Goal: Answer question/provide support: Answer question/provide support

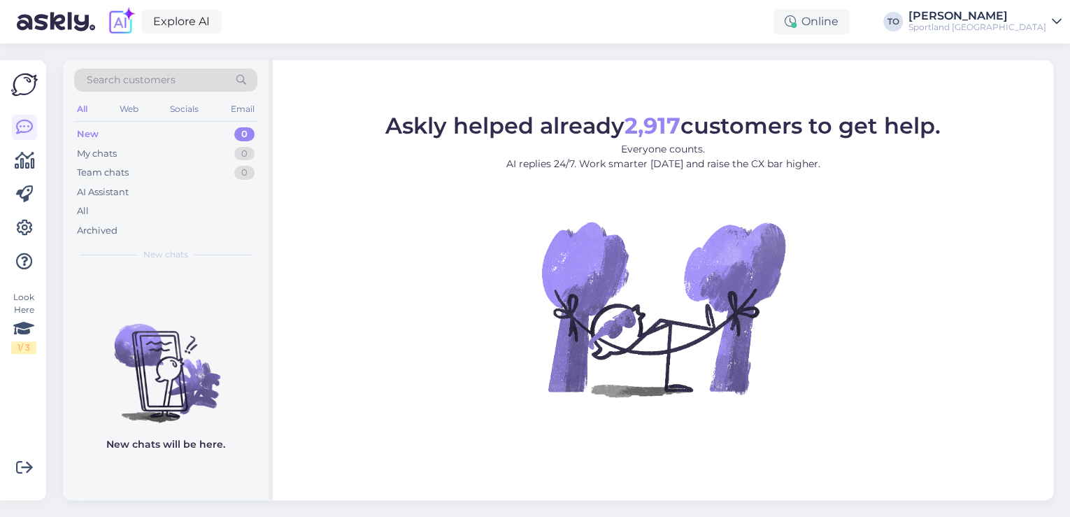
click at [1035, 28] on div "Sportland [GEOGRAPHIC_DATA]" at bounding box center [977, 27] width 138 height 11
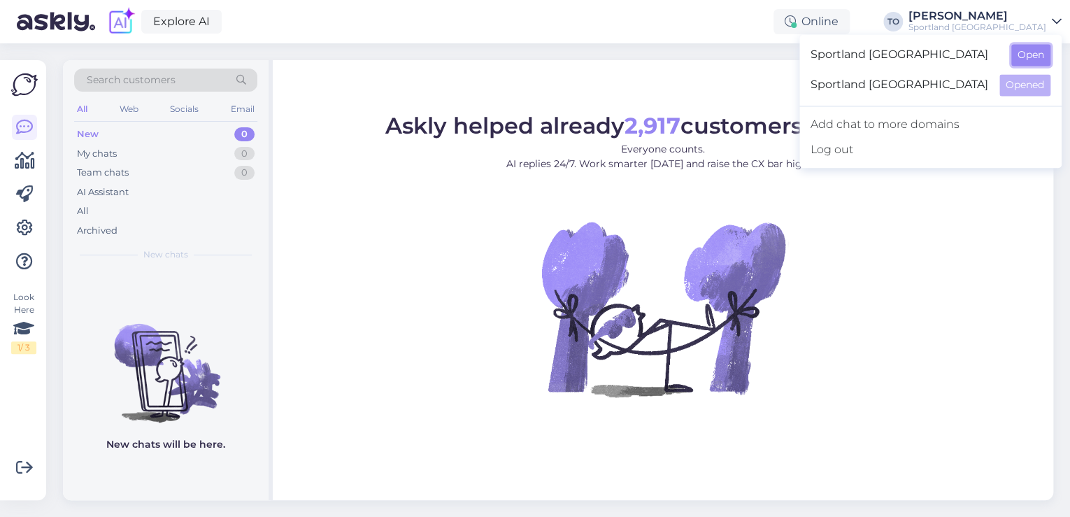
click at [1030, 56] on button "Open" at bounding box center [1030, 55] width 39 height 22
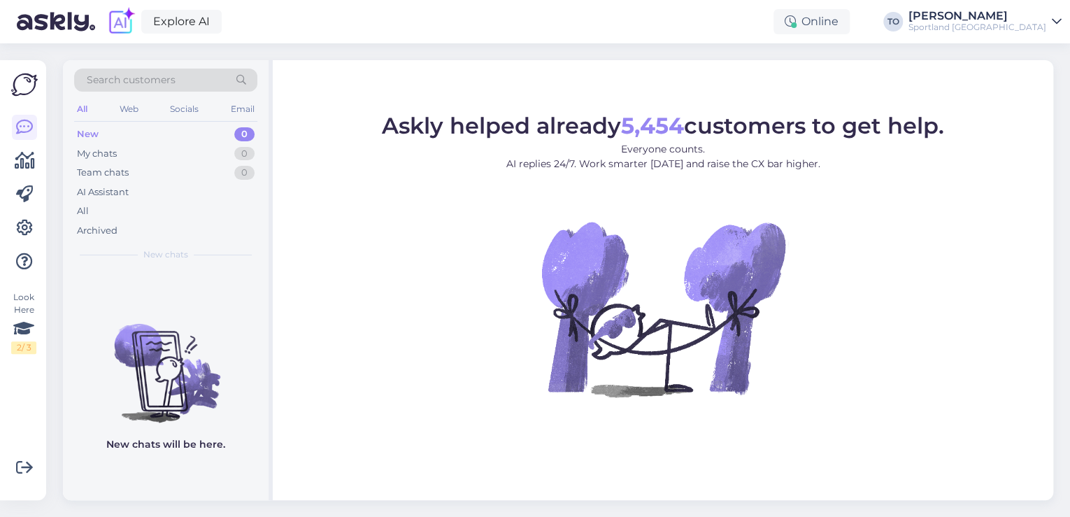
click at [1036, 20] on div "[PERSON_NAME]" at bounding box center [977, 15] width 138 height 11
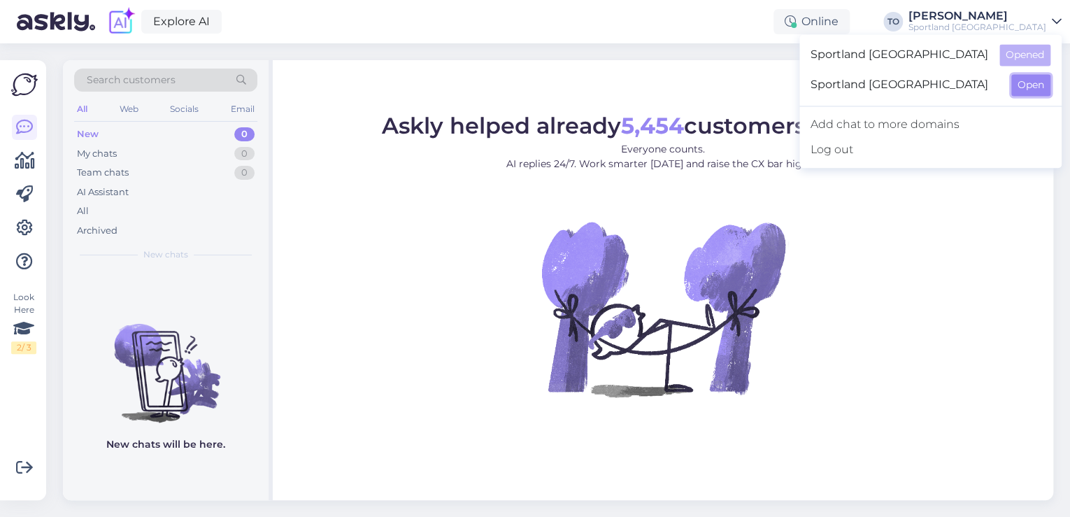
click at [1027, 85] on button "Open" at bounding box center [1030, 85] width 39 height 22
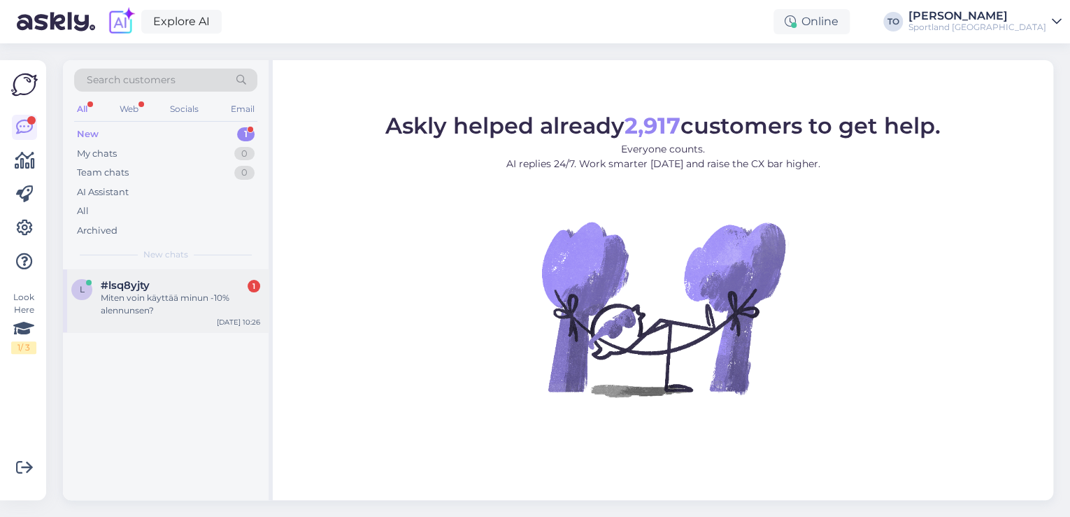
click at [171, 301] on div "Miten voin käyttää minun -10% alennunsen?" at bounding box center [180, 304] width 159 height 25
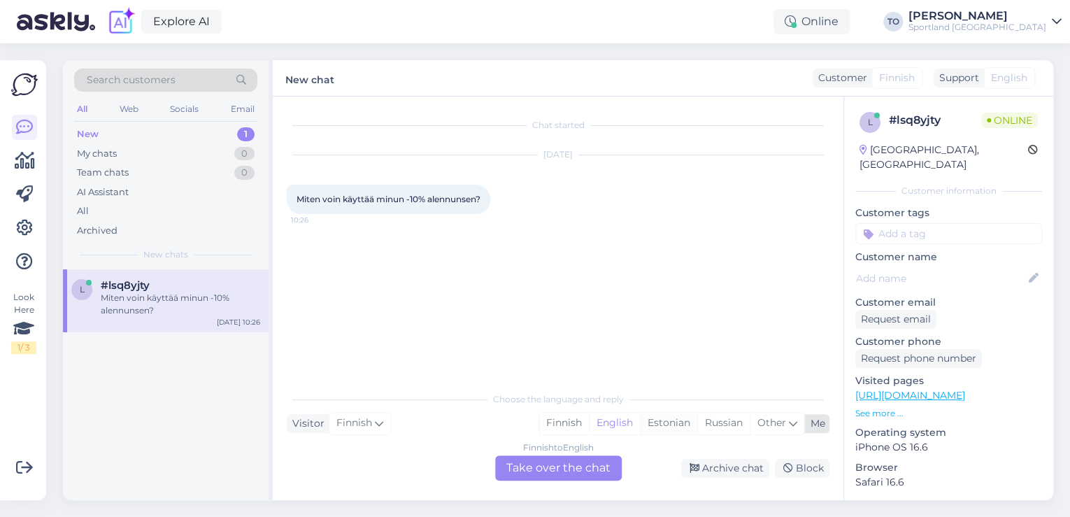
click at [676, 429] on div "Estonian" at bounding box center [668, 423] width 57 height 21
click at [579, 467] on div "Finnish to Estonian Take over the chat" at bounding box center [558, 467] width 127 height 25
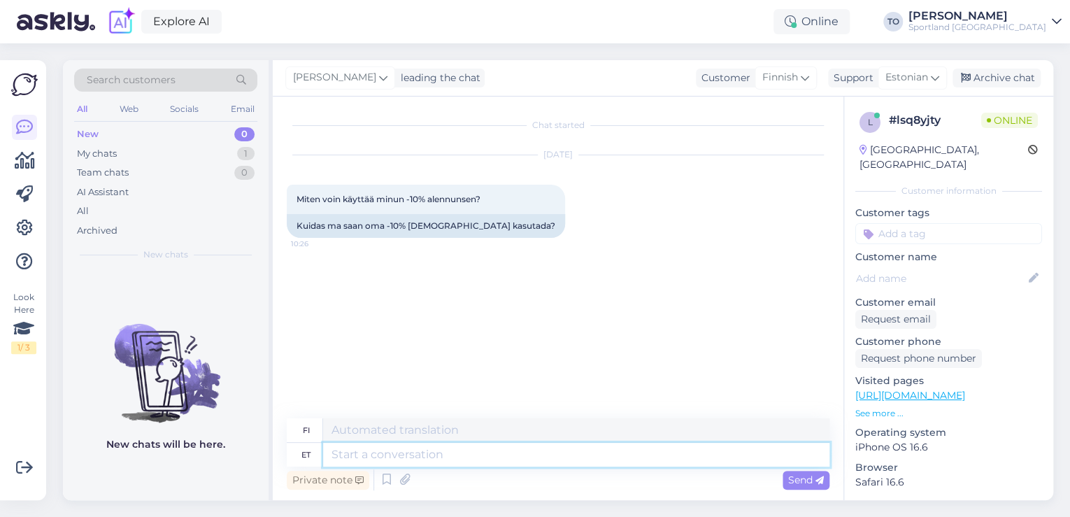
click at [494, 443] on textarea at bounding box center [576, 455] width 506 height 24
type textarea "Tere!"
type textarea "Hei!"
type textarea "Tere! [GEOGRAPHIC_DATA]"
type textarea "Hei! [GEOGRAPHIC_DATA]"
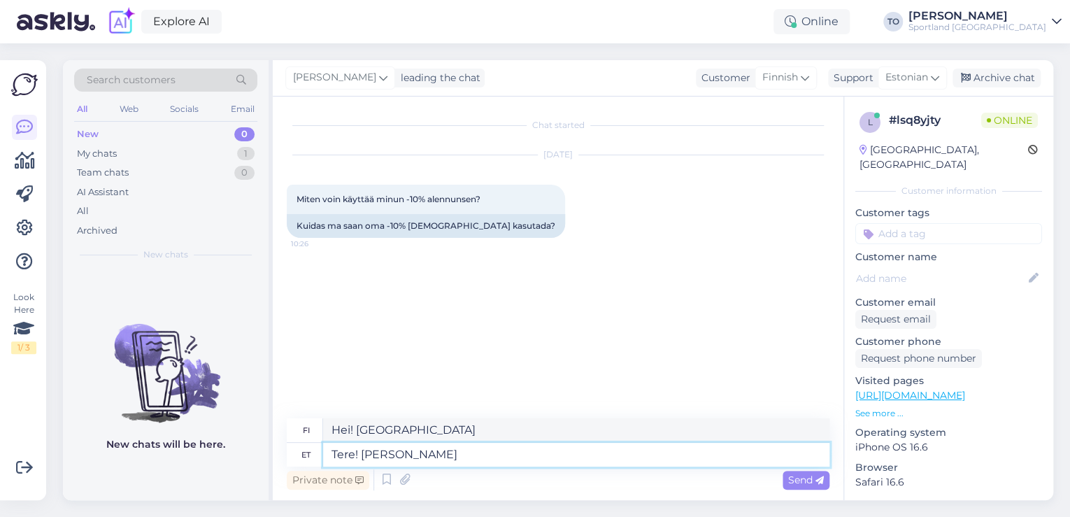
type textarea "Tere! [PERSON_NAME]"
type textarea "Hei! [PERSON_NAME]"
type textarea "Tere! [PERSON_NAME] Klienditeenindusest"
type textarea "Hei! [PERSON_NAME] asiakaspalvelusta"
type textarea "Tere! [PERSON_NAME] Klienditeenindusest"
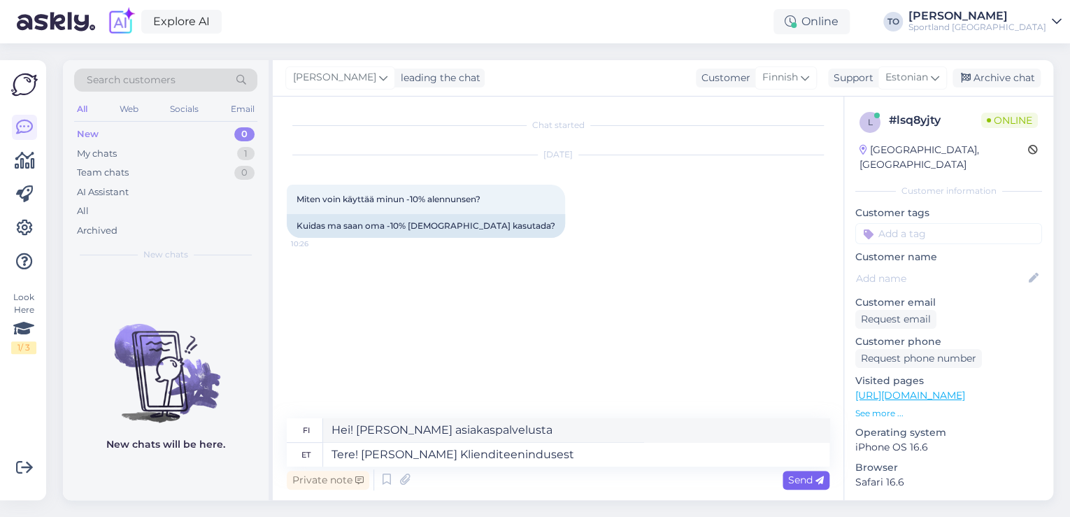
click at [794, 478] on span "Send" at bounding box center [806, 479] width 36 height 13
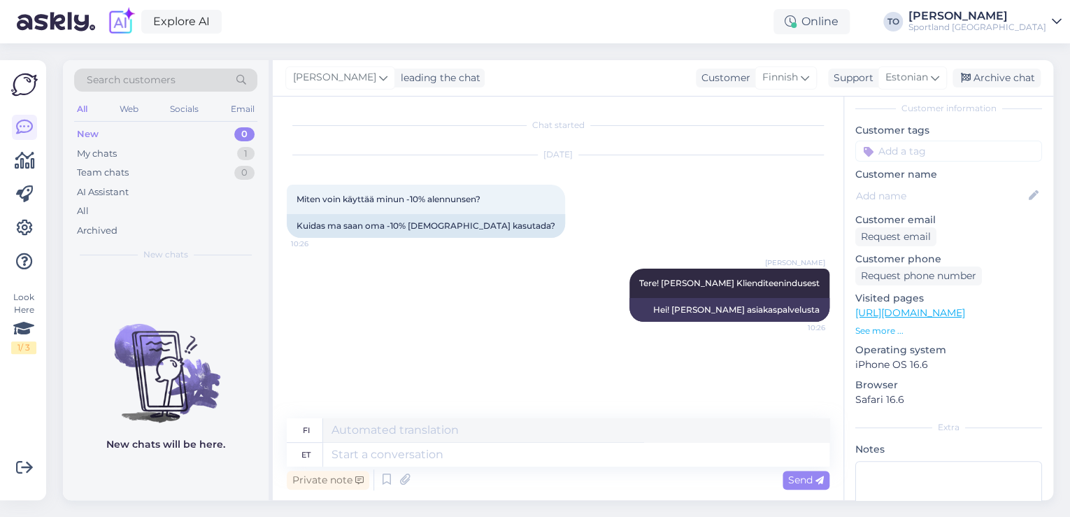
scroll to position [174, 0]
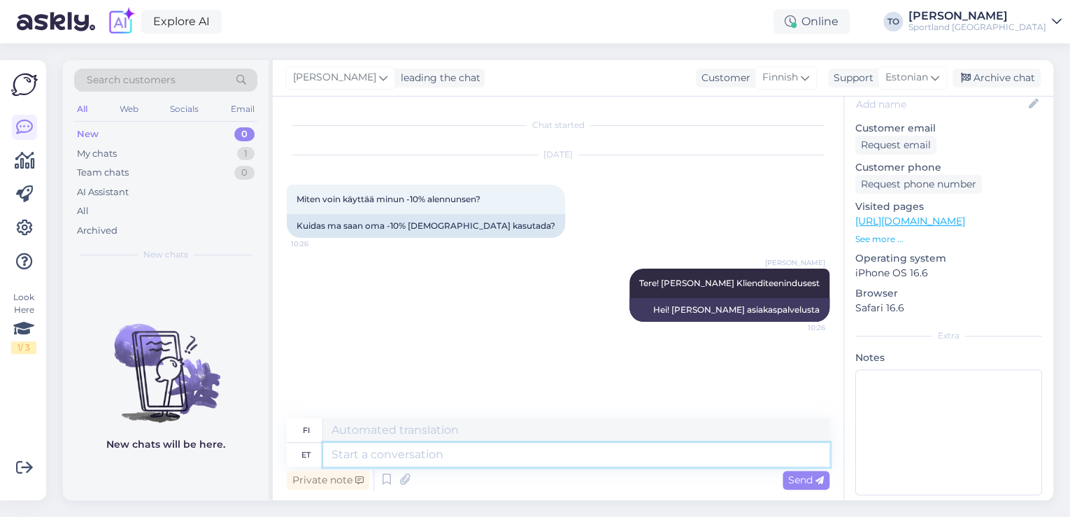
click at [504, 456] on textarea at bounding box center [576, 455] width 506 height 24
type textarea "Kas"
type textarea "On"
type textarea "Kas Te"
type textarea "Oletko sinä"
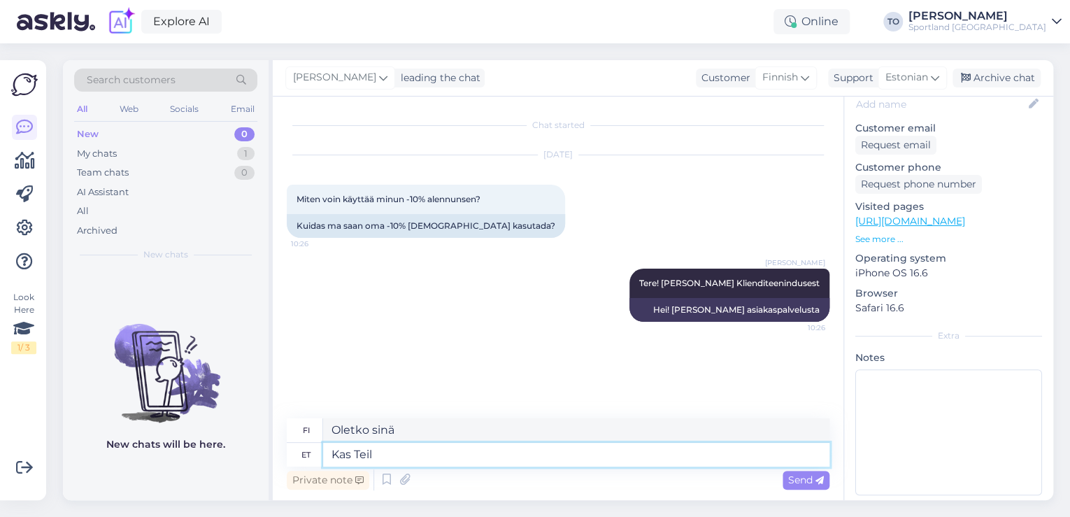
type textarea "Kas Teil"
type textarea "Onko sinulla"
type textarea "Kas Teil on -10"
type textarea "Onko sinulla -10?"
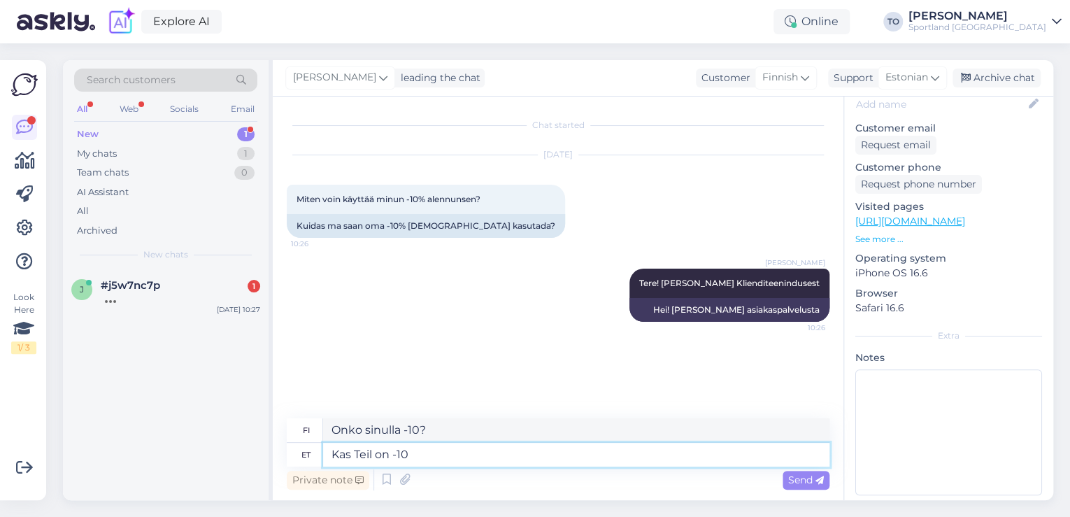
click at [456, 456] on textarea "Kas Teil on -10" at bounding box center [576, 455] width 506 height 24
type textarea "Kas Tei"
type textarea "Onko sinulla"
type textarea "K"
type textarea "On"
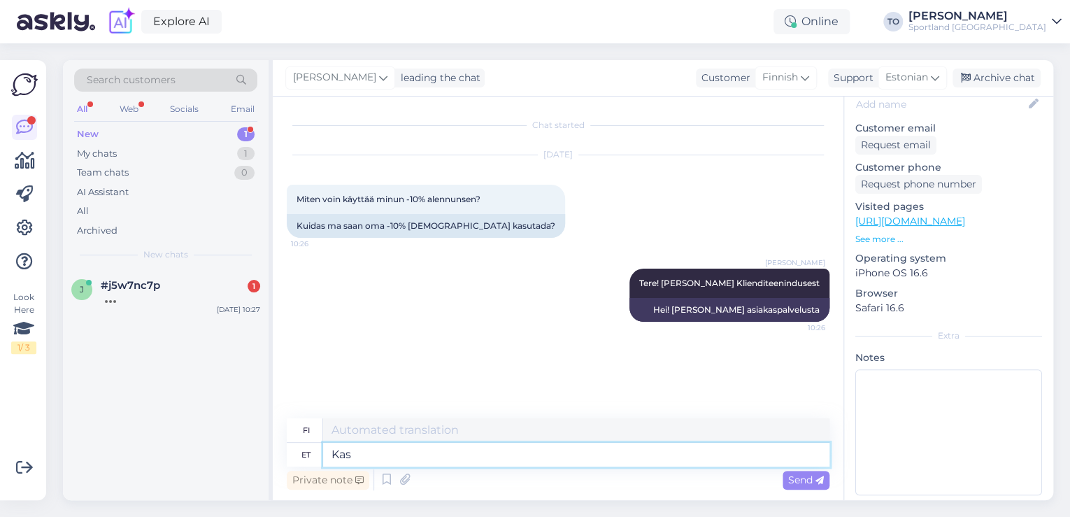
type textarea "Kas"
type textarea "On"
type textarea "Kas Te"
type textarea "Oletko sinä"
type textarea "Kas [PERSON_NAME] si"
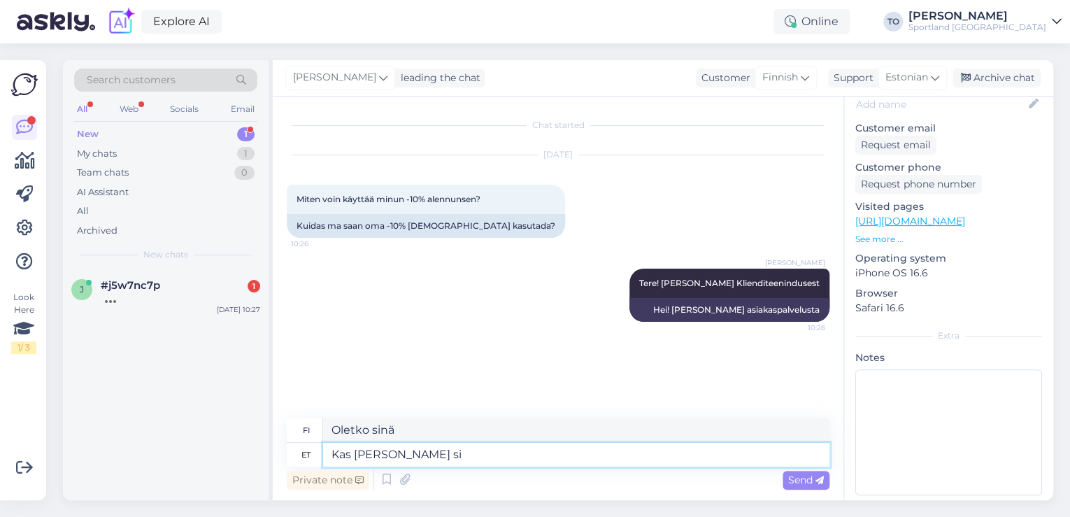
type textarea "Onko sinun pakko"
type textarea "Kas [PERSON_NAME] silmas"
type textarea "Tarkoitatko"
type textarea "Kas [PERSON_NAME] silmas -10"
type textarea "Tarkoitatko -10?"
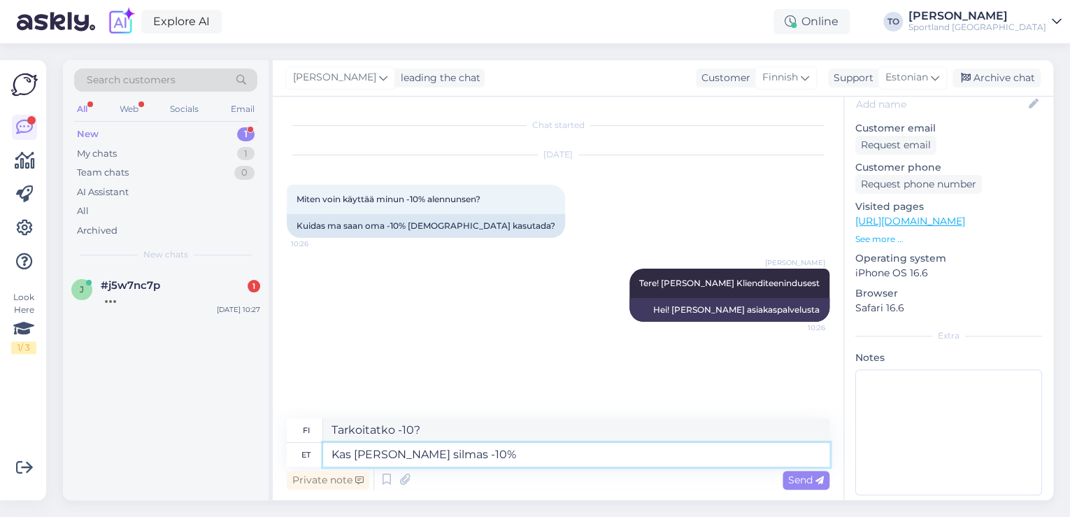
type textarea "Kas [PERSON_NAME] silmas -10%"
type textarea "Tarkoitatko -10%?"
type textarea "Kas [PERSON_NAME] silmas -10% püsikliendis"
type textarea "Tarkoitatko -10% kanta-asiakkaille?"
type textarea "Kas [PERSON_NAME] silmas -10% püsikliendisooodustust?"
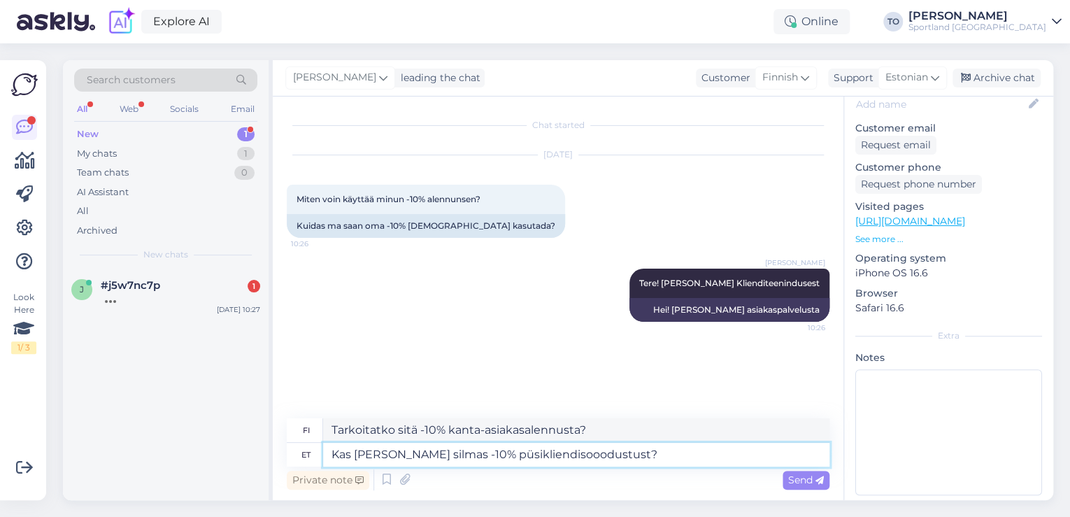
type textarea "Tarkoitatko -10% kanta-asiakasalennusta?"
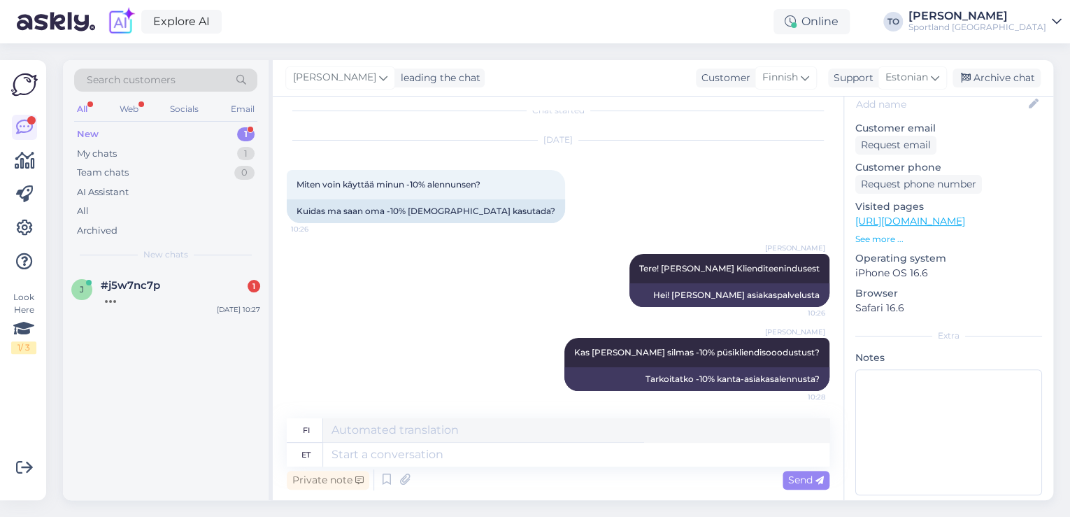
click at [200, 125] on div "New 1" at bounding box center [165, 134] width 183 height 20
click at [149, 294] on div "Hei," at bounding box center [180, 298] width 159 height 13
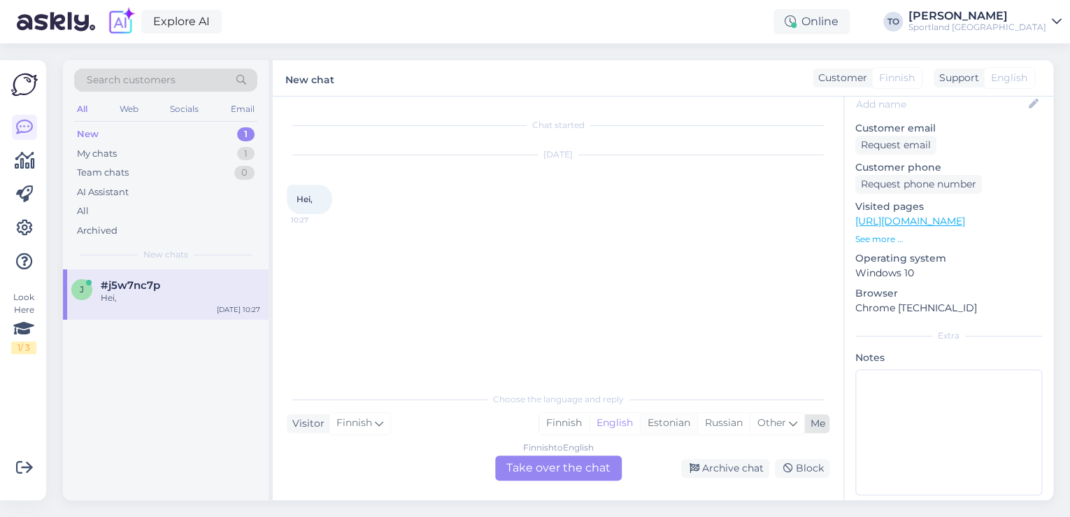
click at [652, 425] on div "Estonian" at bounding box center [668, 423] width 57 height 21
click at [590, 462] on div "Finnish to Estonian Take over the chat" at bounding box center [558, 467] width 127 height 25
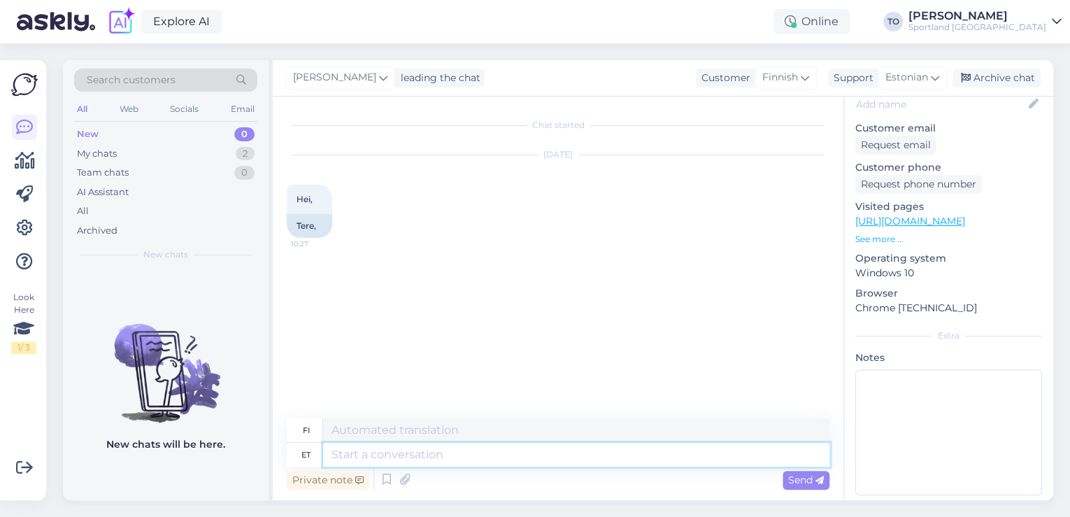
click at [464, 455] on textarea at bounding box center [576, 455] width 506 height 24
type textarea "Tere!"
type textarea "Hei!"
type textarea "Tere! [PERSON_NAME] T"
type textarea "Hei! [GEOGRAPHIC_DATA]"
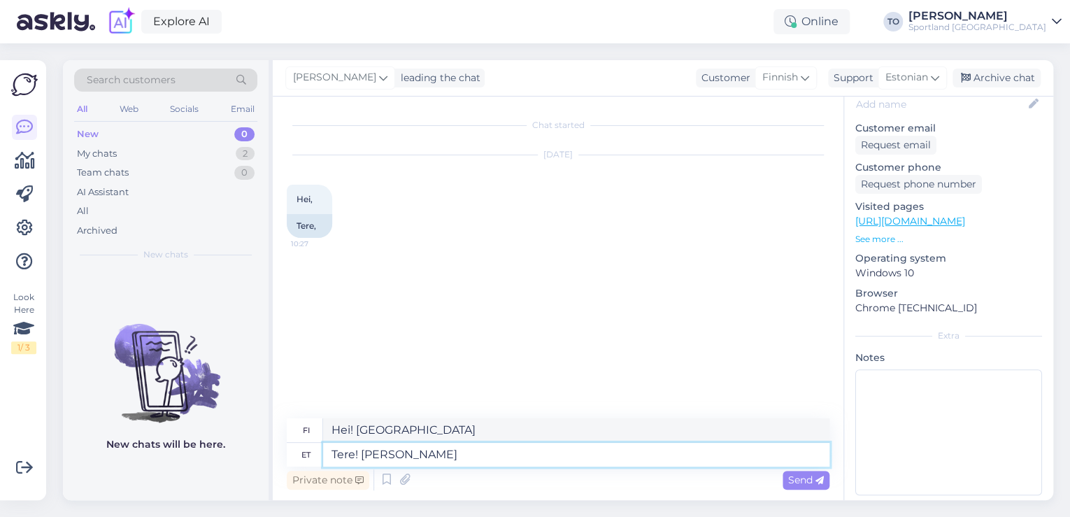
type textarea "Tere! [PERSON_NAME]"
type textarea "Hei! [PERSON_NAME]"
type textarea "Tere! [PERSON_NAME] Klienditeenindusest"
type textarea "Hei! [PERSON_NAME] asiakaspalvelusta"
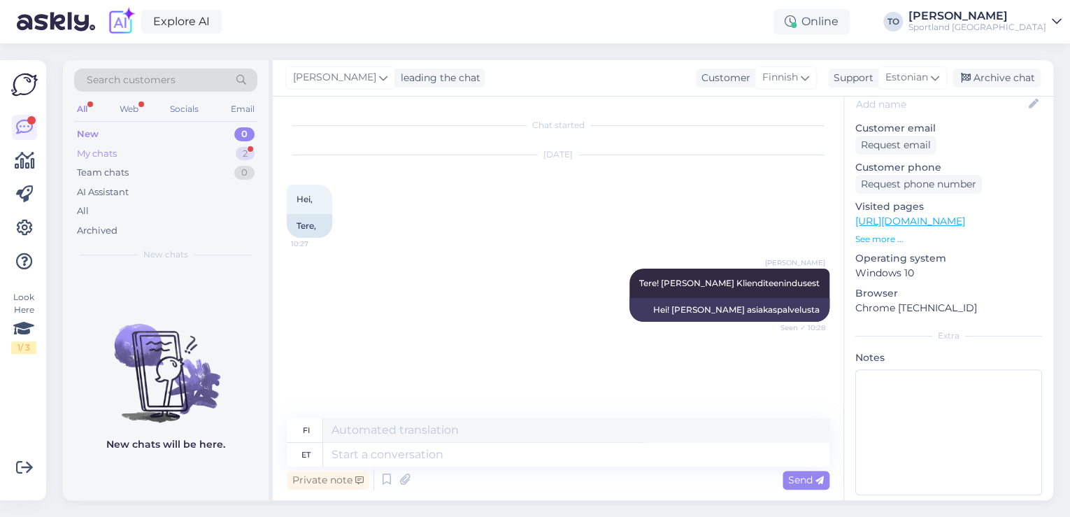
click at [173, 151] on div "My chats 2" at bounding box center [165, 154] width 183 height 20
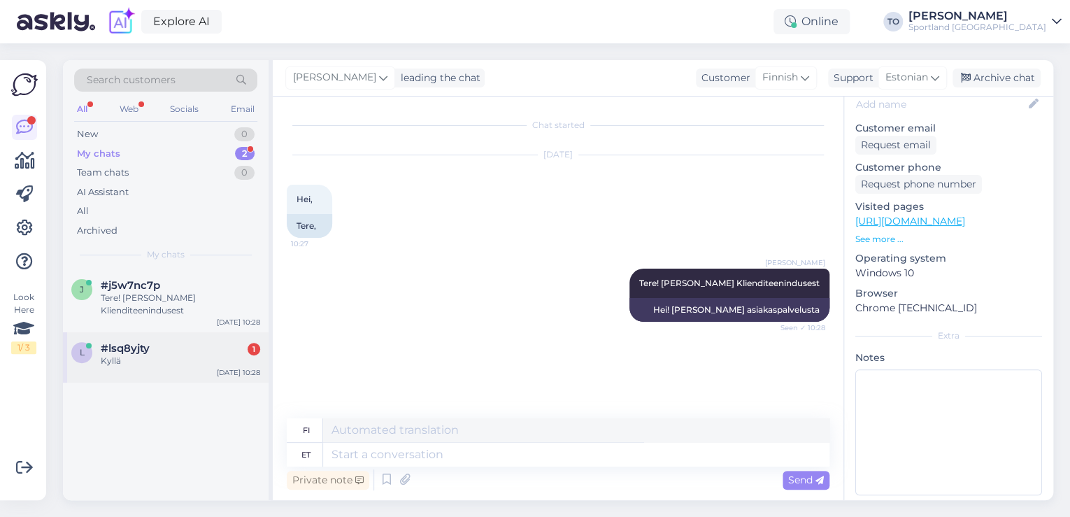
click at [191, 355] on div "Kyllä" at bounding box center [180, 361] width 159 height 13
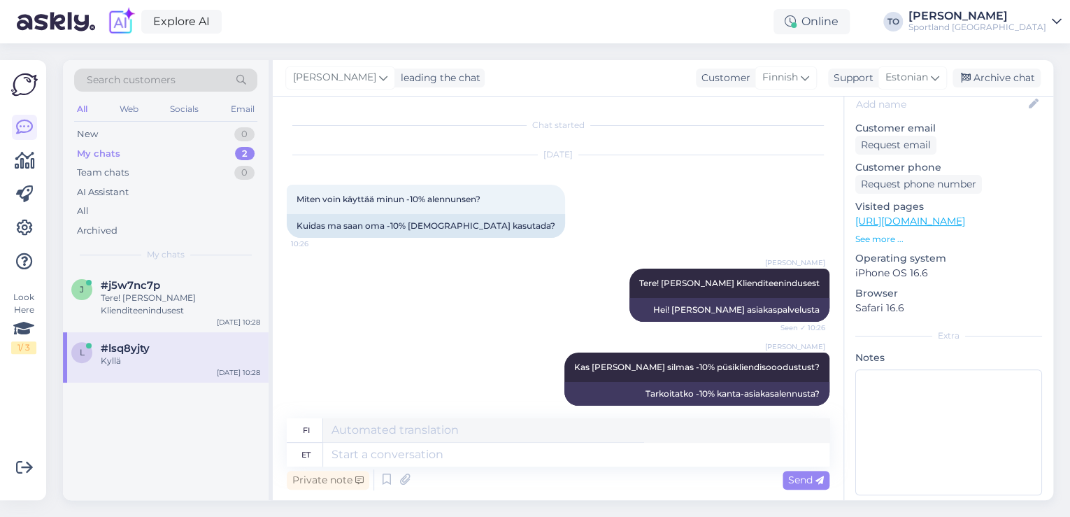
scroll to position [99, 0]
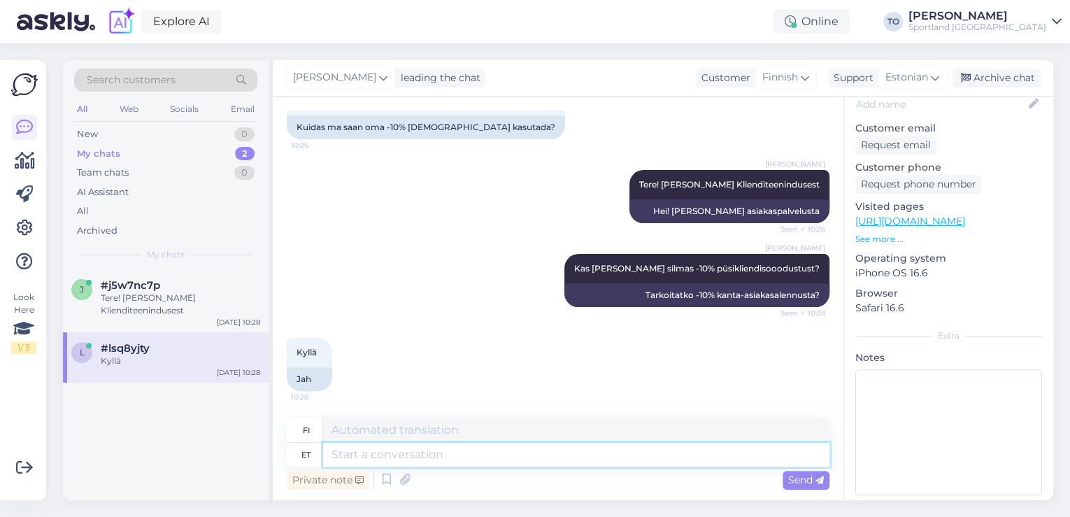
click at [389, 455] on textarea at bounding box center [576, 455] width 506 height 24
type textarea "[PERSON_NAME]"
type textarea "[PERSON_NAME] olet"
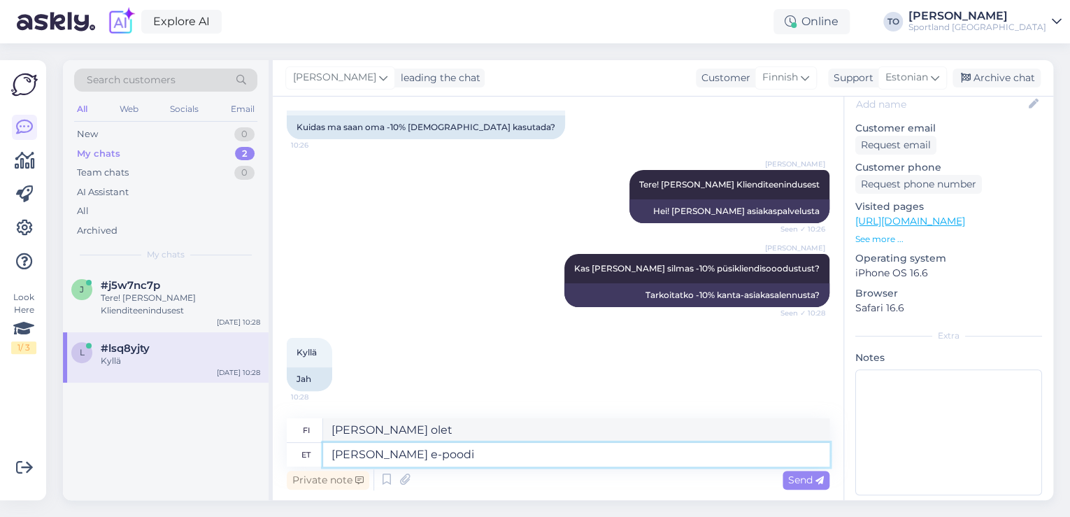
type textarea "[PERSON_NAME] e-poodi k"
type textarea "[PERSON_NAME] olet verkkokaupassa"
type textarea "[PERSON_NAME] e-poodi kasut"
type textarea "[PERSON_NAME] käytät verkkokauppaa"
type textarea "[PERSON_NAME] e-poodi kasutajana"
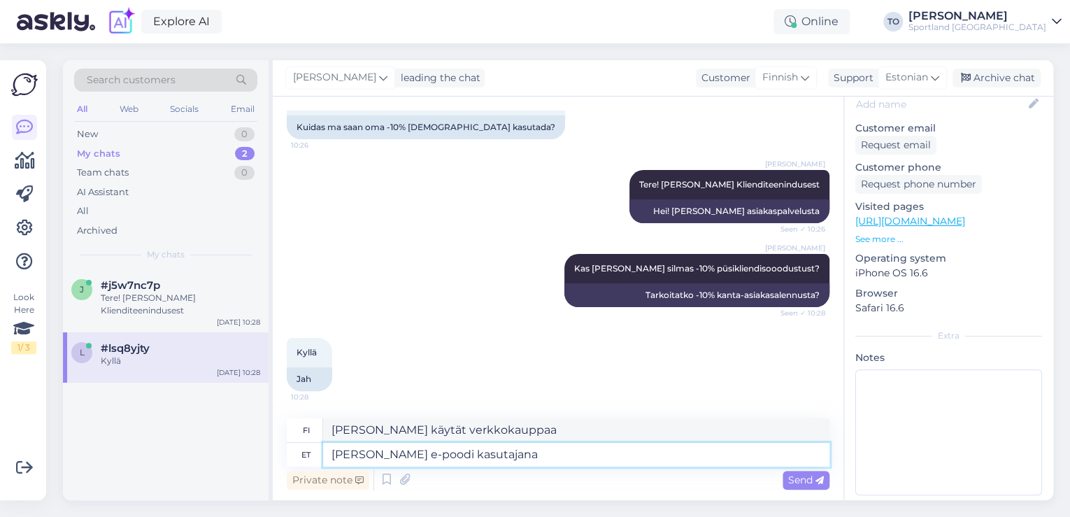
type textarea "[PERSON_NAME] olet verkkokaupan käyttäjä"
type textarea "[PERSON_NAME] e-poodi kasutajana sisselogitud, s"
type textarea "[PERSON_NAME] olet kirjautunut sisään verkkokaupan käyttäjänä,"
type textarea "[PERSON_NAME] e-poodi kasutajana sisselogitud, siis"
type textarea "[PERSON_NAME] olet kirjautunut sisään verkkokaupan käyttäjänä, niin"
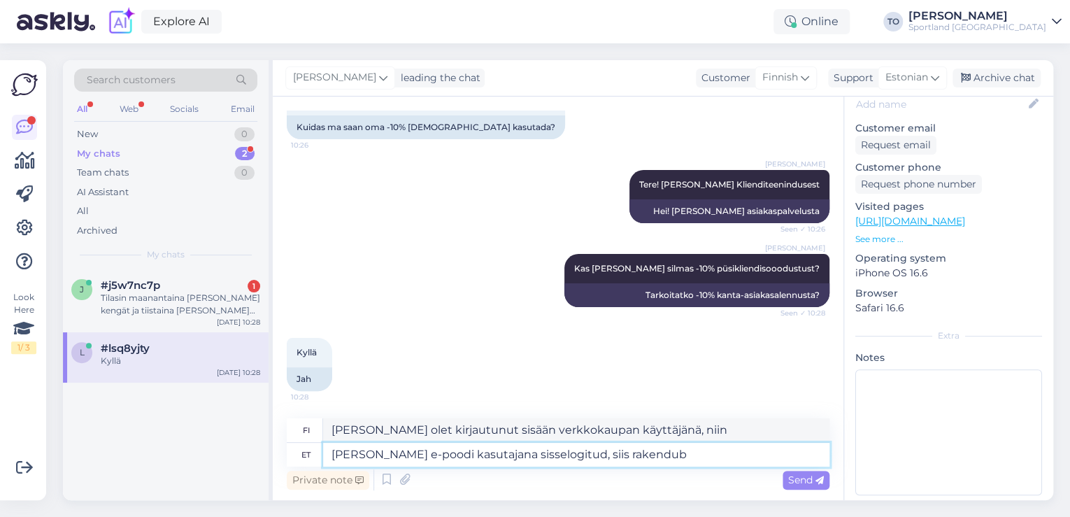
type textarea "[PERSON_NAME] e-poodi kasutajana sisselogitud, siis rakendub"
type textarea "[PERSON_NAME] olet kirjautunut sisään verkkokaupan käyttäjänä, seuraavat ehdot …"
type textarea "[PERSON_NAME] e-poodi kasutajana sisselogitud, siis rakendub soodustus a"
type textarea "[PERSON_NAME] olet kirjautunut sisään verkkokaupan käyttäjänä, alennus on voima…"
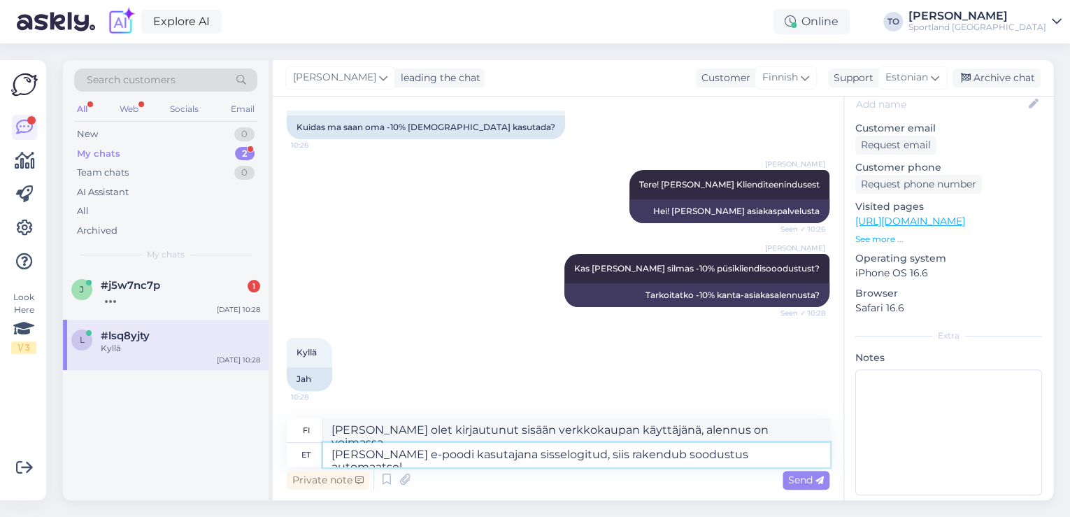
type textarea "[PERSON_NAME] e-poodi kasutajana sisselogitud, siis rakendub soodustus automaat…"
type textarea "[PERSON_NAME] olet kirjautunut sisään verkkokaupan käyttäjänä, alennus lasketaa…"
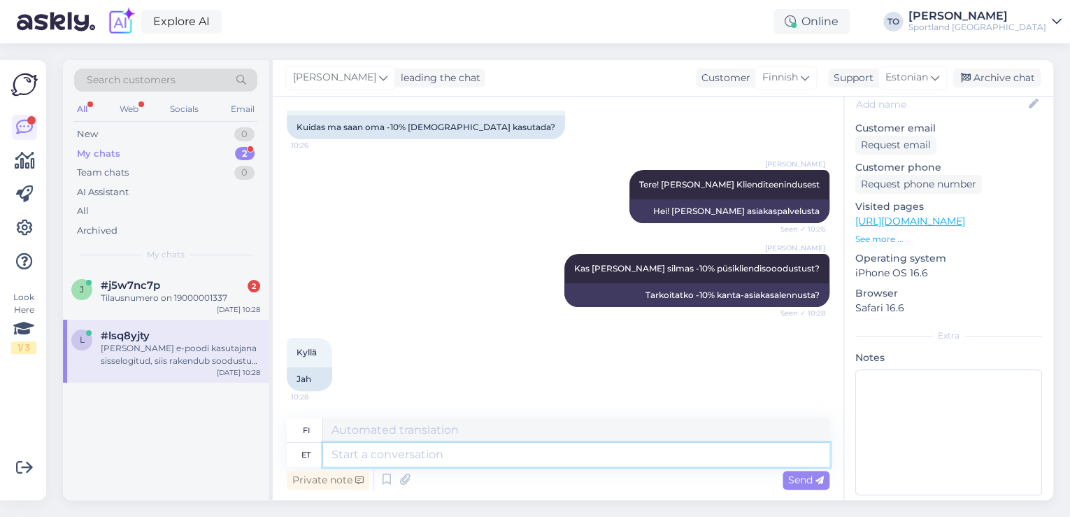
scroll to position [208, 0]
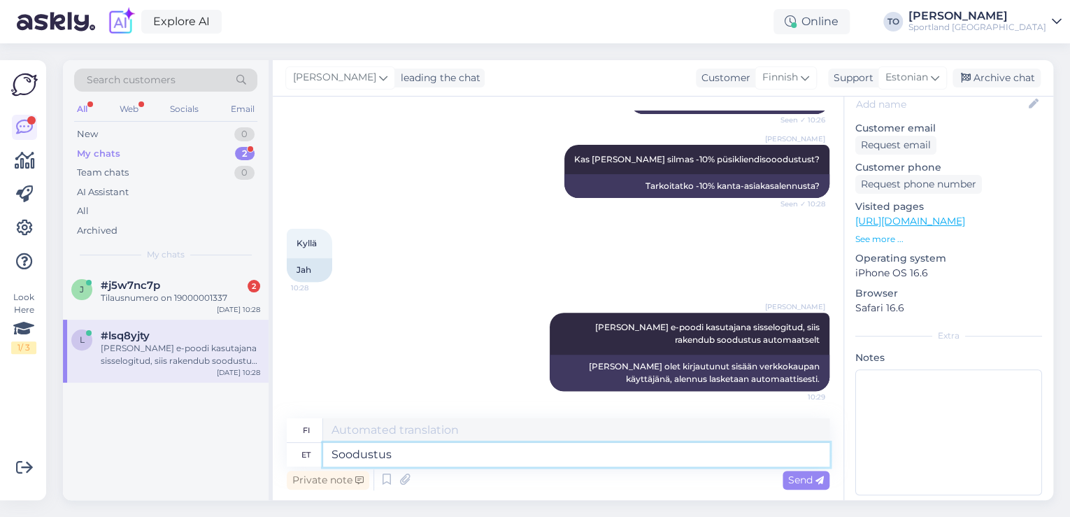
type textarea "Soodustus"
type textarea "[DEMOGRAPHIC_DATA]"
type textarea "Soodustus arvutatakse s"
type textarea "Alennus lasketaan"
type textarea "Soodustus arvutatakse toodete"
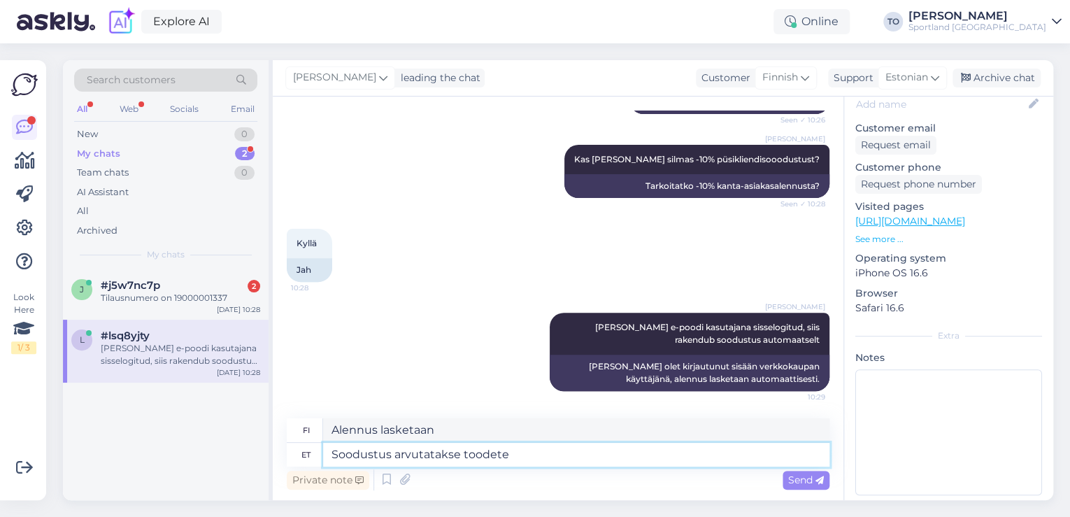
type textarea "Alennus lasketaan tuotteista"
type textarea "Soodustus arvutatakse toodete täishinnast"
type textarea "Alennus lasketaan tuotteiden täydestä hinnasta."
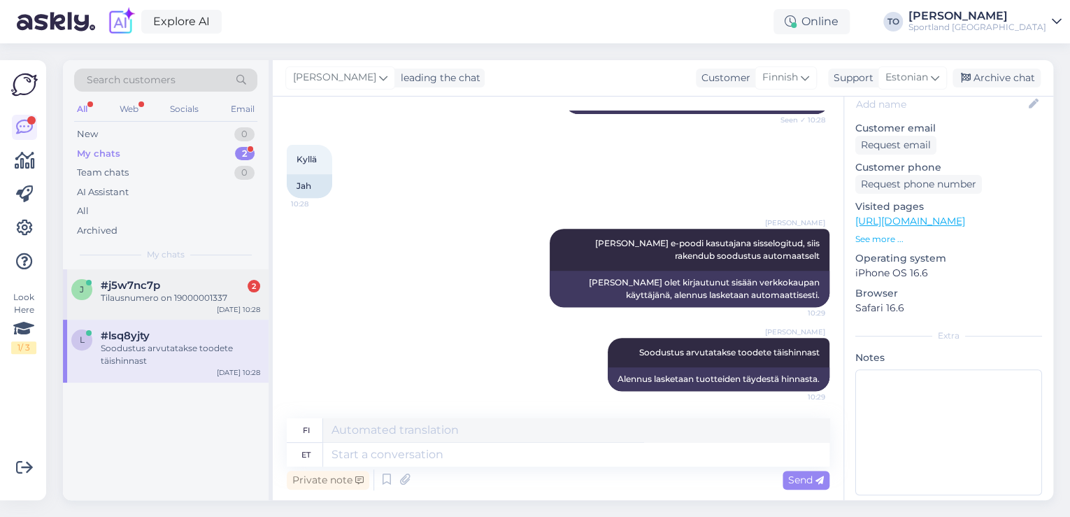
click at [117, 294] on div "Tilausnumero on 19000001337" at bounding box center [180, 298] width 159 height 13
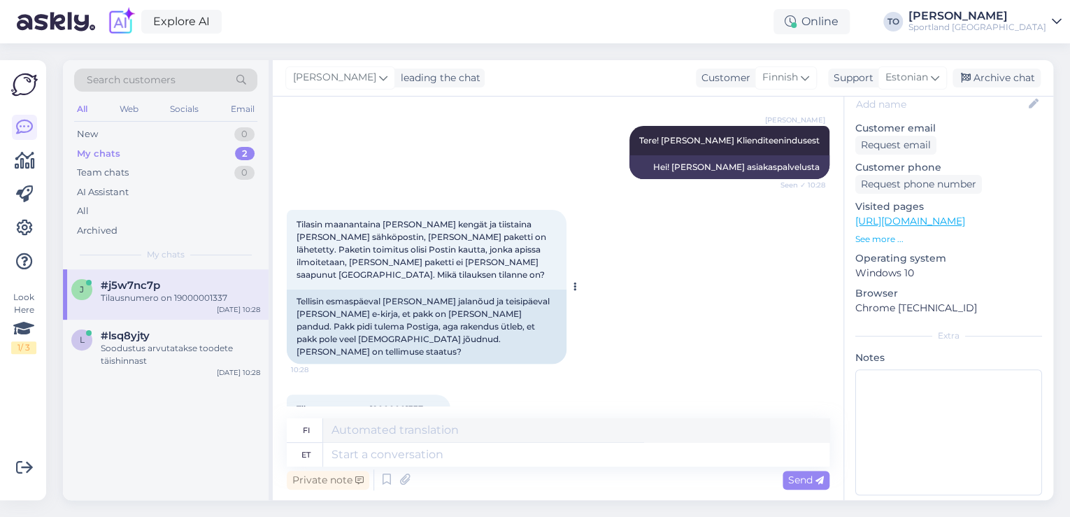
scroll to position [174, 0]
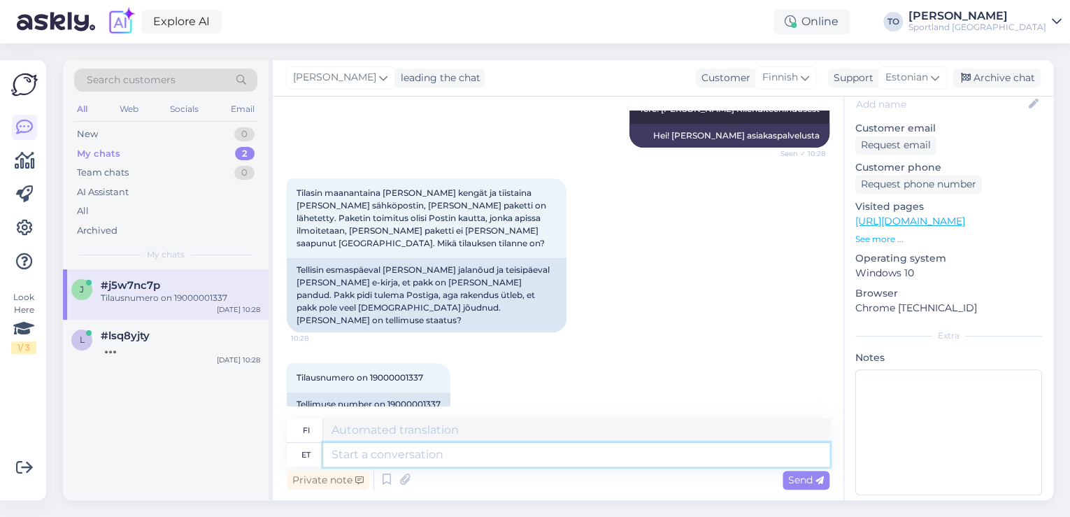
click at [459, 443] on textarea at bounding box center [576, 455] width 506 height 24
type textarea "Üks"
type textarea "Yksi"
type textarea "Üks hetk, ko"
type textarea "Yksi [PERSON_NAME],"
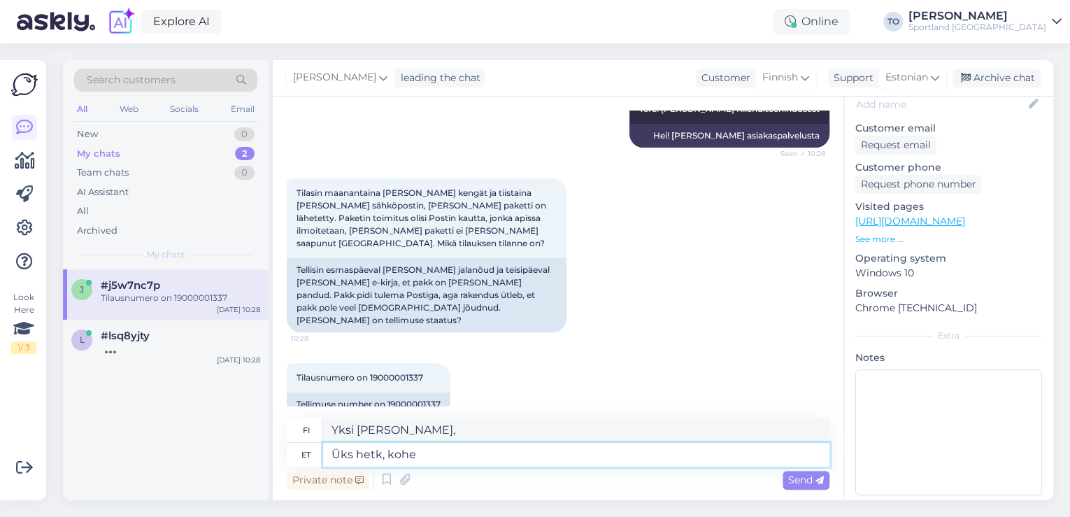
type textarea "Üks hetk, kohe"
type textarea "Yksi hetki, juuri nyt"
type textarea "Üks hetk, kohe vaatan"
type textarea "Hetkinen, [GEOGRAPHIC_DATA]."
type textarea "Üks hetk, kohe vaatan tellimuse"
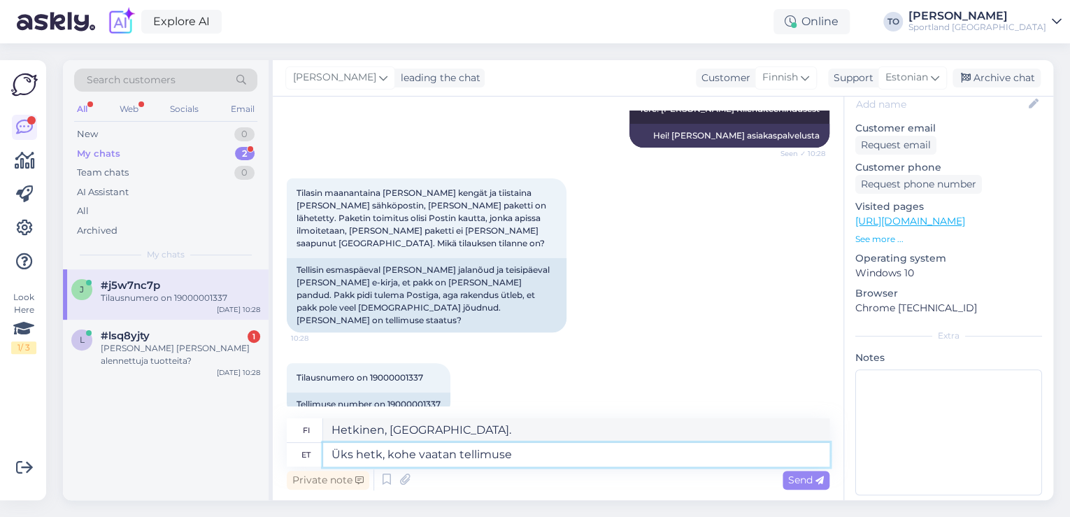
type textarea "Hetkinen, tarkistan nyt tilauksen."
type textarea "Üks hetk, kohe vaatan tellimuse üle"
type textarea "Hetkinen, tarkistan tilauksen heti."
type textarea "Üks hetk, kohe vaatan tellimuse üle"
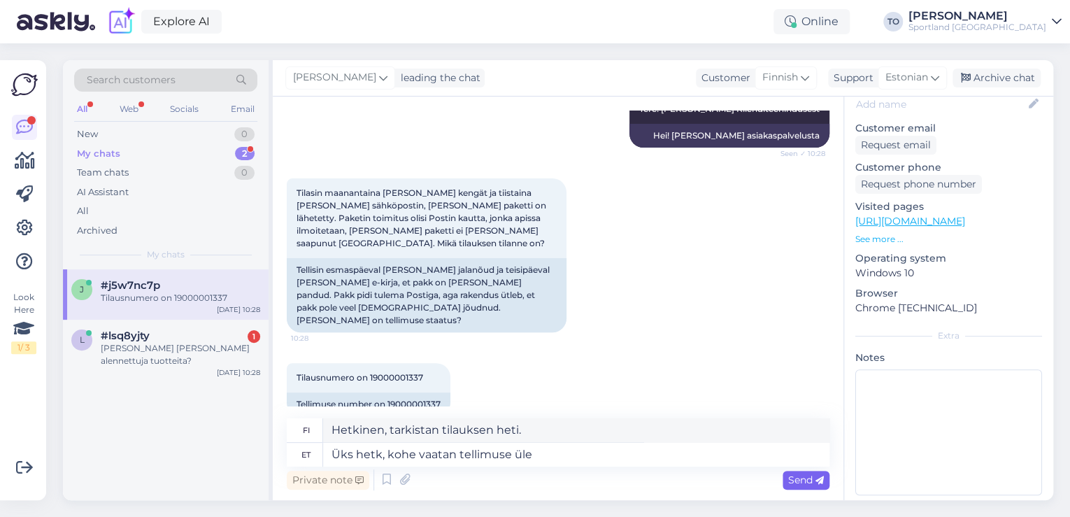
click at [797, 480] on span "Send" at bounding box center [806, 479] width 36 height 13
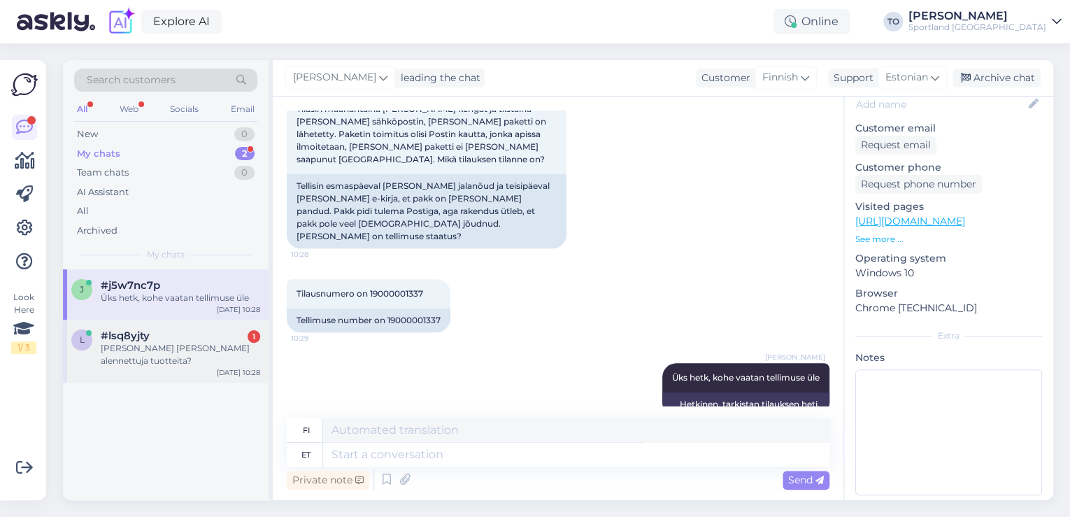
click at [192, 330] on div "#lsq8yjty 1" at bounding box center [180, 335] width 159 height 13
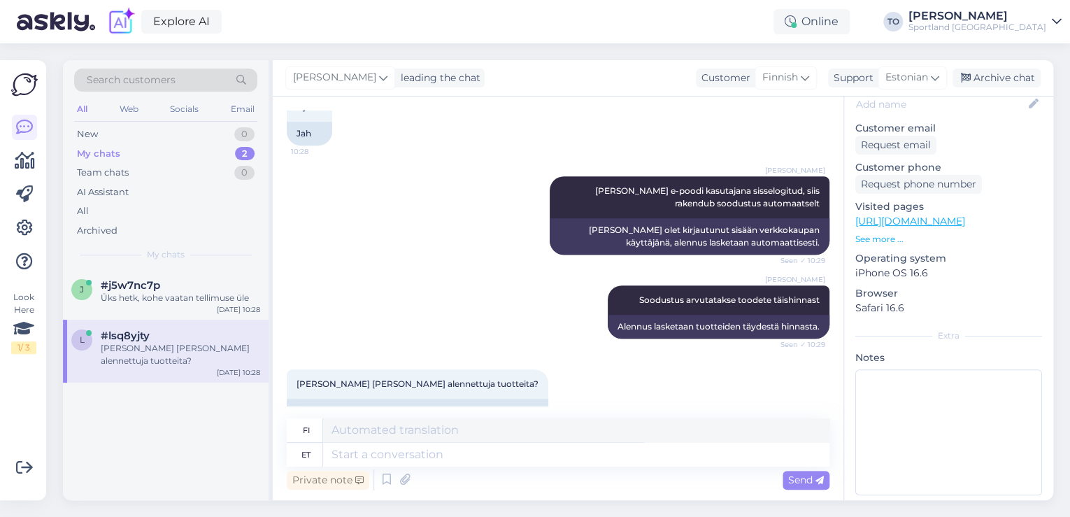
scroll to position [376, 0]
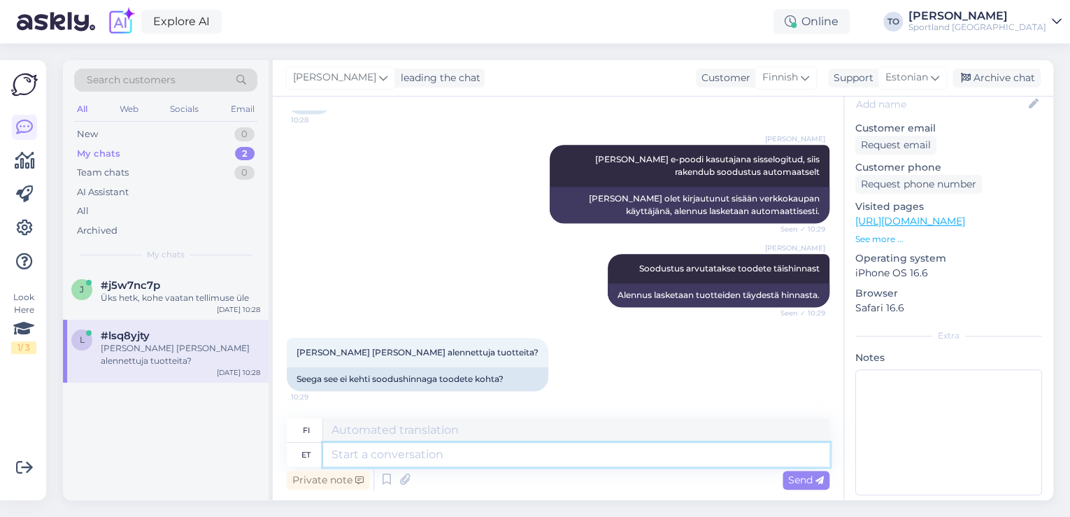
click at [428, 463] on textarea at bounding box center [576, 455] width 506 height 24
type textarea "[PERSON_NAME]"
type textarea "Jah,"
type textarea "Kyllä,"
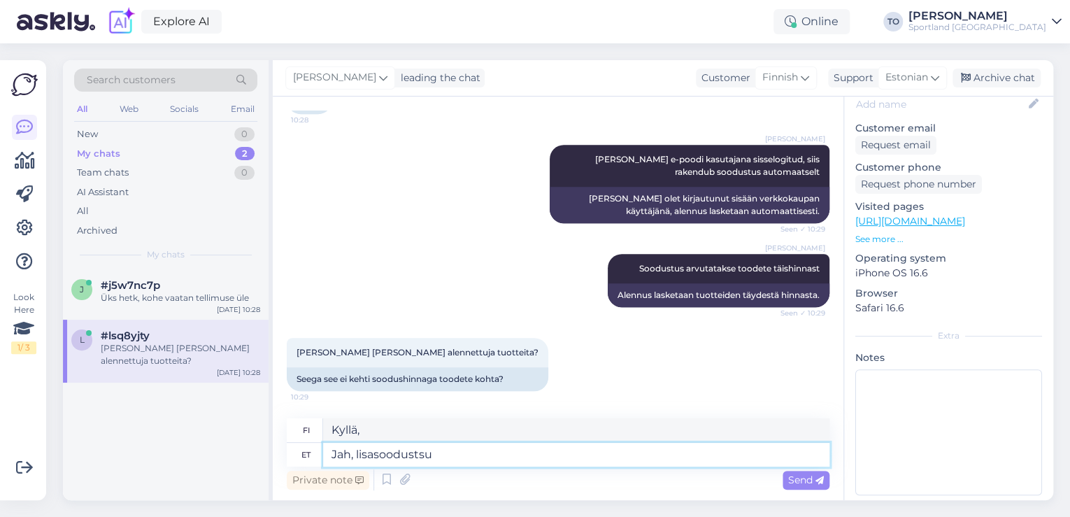
type textarea "Jah, lisasoodusts"
type textarea "Kyllä, lisäalennus"
type textarea "Jah,"
type textarea "Kyllä,"
type textarea "[PERSON_NAME], soodustus k"
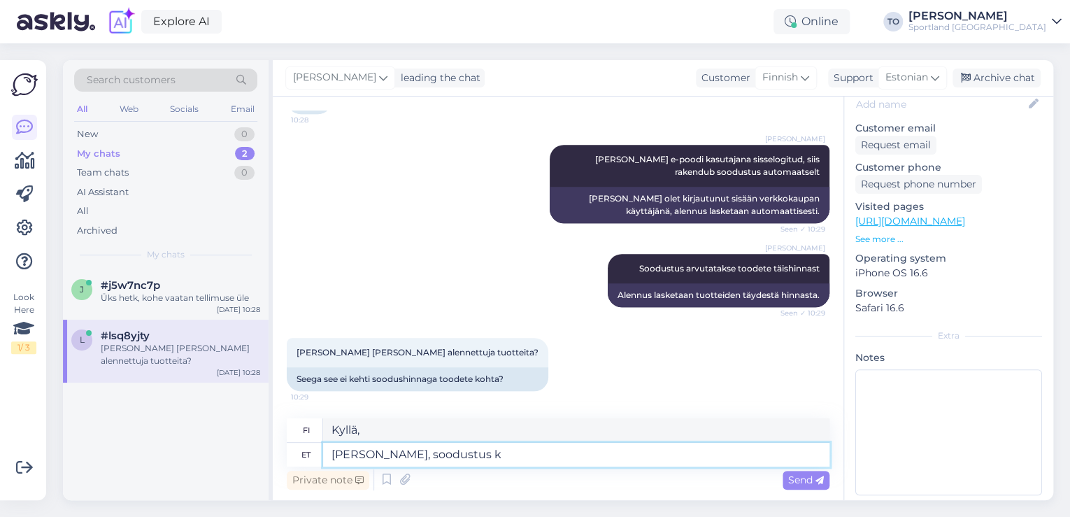
type textarea "Kyllä, alennus"
type textarea "Jah, soodustus kehtib a"
type textarea "Kyllä, alennus on voimassa."
type textarea "Jah, soodustus kehtib ainult"
type textarea "Kyllä, alennus on voimassa vain"
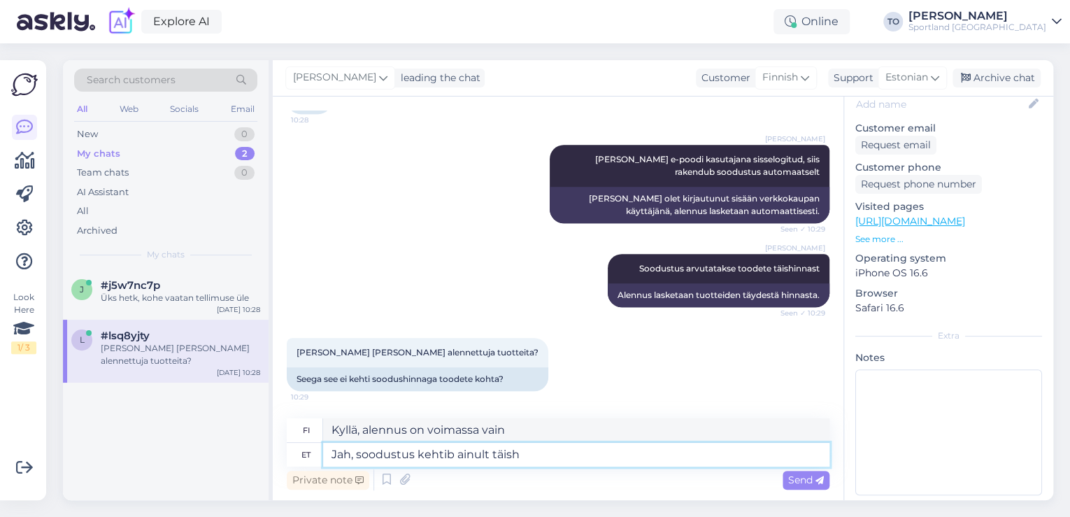
type textarea "Jah, soodustus kehtib ainult täis"
type textarea "Kyllä, alennus koskee vain täyttä hintaa."
type textarea "Jah, soodustus kehtib ainult täishinnale"
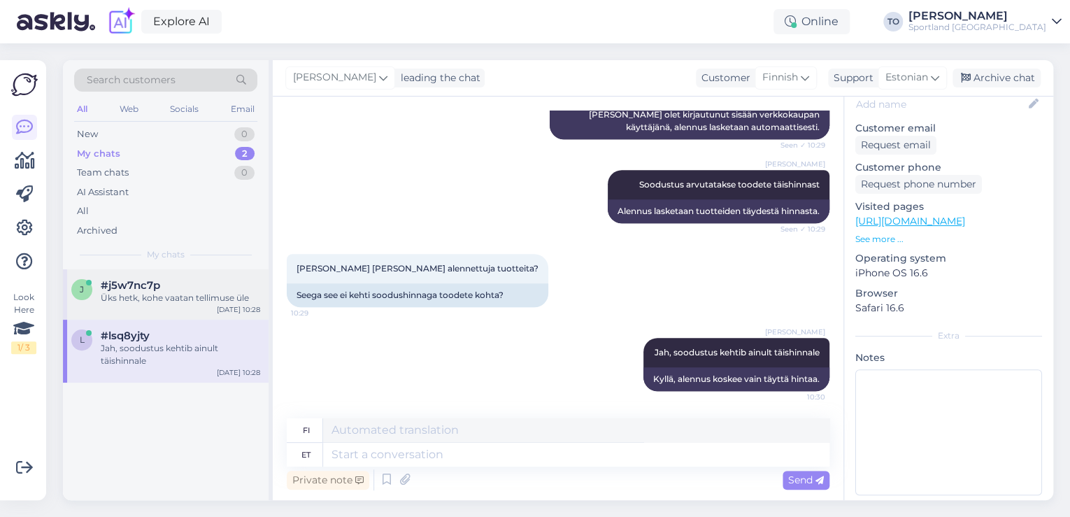
click at [206, 293] on div "Üks hetk, kohe vaatan tellimuse üle" at bounding box center [180, 298] width 159 height 13
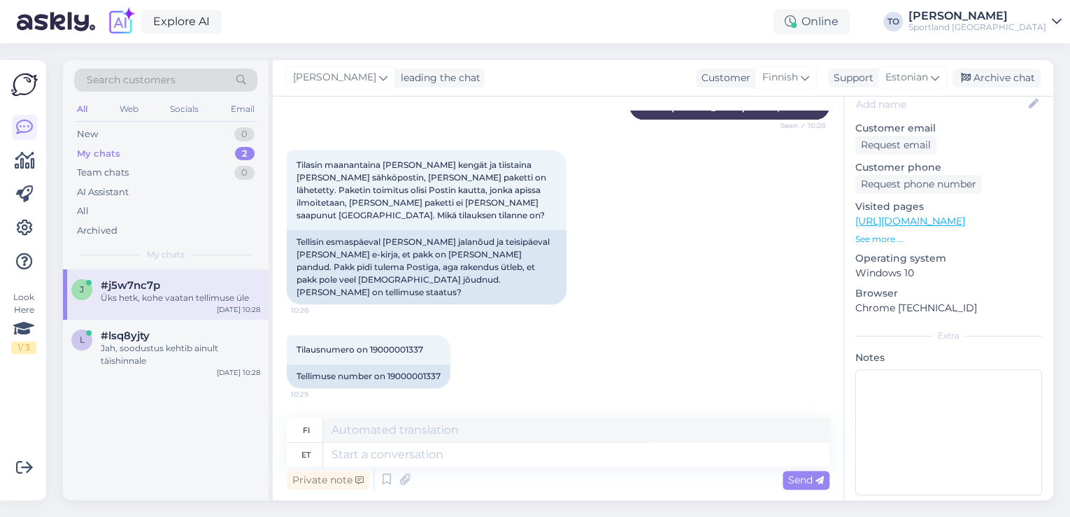
scroll to position [258, 0]
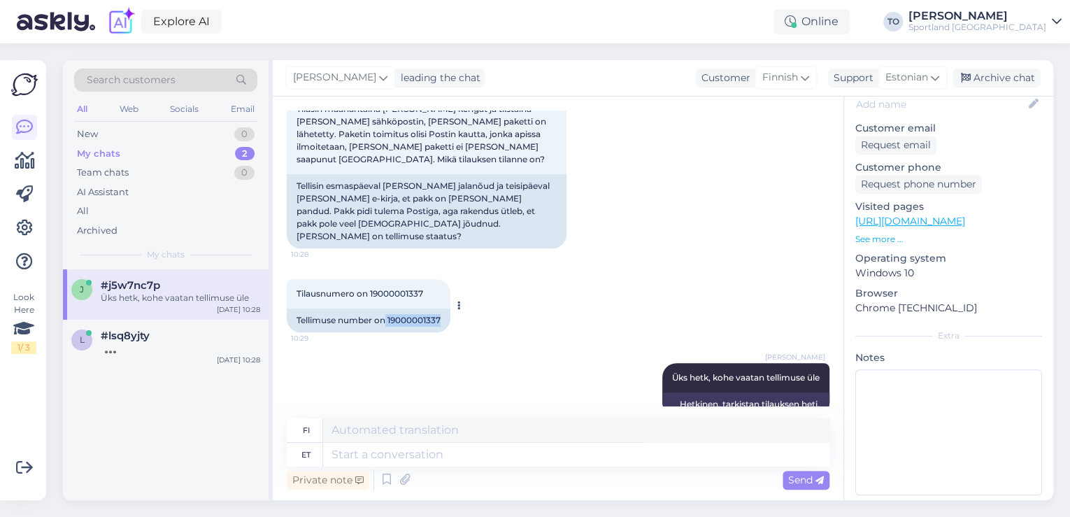
drag, startPoint x: 387, startPoint y: 293, endPoint x: 442, endPoint y: 290, distance: 54.7
click at [442, 308] on div "Tellimuse number on 19000001337" at bounding box center [369, 320] width 164 height 24
copy div "19000001337"
drag, startPoint x: 227, startPoint y: 341, endPoint x: 368, endPoint y: 330, distance: 141.7
click at [227, 342] on div "Sitten ymmärrän, kiitos sinullle" at bounding box center [180, 348] width 159 height 13
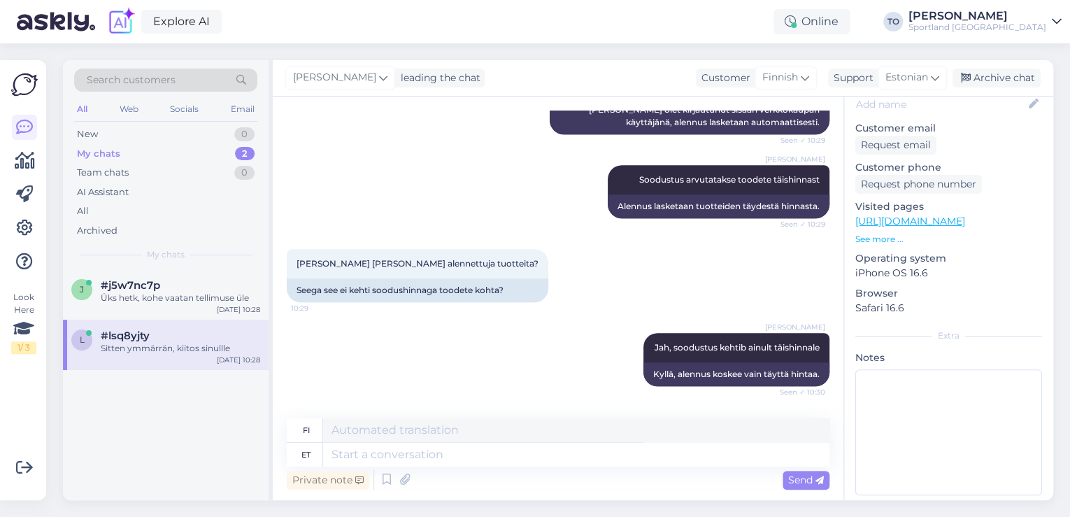
scroll to position [543, 0]
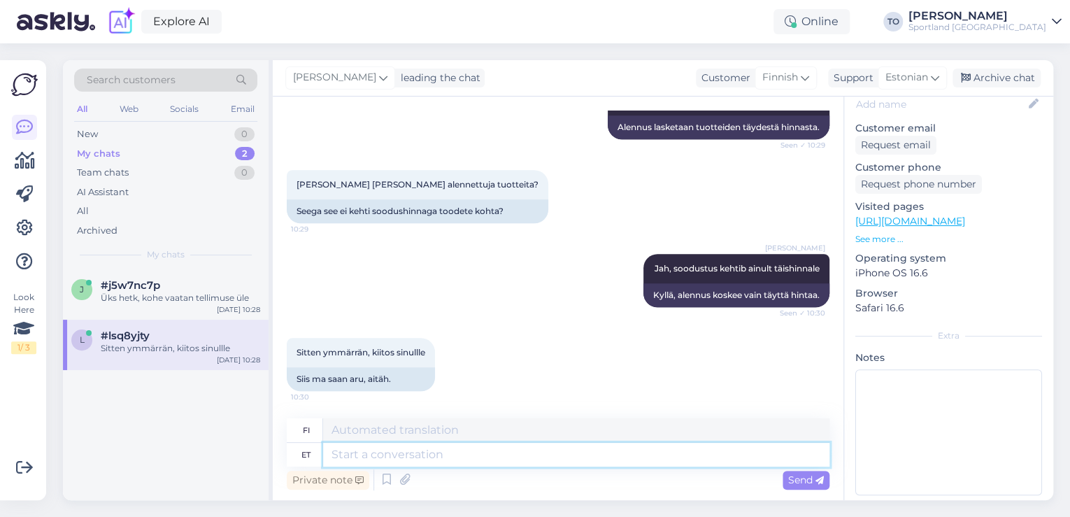
click at [441, 455] on textarea at bounding box center [576, 455] width 506 height 24
type textarea "Palun."
type textarea "Ole hyvä."
type textarea "Palun. Kas s"
type textarea "Ole hyvä. Voiko"
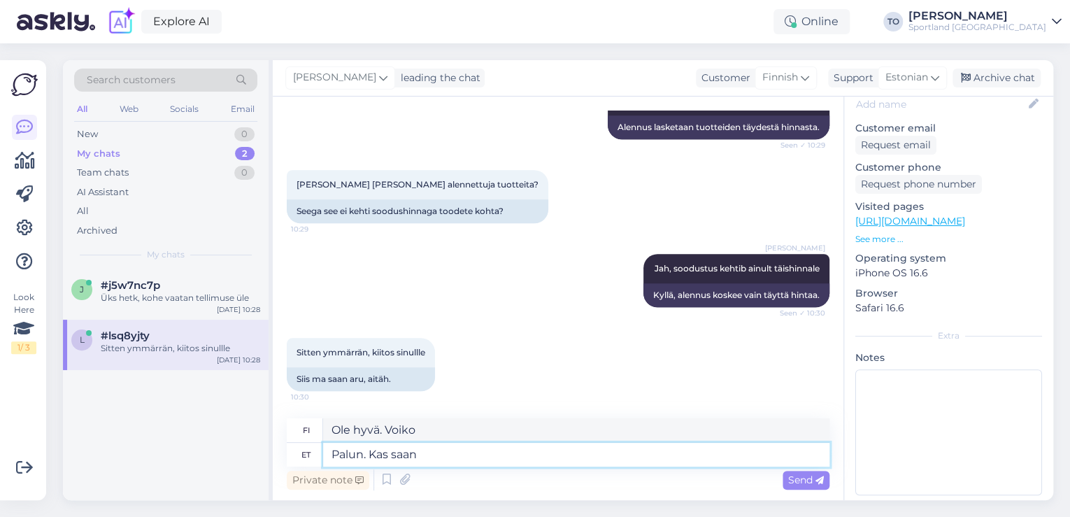
type textarea "Palun. Kas saan v"
type textarea "Voinko olla kiltti?"
type textarea "Palun. Kas saan veel k"
type textarea "Saisinko lisää?"
type textarea "Palun. Kas saan veel kuidagi ab"
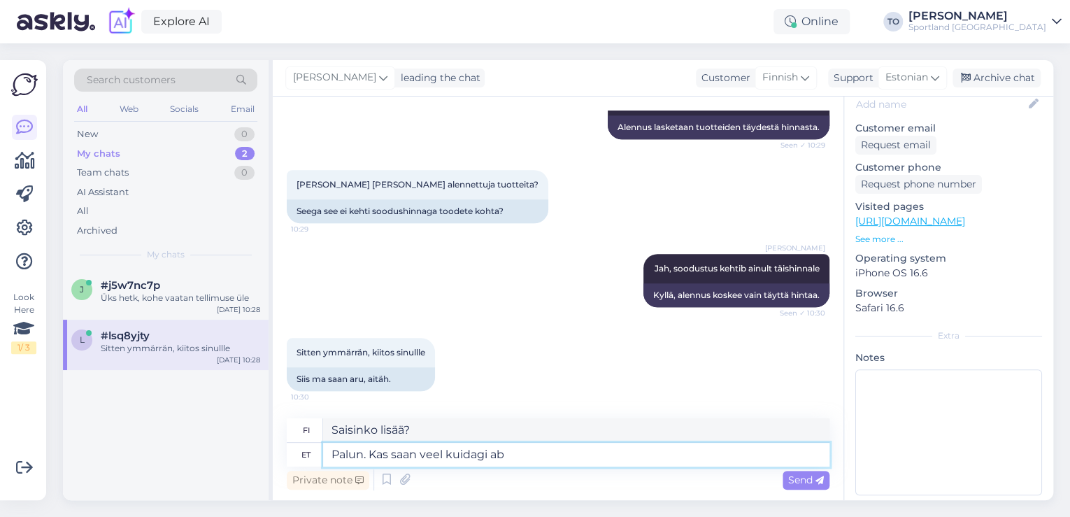
type textarea "Voinko tehdä sen jotenkin toisin?"
type textarea "Palun. Kas saan veel kuidagi abiks"
type textarea "Voinko auttaa jotenkin muuten?"
type textarea "Palun. Kas saan veel kuidagi abiks olla?"
type textarea "Voinko auttaa teitä vielä jotenkin?"
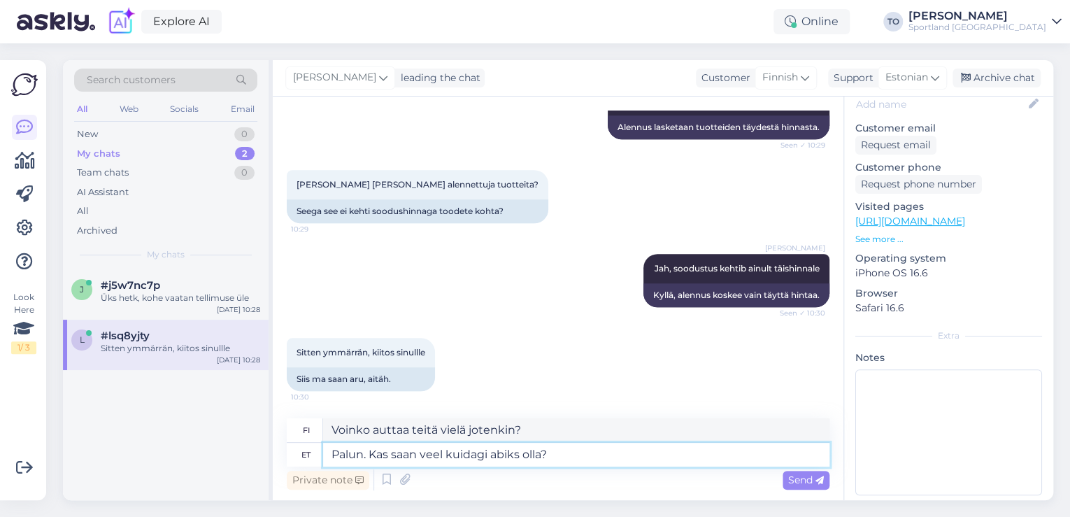
type textarea "Palun. Kas saan veel kuidagi abiks olla?"
click at [331, 430] on textarea "Voinko auttaa teitä vielä jotenkin?" at bounding box center [576, 430] width 506 height 24
type textarea "Ole hyvä! Voinko auttaa teitä vielä jotenkin?"
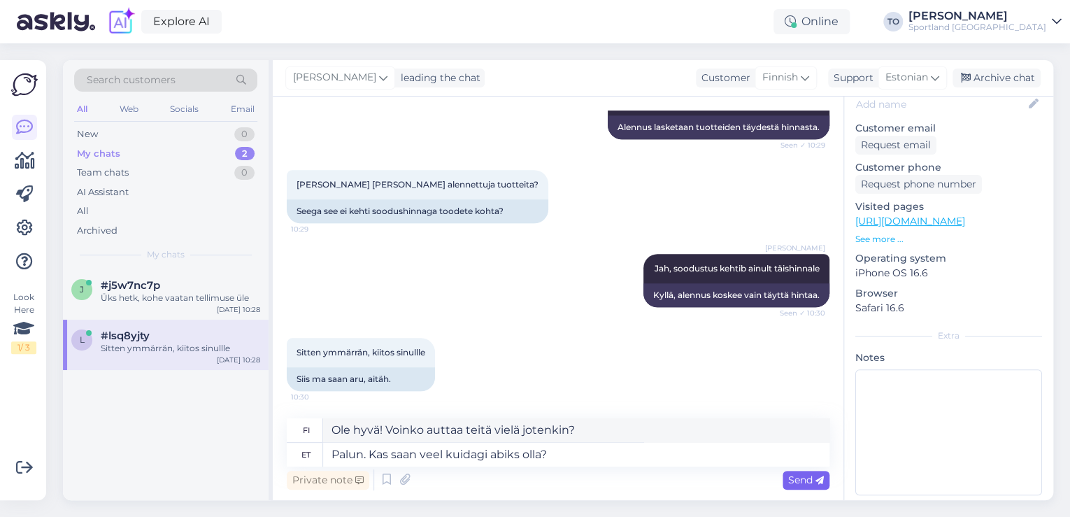
click at [788, 476] on span "Send" at bounding box center [806, 479] width 36 height 13
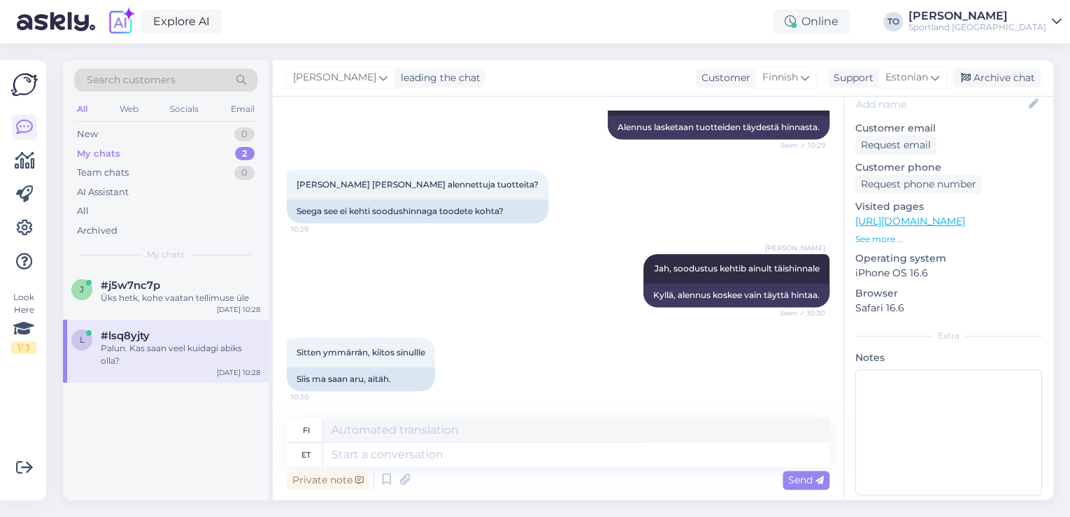
scroll to position [627, 0]
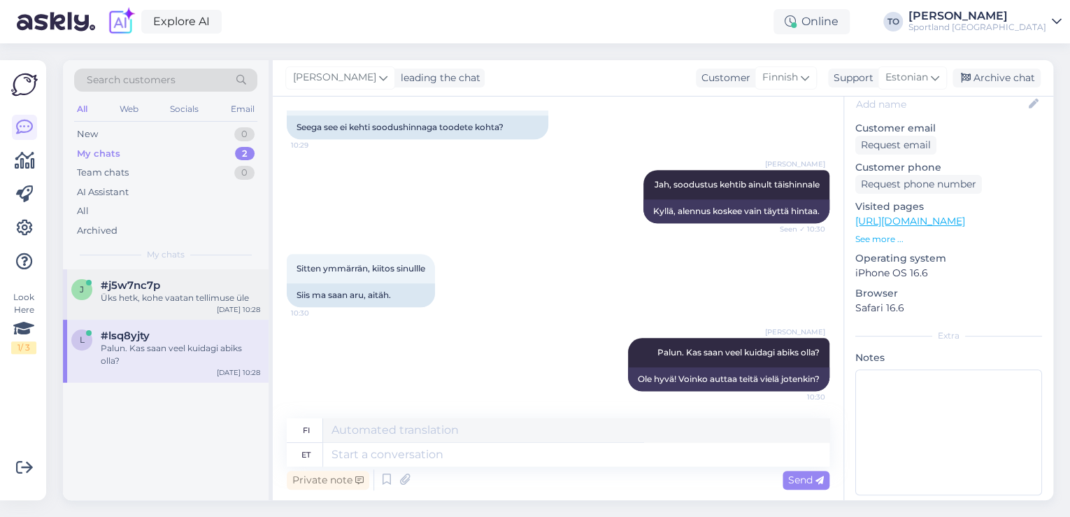
click at [200, 297] on div "Üks hetk, kohe vaatan tellimuse üle" at bounding box center [180, 298] width 159 height 13
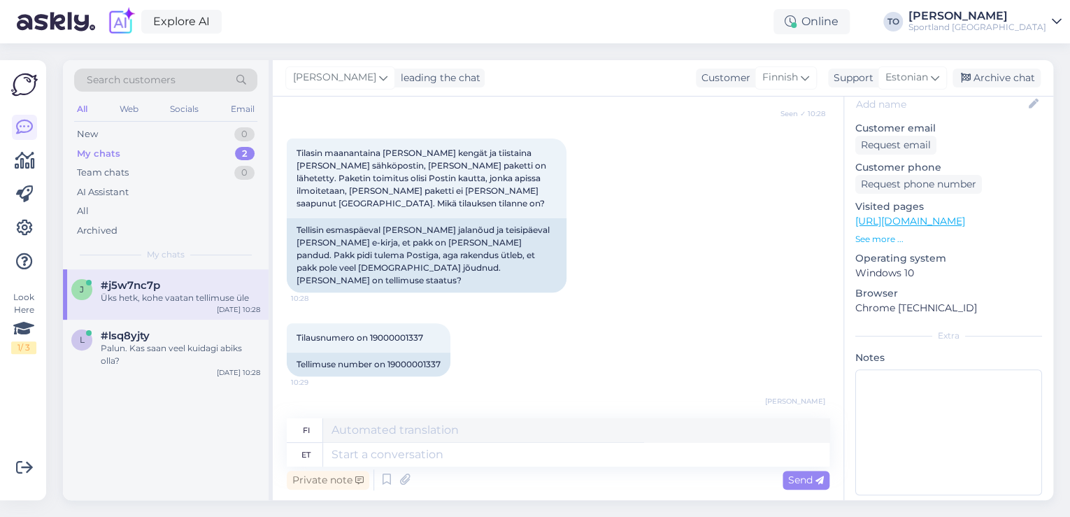
scroll to position [258, 0]
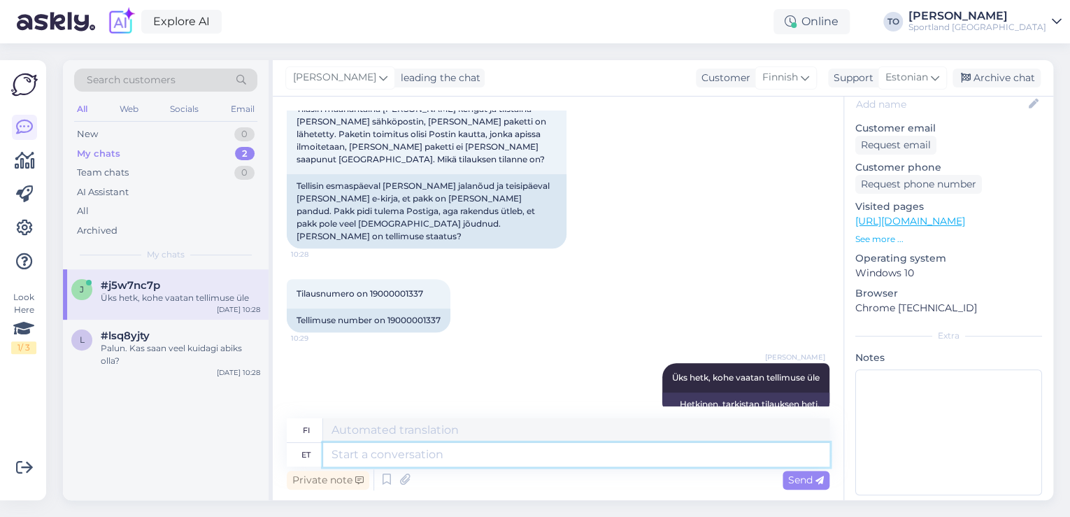
click at [434, 459] on textarea at bounding box center [576, 455] width 506 height 24
type textarea "Väga"
type textarea "Erittäin"
type textarea "Väga vabandame"
type textarea "Olemme todella pahoillamme."
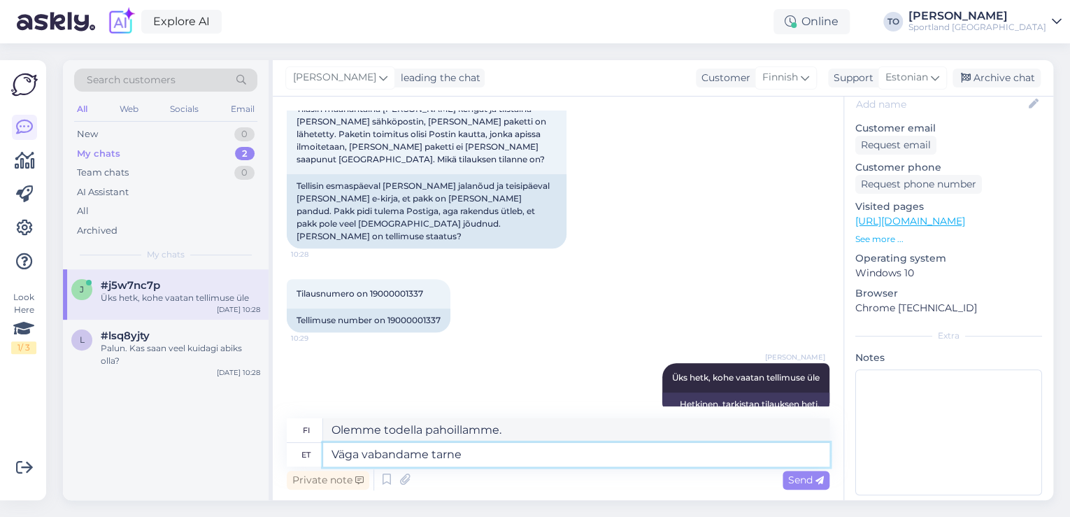
type textarea "Väga vabandame tarne v"
type textarea "Olemme todella pahoillamme toimituksesta."
type textarea "Väga vabandame tarne viibimise"
type textarea "Olemme erittäin pahoillamme toimituksen viivästymisestä."
type textarea "Väga vabandame tarne viibimise pärast!"
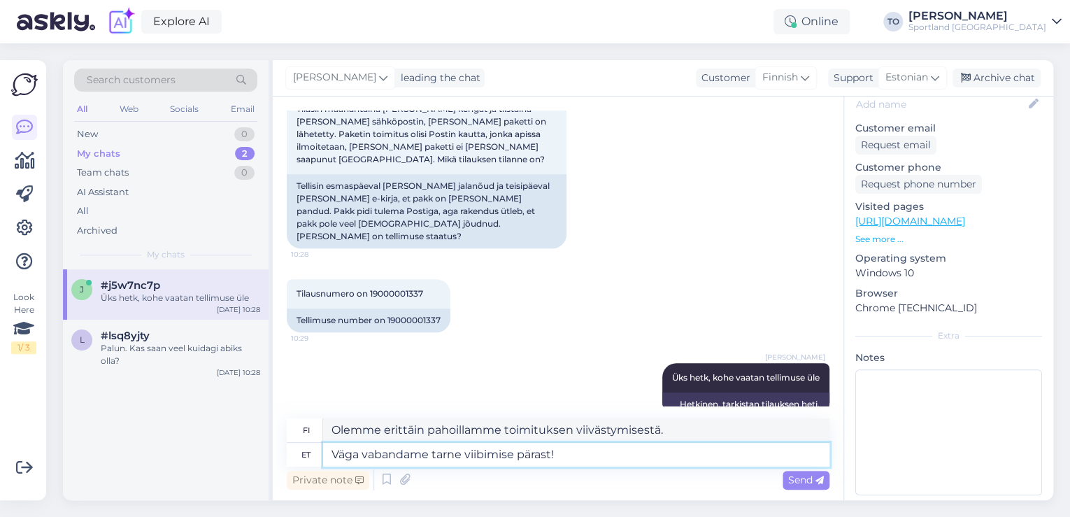
type textarea "Olemme erittäin pahoillamme toimituksen viivästymisestä!"
type textarea "Väga vabandame tarne viibimise pärast! Võtame"
type textarea "Pahoittelemme toimitusviivettä! Otamme asian käsittelyyn."
type textarea "Väga vabandame tarne viibimise pärast! Võtame laoga"
type textarea "Pahoittelemme toimituksen viivästymistä! Tarkistamme varastoa."
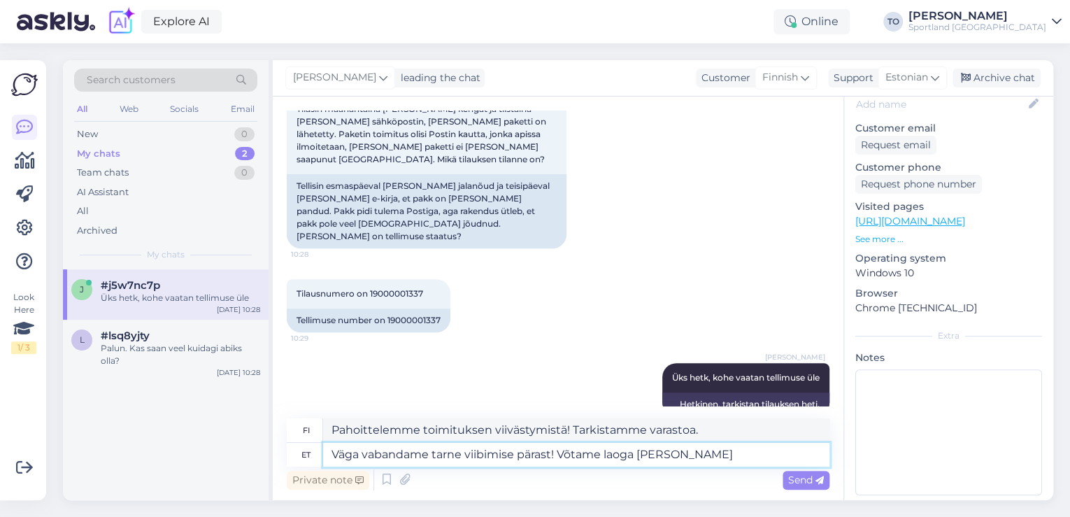
type textarea "Väga vabandame tarne viibimise pärast! Võtame laoga ühe"
type textarea "Pahoittelemme toimitusviivettä! Otamme yhden varastosta."
type textarea "Väga vabandame tarne viibimise pärast! Võtame laoga ühendust"
type textarea "Pahoittelemme toimituksen viivästymistä! Otamme yhteyttä varastoon."
type textarea "Väga vabandame tarne viibimise pärast! Võtame laoga ühendust, et sa"
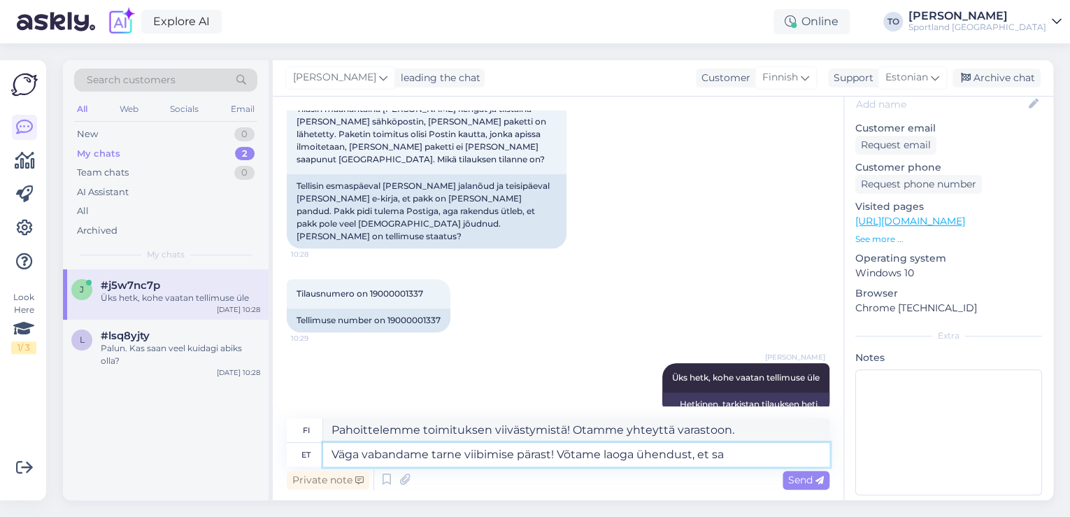
type textarea "Pahoittelemme toimituksen viivästymistä! Otamme yhteyttä varastoon asian selvit…"
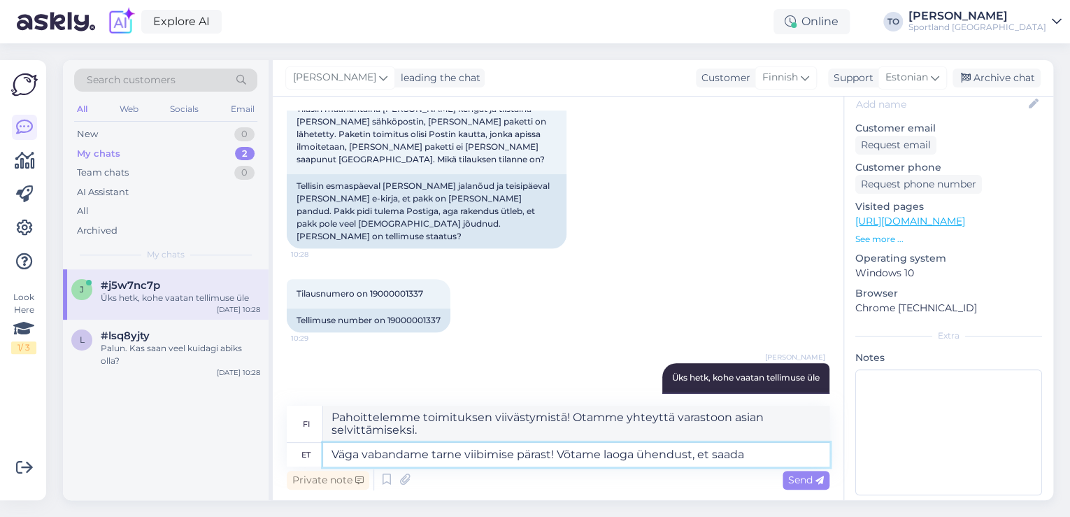
type textarea "Väga vabandame tarne viibimise pärast! Võtame laoga ühendust, et saada"
type textarea "Pahoittelemme toimituksen viivästymistä! Otamme yhteyttä varastoon saadaksemme"
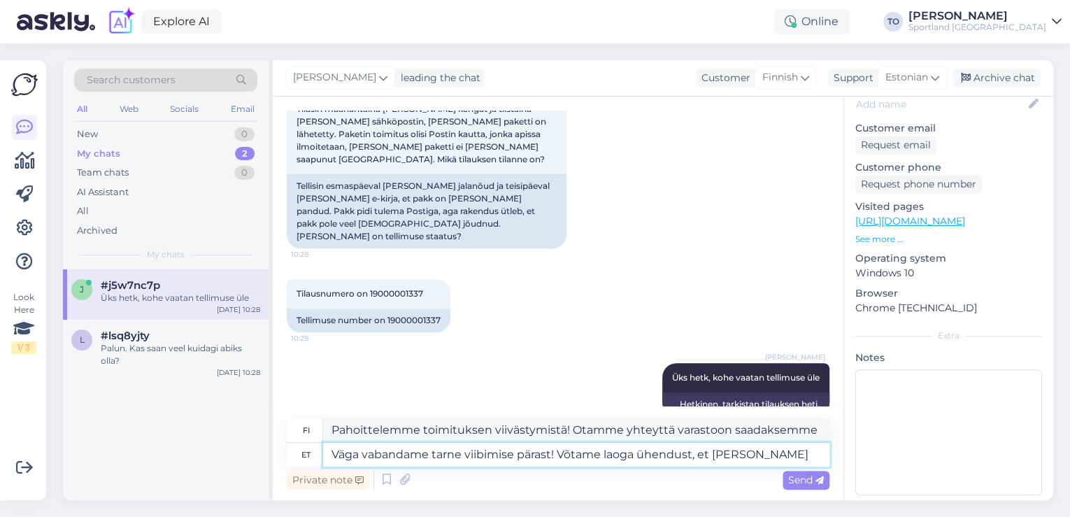
type textarea "Väga vabandame tarne viibimise pärast! Võtame laoga ühendust, et [PERSON_NAME]"
type textarea "Pahoittelemme toimituksen viivästymistä! Otamme yhteyttä varastoon saadaksemme …"
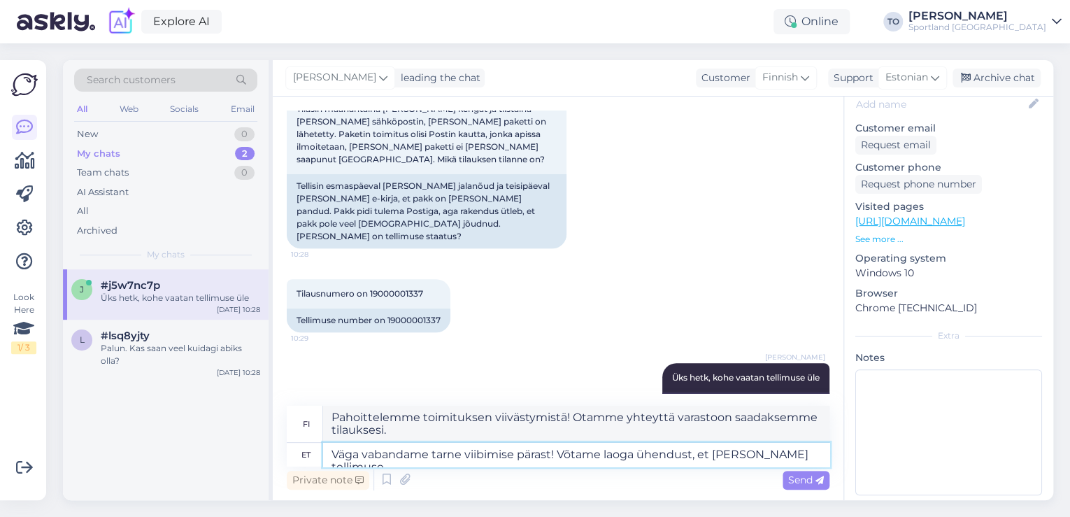
type textarea "Väga vabandame tarne viibimise pärast! Võtame laoga ühendust, et [PERSON_NAME] …"
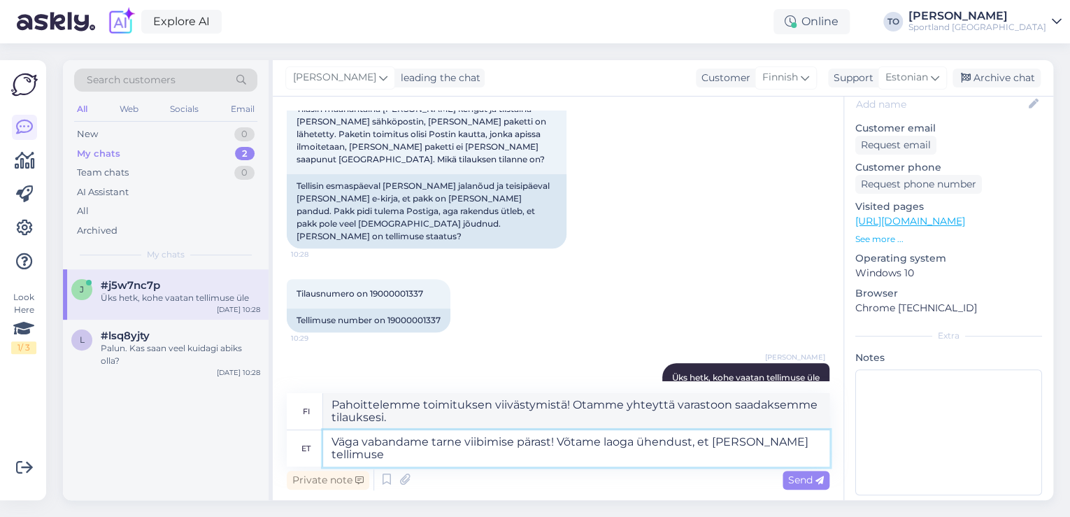
type textarea "Pahoittelemme toimituksen viivästymistä! Otamme yhteyttä varastoon tilauksesi v…"
type textarea "Väga vabandame tarne viibimise pärast! Võtame laoga ühendust, et [PERSON_NAME] …"
type textarea "Pahoittelemme toimituksen viivästymistä! Otamme yhteyttä varastoon saadaksemme …"
type textarea "Väga vabandame tarne viibimise pärast! Võtame laoga ühendust, et [PERSON_NAME] …"
type textarea "Pahoittelemme toimituksen viivästymistä! Otamme yhteyttä varastoon saadaksemme …"
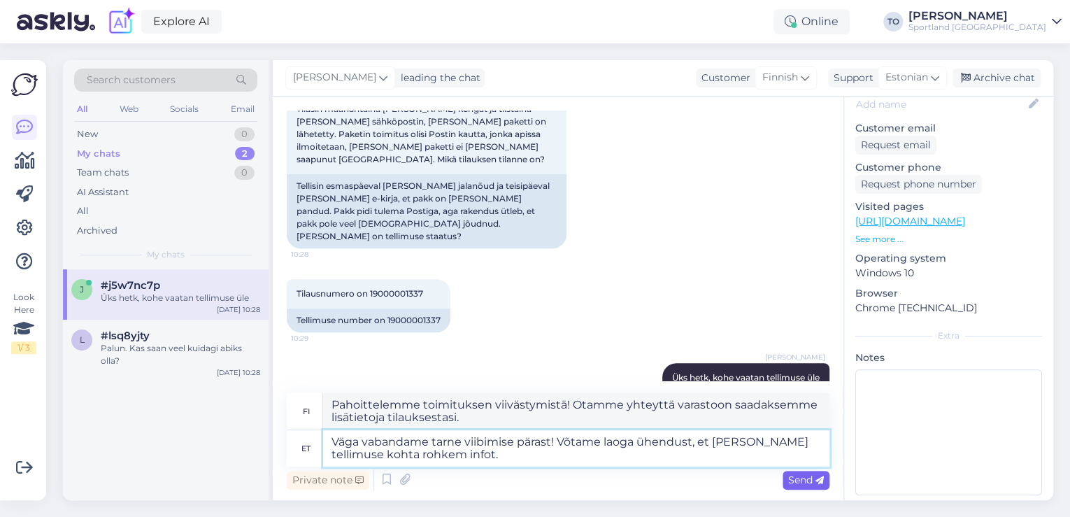
type textarea "Väga vabandame tarne viibimise pärast! Võtame laoga ühendust, et [PERSON_NAME] …"
click at [807, 484] on span "Send" at bounding box center [806, 479] width 36 height 13
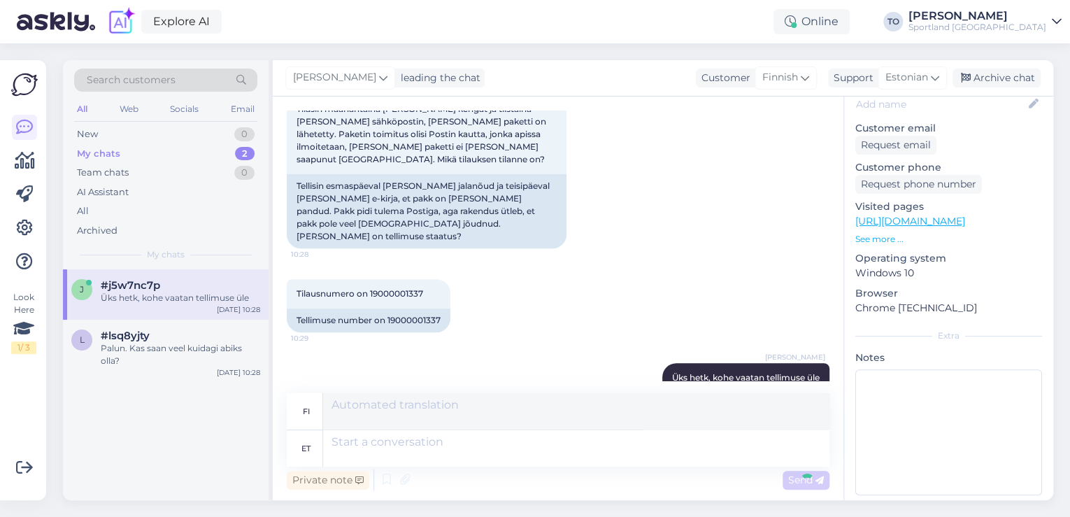
scroll to position [367, 0]
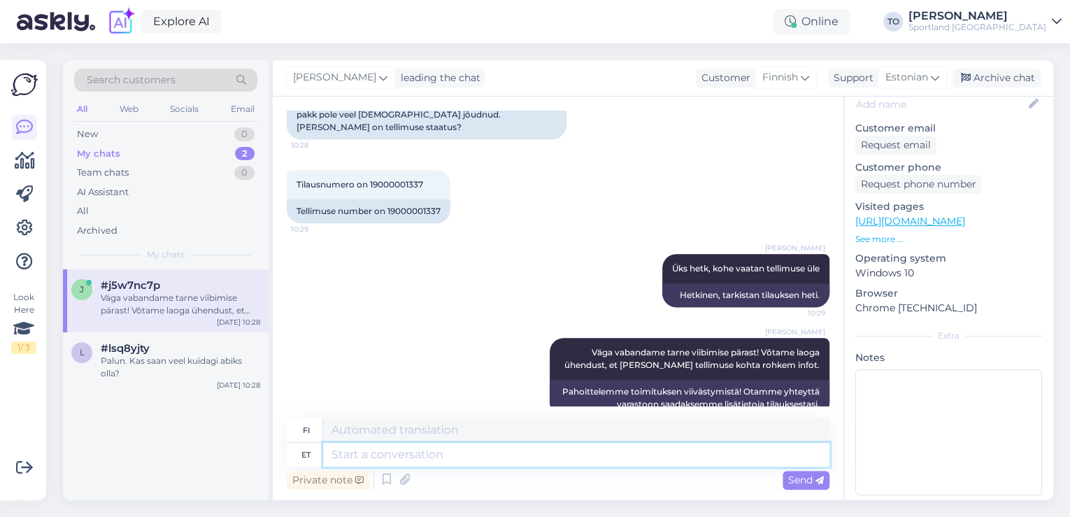
click at [493, 451] on textarea at bounding box center [576, 455] width 506 height 24
type textarea "Kohe"
type textarea "Heti"
type textarea "K"
type textarea "Võtame"
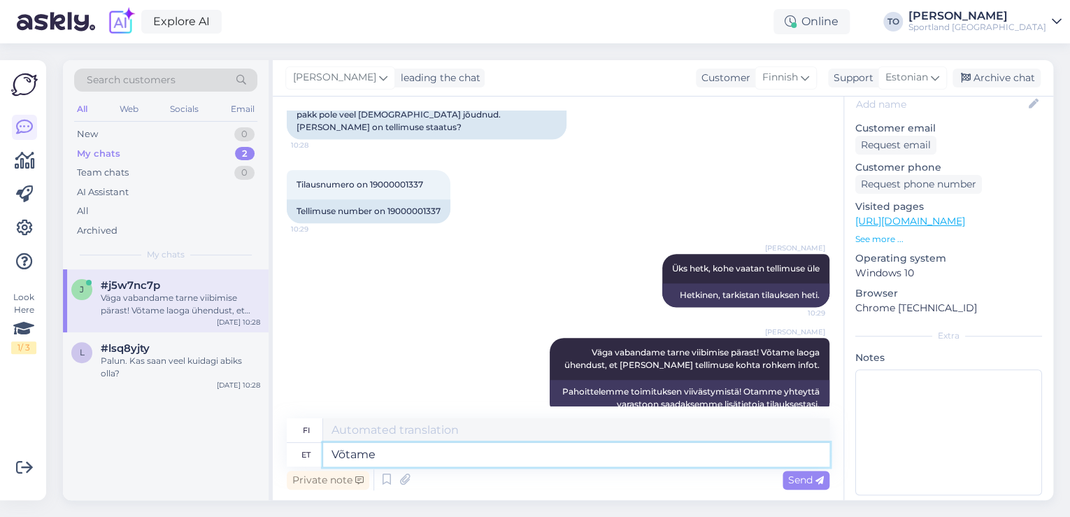
type textarea "Me otamme"
type textarea "Võtame Teiega"
type textarea "Otamme sinut mukaamme."
type textarea "Võtame Teiega kohe"
type textarea "Otamme sinuun yhteyttä välittömästi."
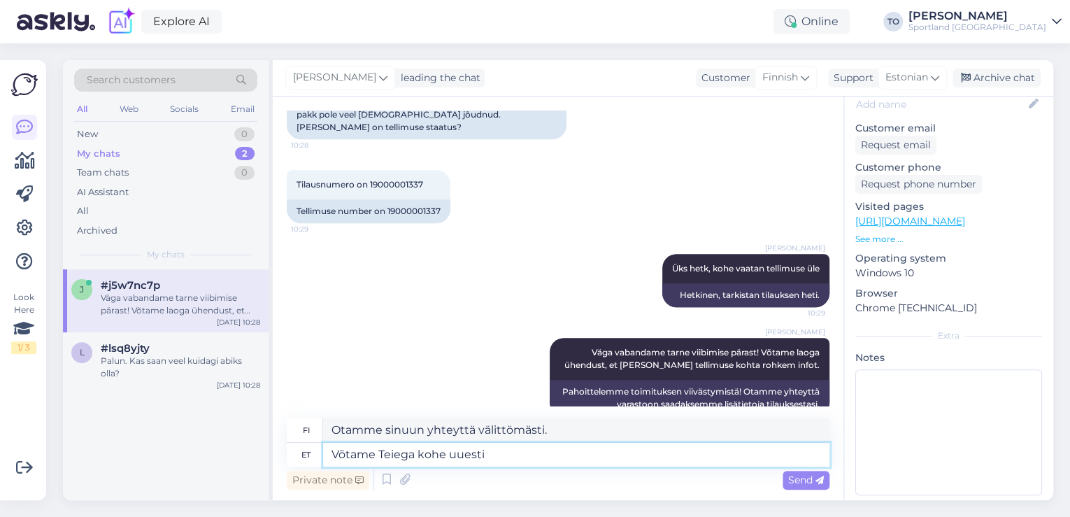
type textarea "Võtame Teiega kohe uuesti"
type textarea "Otamme sinuun yhteyttä pian uudelleen."
type textarea "Võtame Teiega kohe uuesti ühendust, ku"
type textarea "Otamme sinuun yhteyttä uudelleen välittömästi,"
type textarea "Võtame Teiega kohe uuesti ühendust, kui o"
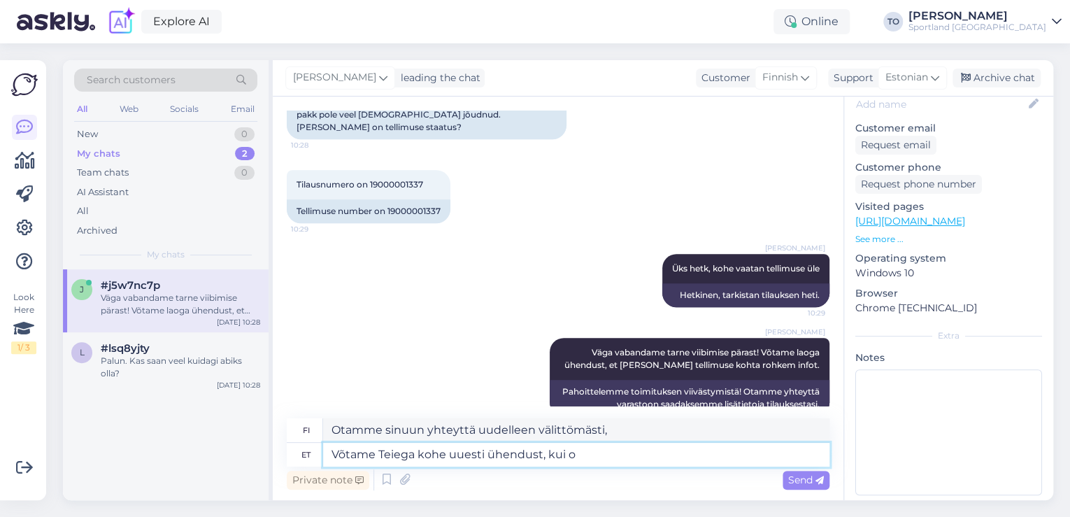
type textarea "Otamme sinuun välittömästi yhteyttä uudelleen, [PERSON_NAME]"
type textarea "Võtame Teiega kohe uuesti ühendust, kui oleme"
type textarea "Otamme sinuun yhteyttä uudelleen heti, kun olemme"
type textarea "Võtame Teiega kohe uuesti ühendust, kui oleme laost va"
type textarea "Otamme sinuun yhteyttä uudelleen heti, kun tuote on loppunut varastosta."
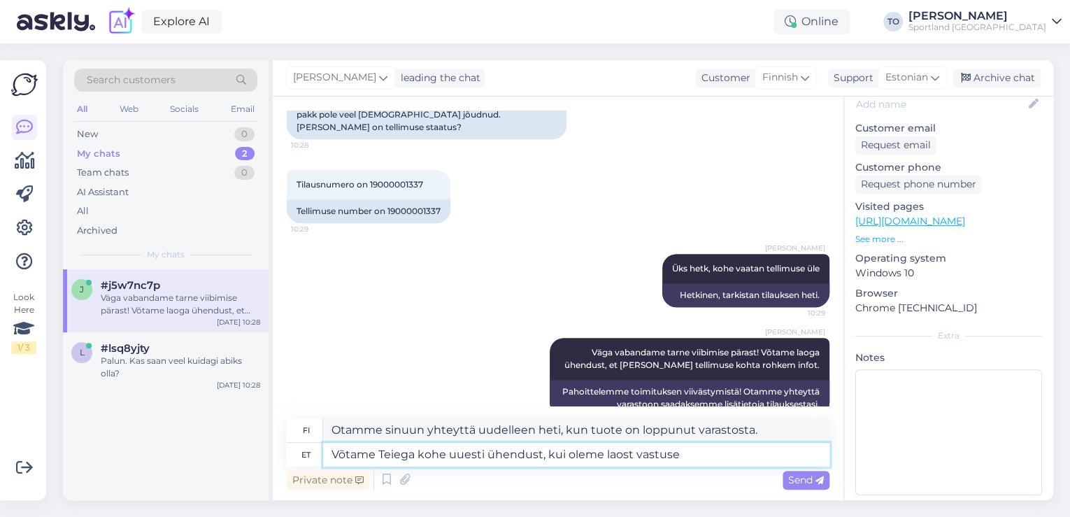
type textarea "Võtame Teiega kohe uuesti ühendust, kui oleme laost vastuse s"
type textarea "Otamme sinuun yhteyttä uudelleen heti, kun saamme vastauksen varastolta."
type textarea "Võtame Teiega kohe uuesti ühendust, kui oleme laost vastuse saanud. Kas Teile"
type textarea "Otamme sinuun yhteyttä uudelleen heti, kun olemme saaneet vastauksen varastolta…"
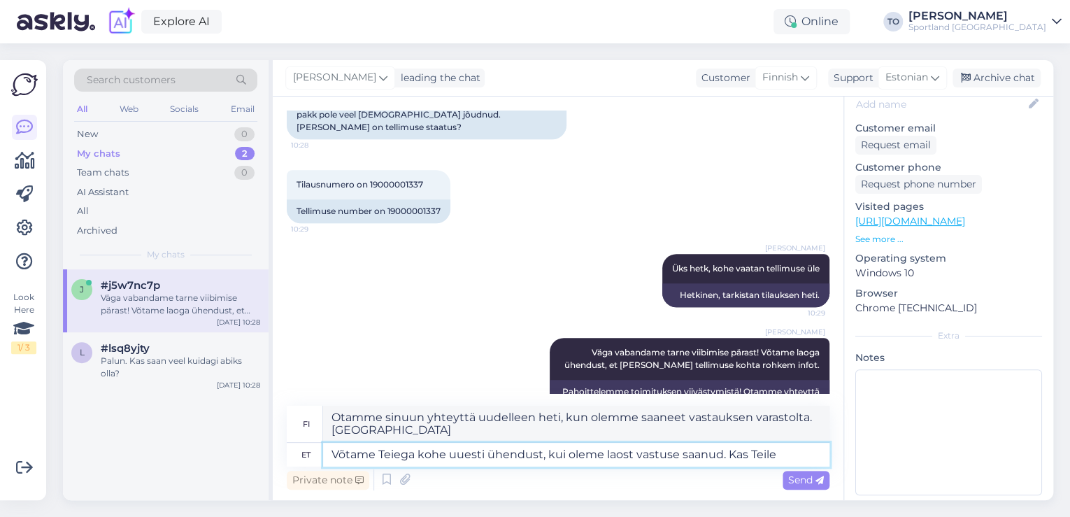
scroll to position [380, 0]
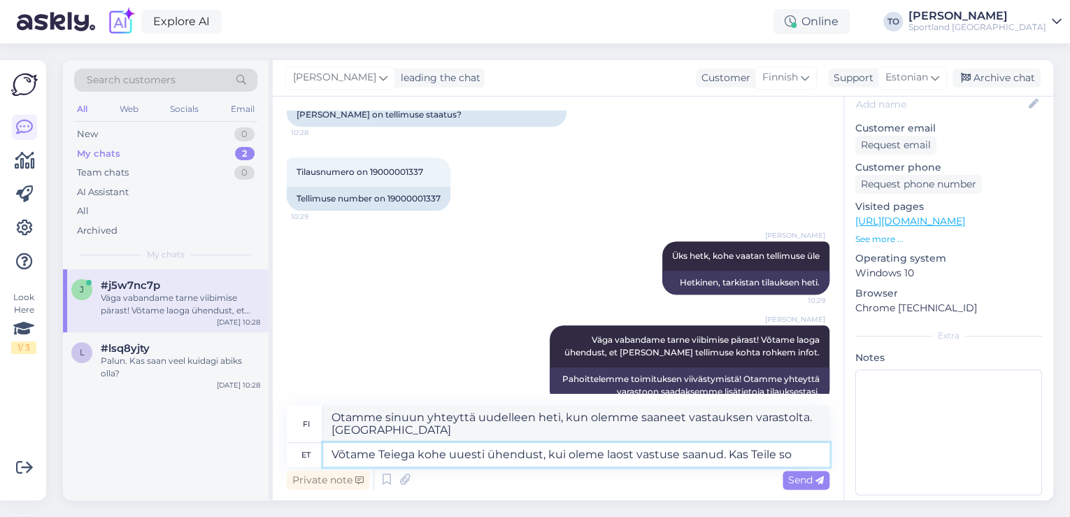
type textarea "Võtame Teiega kohe uuesti ühendust, kui oleme laost vastuse saanud. Kas Teile s…"
type textarea "Otamme sinuun yhteyttä heti, kun olemme saaneet vastauksen varastolta. Onko sin…"
type textarea "Võtame Teiega kohe uuesti ühendust, kui oleme laost vastuse saanud. Kas Teile s…"
type textarea "Otamme sinuun yhteyttä uudelleen heti, kun olemme saaneet vastauksen varastolta…"
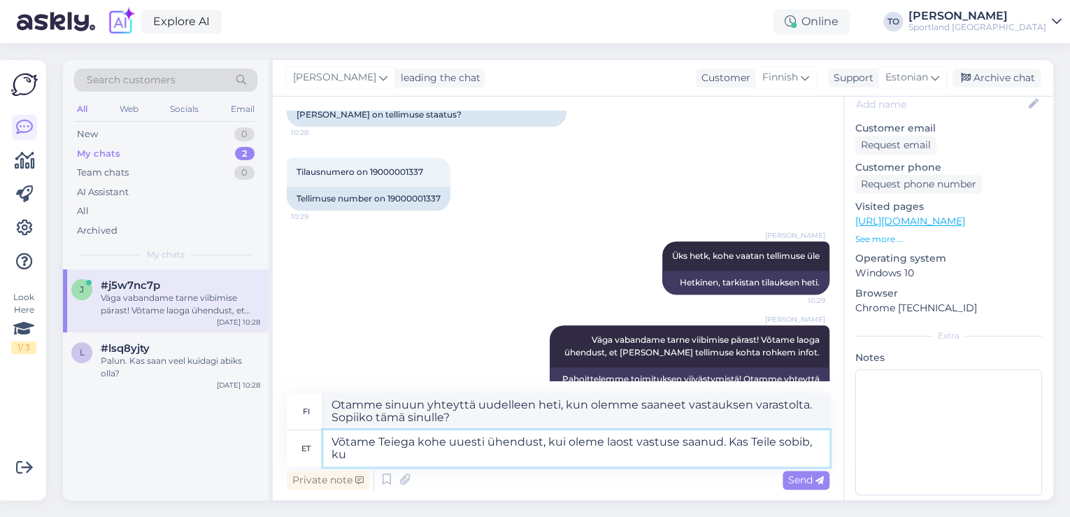
scroll to position [392, 0]
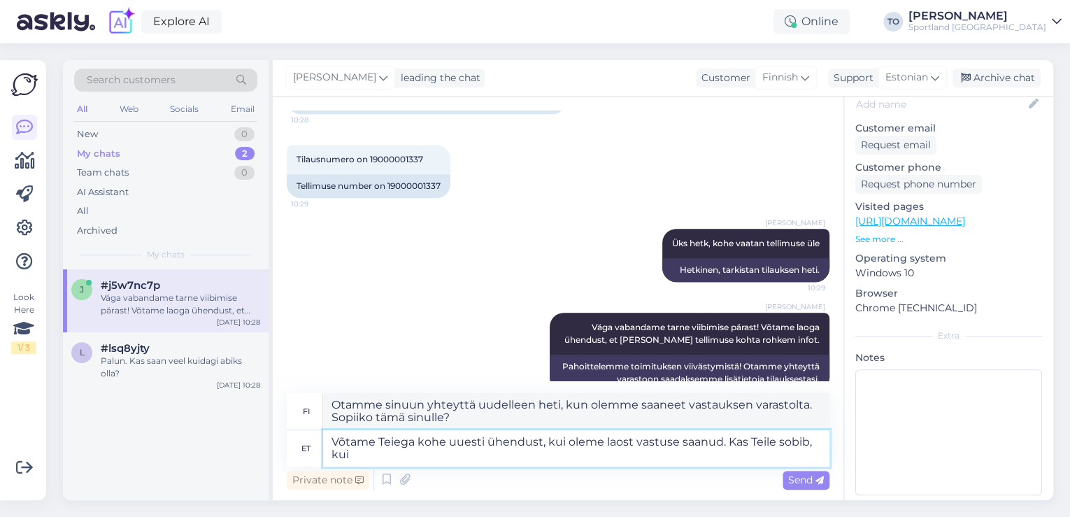
type textarea "Võtame Teiega kohe uuesti ühendust, kui oleme laost vastuse saanud. Kas Teile s…"
type textarea "Otamme sinuun yhteyttä uudelleen heti, kun olemme saaneet vastauksen varastolta…"
type textarea "Võtame Teiega kohe uuesti ühendust, kui oleme laost vastuse saanud. Kas Teile s…"
type textarea "Otamme sinuun yhteyttä heti, kun olemme saaneet vastauksen varastolta. Sopiiko,…"
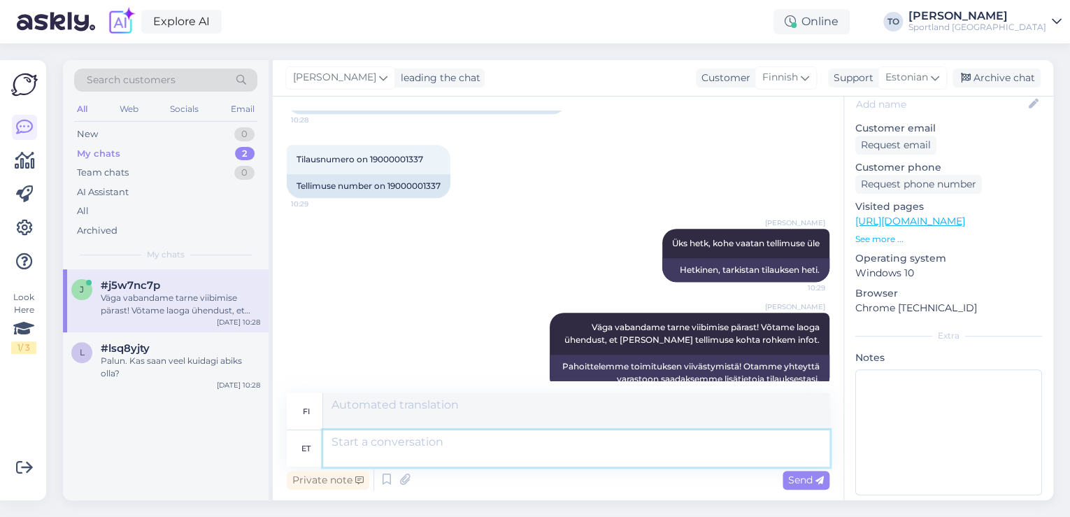
scroll to position [490, 0]
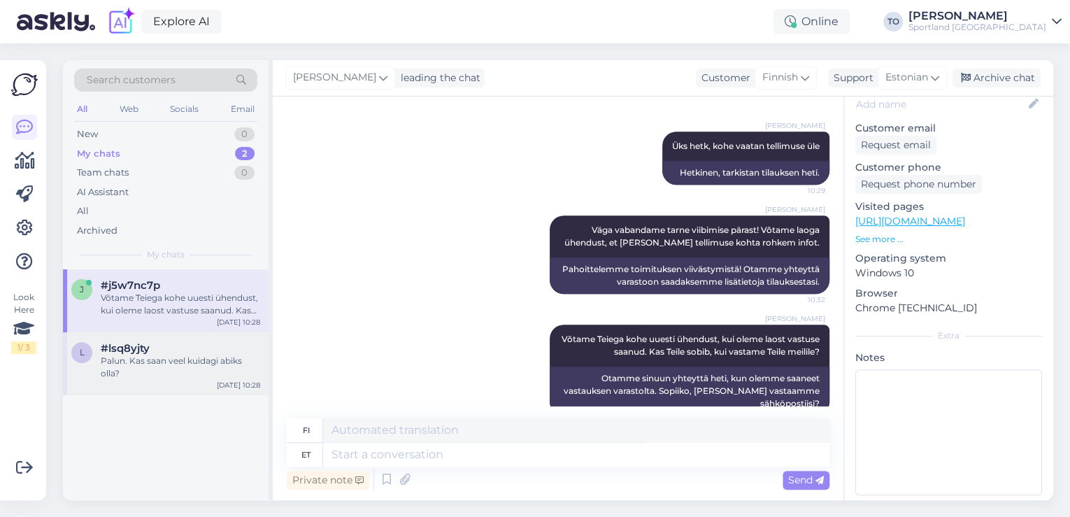
click at [206, 366] on div "Palun. Kas saan veel kuidagi abiks olla?" at bounding box center [180, 367] width 159 height 25
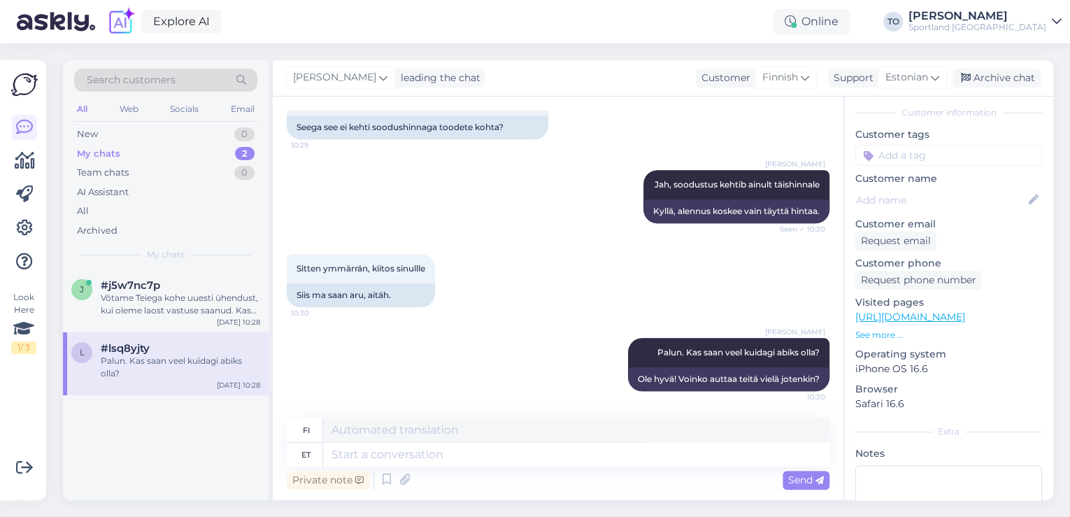
scroll to position [0, 0]
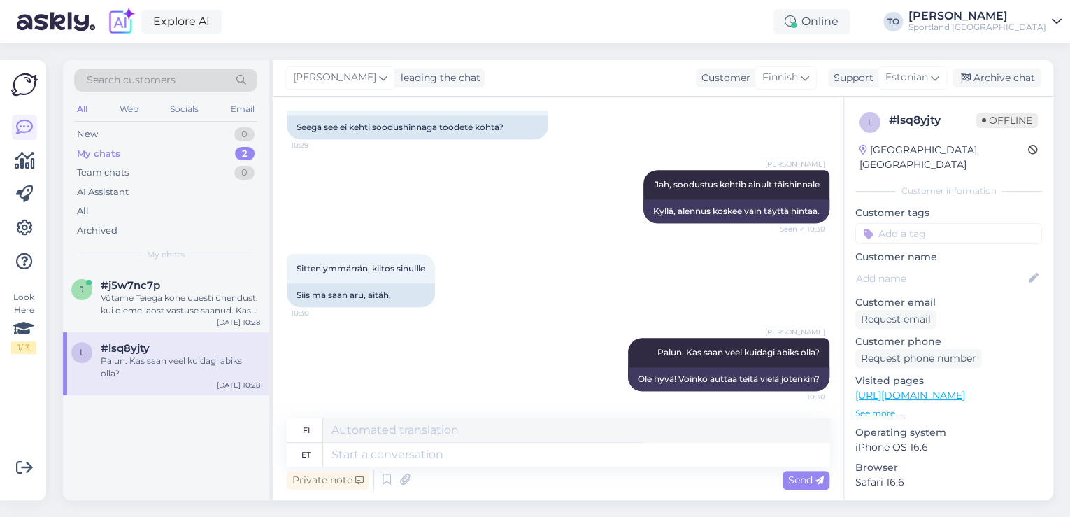
click at [921, 223] on input at bounding box center [948, 233] width 187 height 21
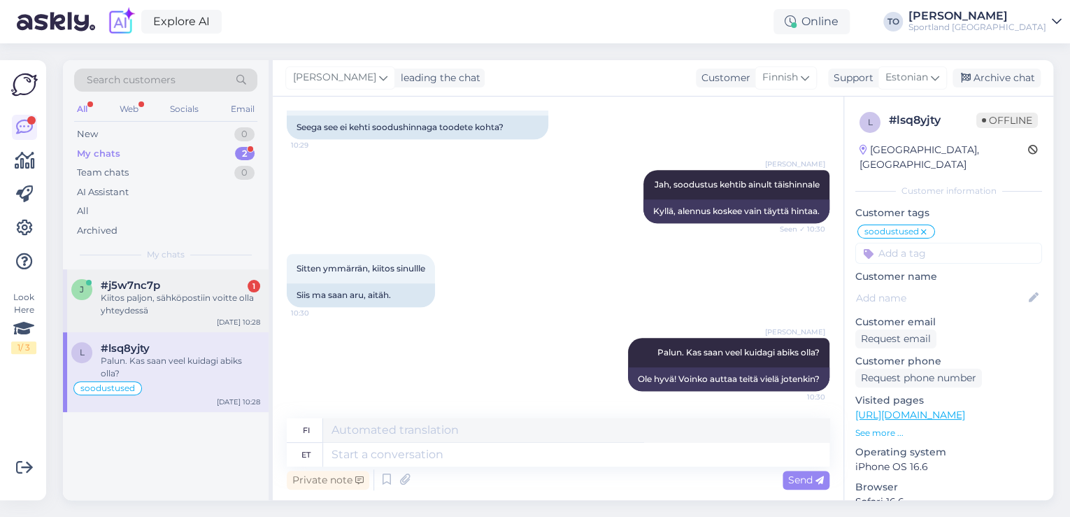
click at [238, 282] on div "#j5w7nc7p 1" at bounding box center [180, 285] width 159 height 13
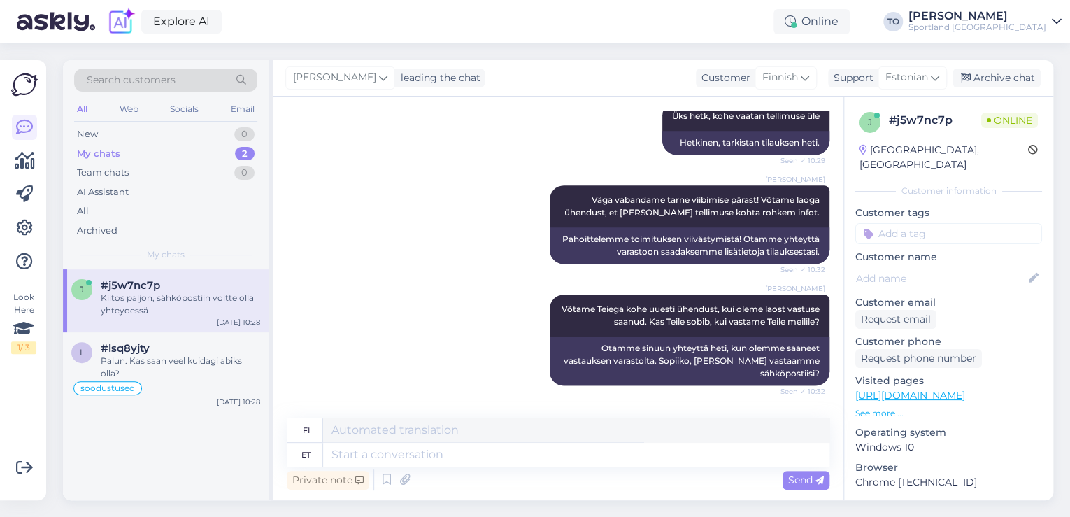
scroll to position [573, 0]
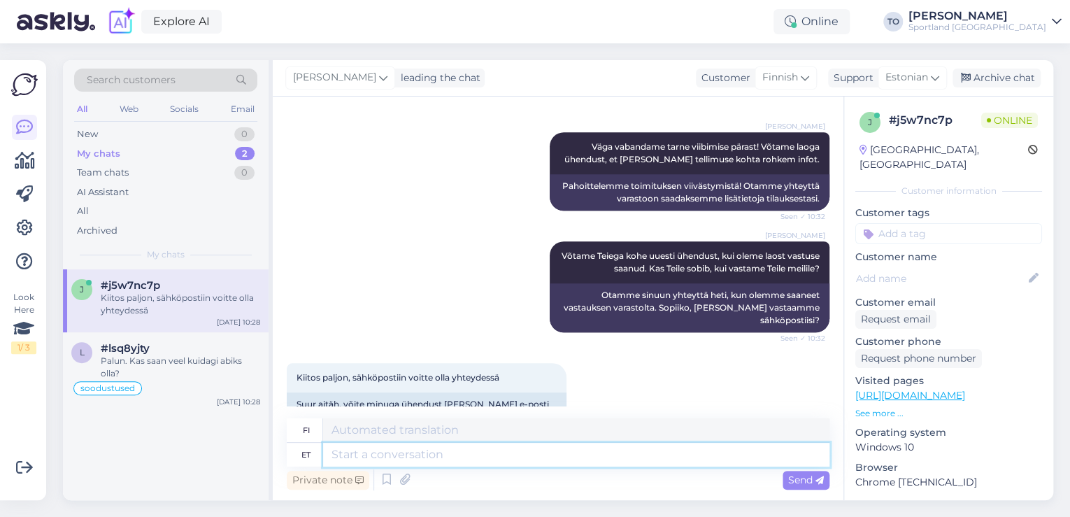
click at [393, 459] on textarea at bounding box center [576, 455] width 506 height 24
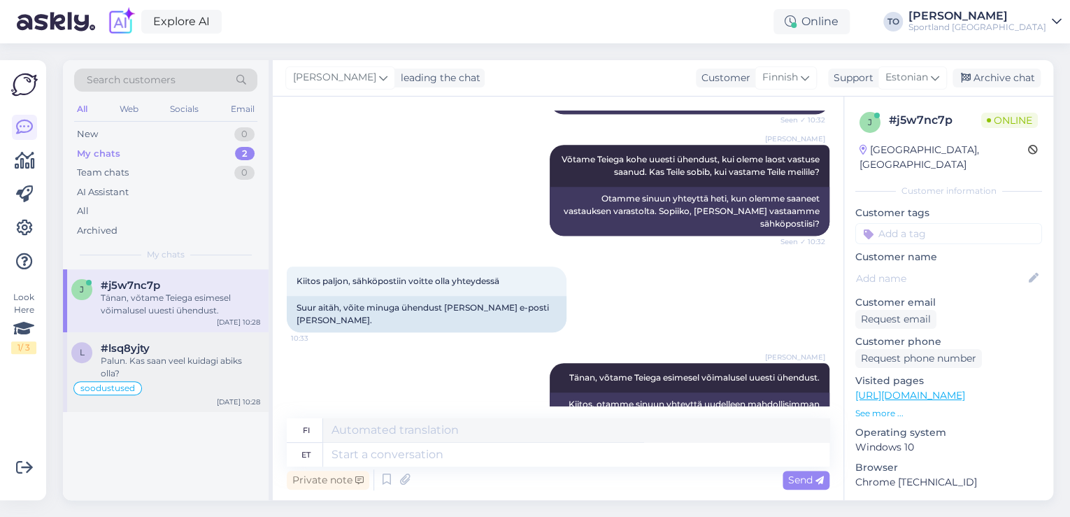
click at [165, 355] on div "Palun. Kas saan veel kuidagi abiks olla?" at bounding box center [180, 367] width 159 height 25
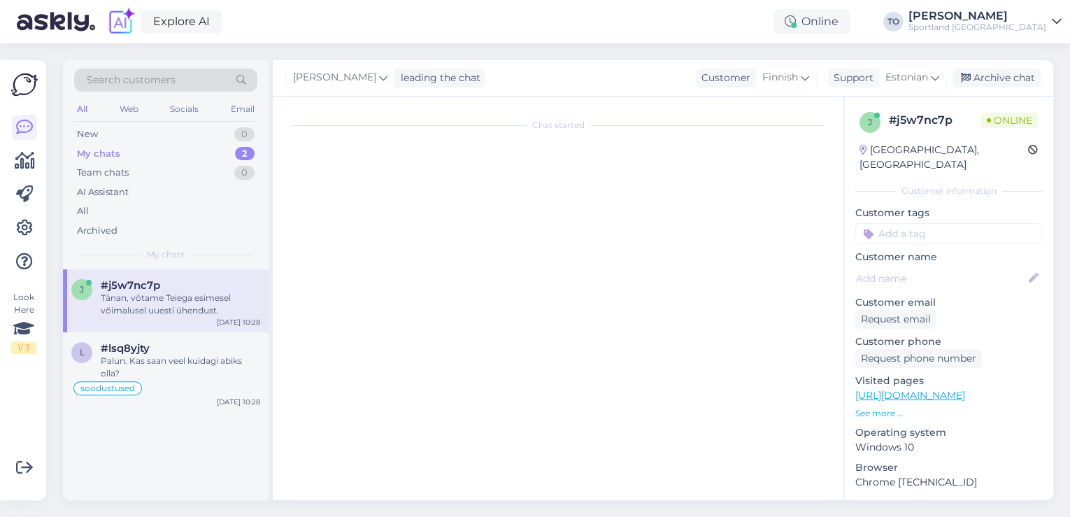
scroll to position [311, 0]
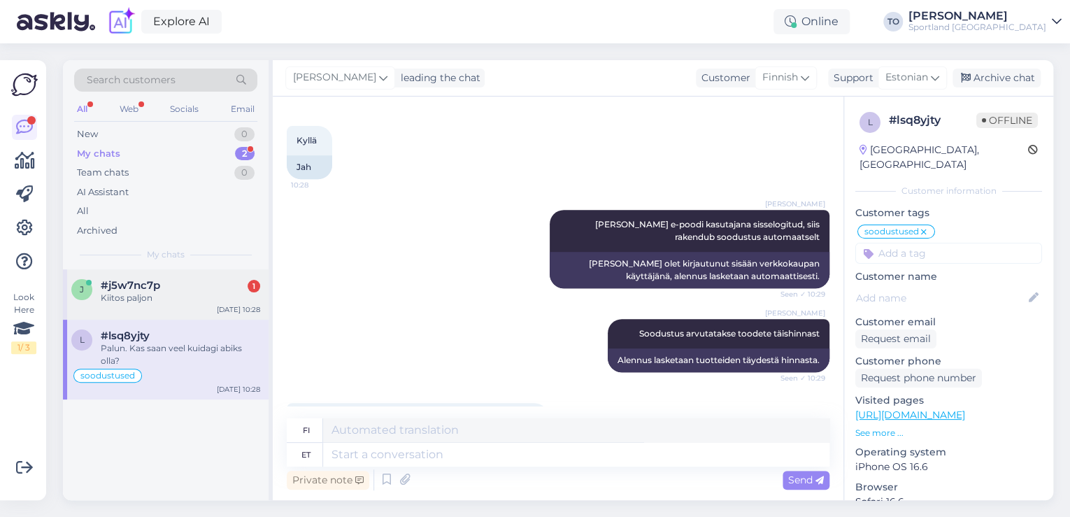
click at [208, 294] on div "Kiitos paljon" at bounding box center [180, 298] width 159 height 13
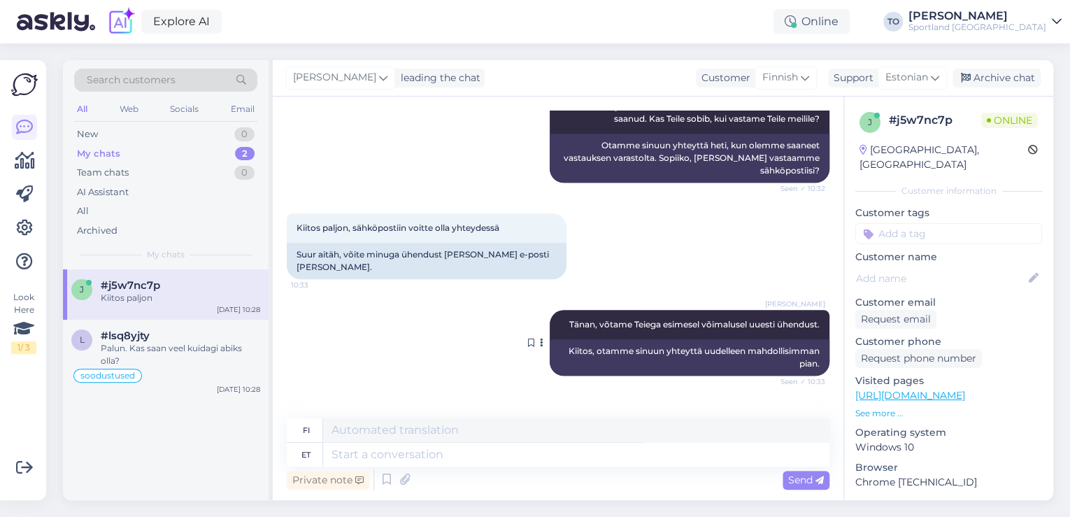
scroll to position [753, 0]
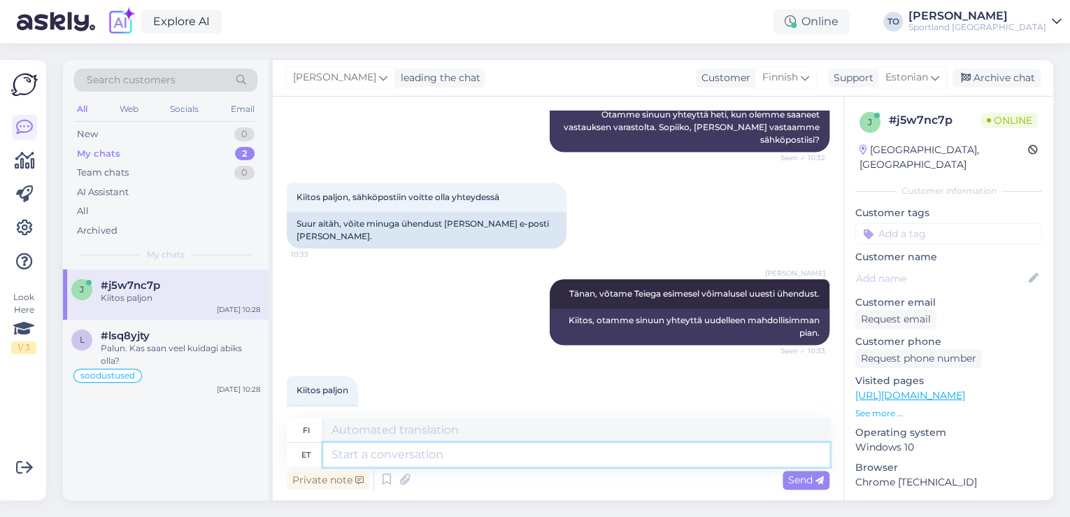
click at [450, 462] on textarea at bounding box center [576, 455] width 506 height 24
click at [378, 459] on textarea "[PERSON_NAME] soovin Teile ilusat päeva jätku!" at bounding box center [576, 455] width 506 height 24
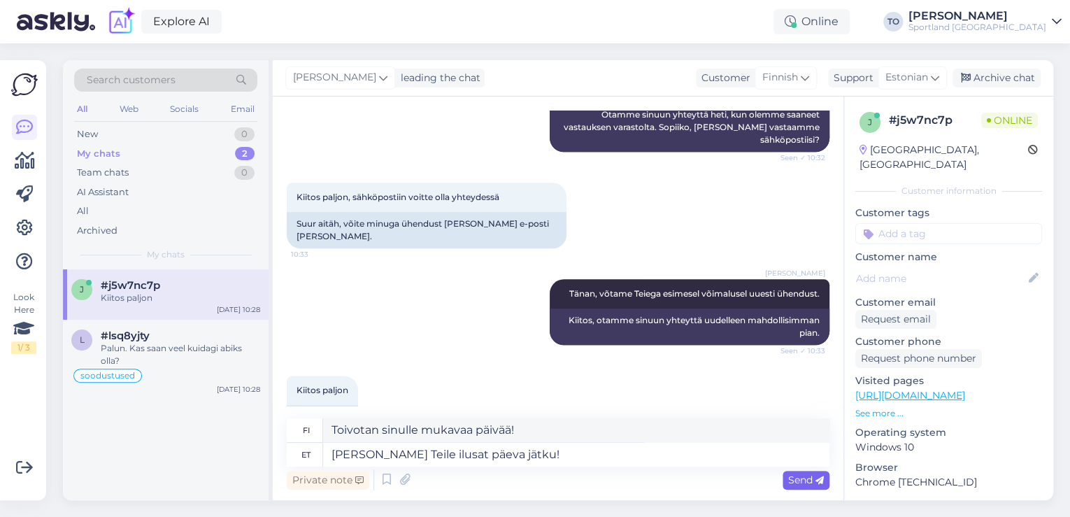
click at [792, 475] on span "Send" at bounding box center [806, 479] width 36 height 13
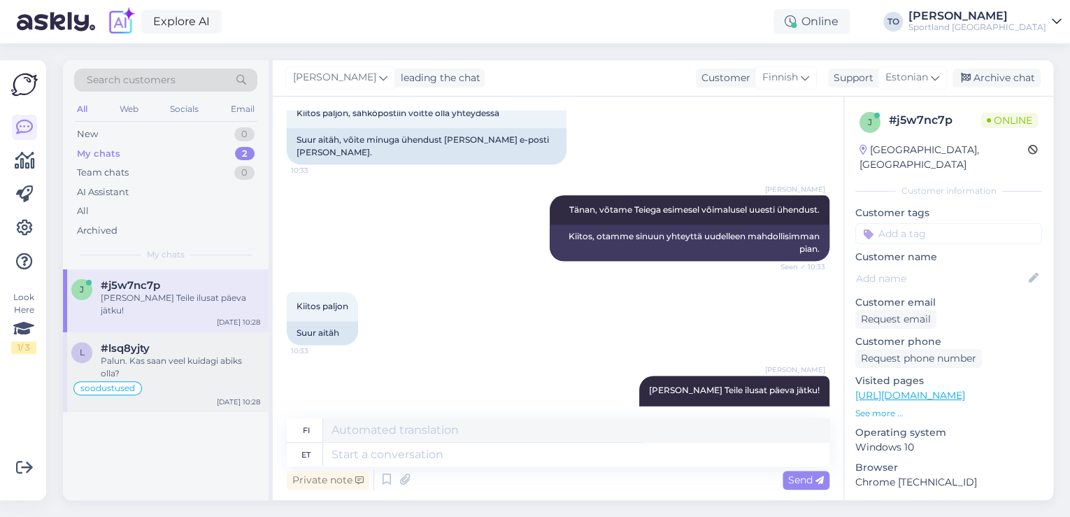
click at [204, 355] on div "Palun. Kas saan veel kuidagi abiks olla?" at bounding box center [180, 367] width 159 height 25
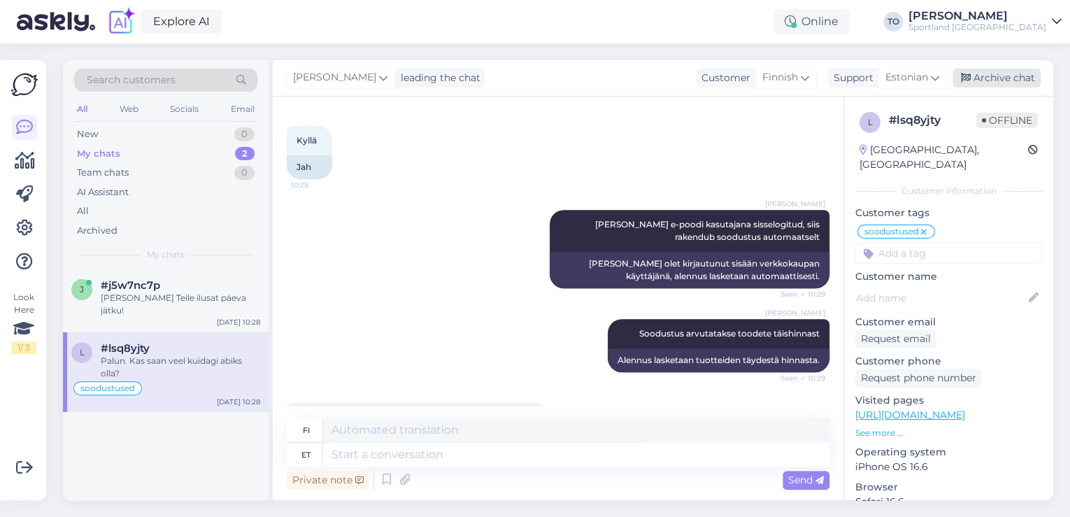
click at [978, 77] on div "Archive chat" at bounding box center [997, 78] width 88 height 19
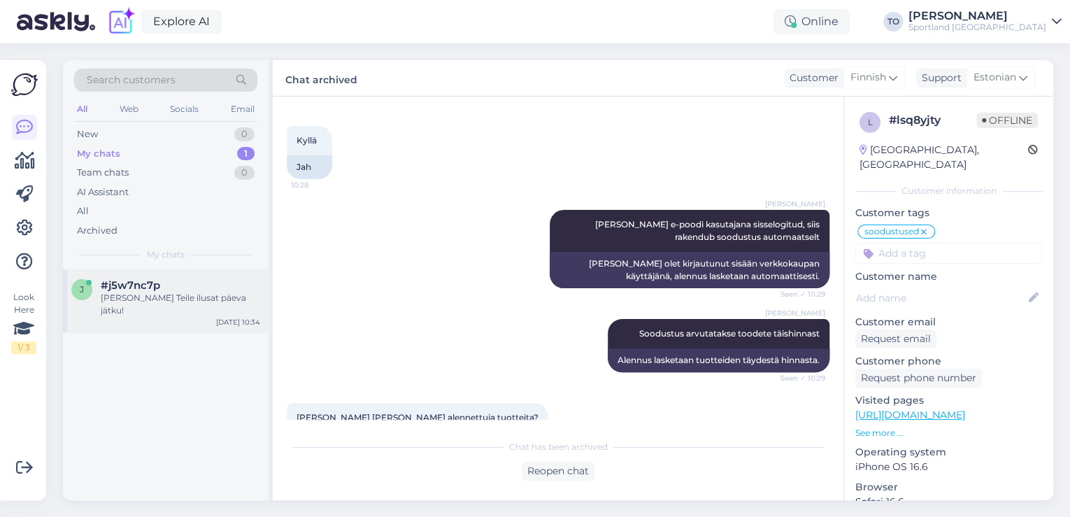
click at [224, 300] on div "[PERSON_NAME] Teile ilusat päeva jätku!" at bounding box center [180, 304] width 159 height 25
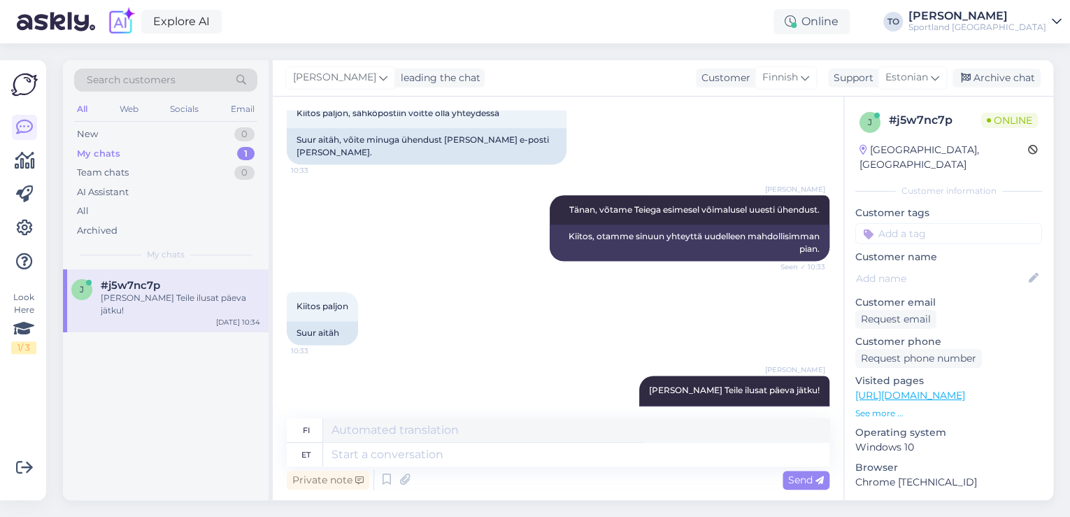
click at [941, 223] on input at bounding box center [948, 233] width 187 height 21
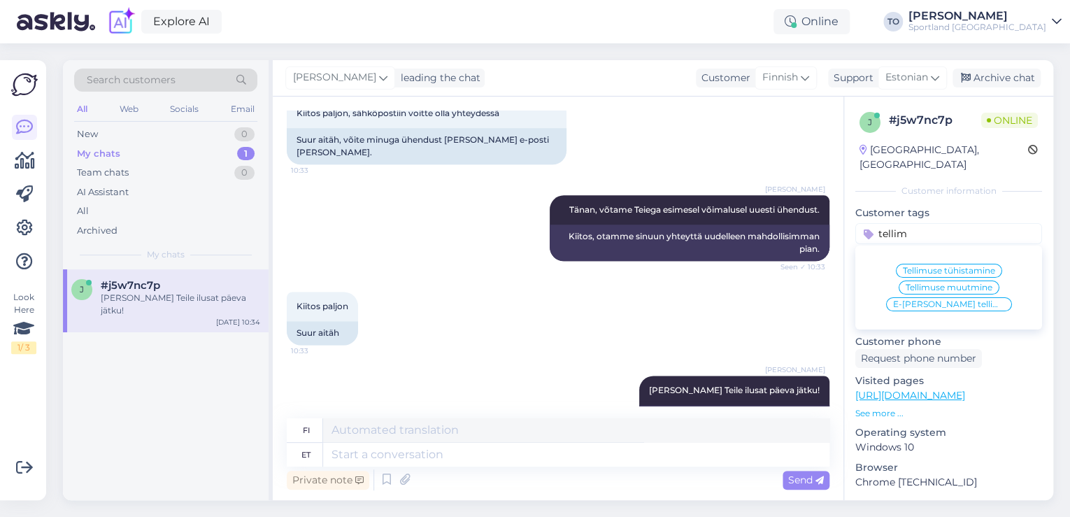
click at [974, 297] on div "E-[PERSON_NAME] tellimuste [PERSON_NAME] info" at bounding box center [949, 304] width 126 height 14
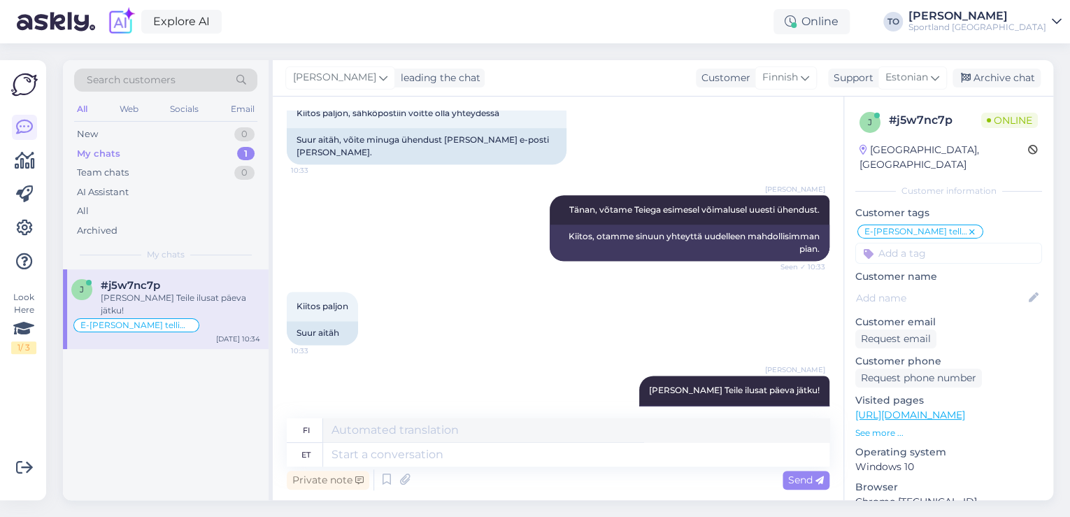
click at [1015, 29] on div "Sportland [GEOGRAPHIC_DATA]" at bounding box center [977, 27] width 138 height 11
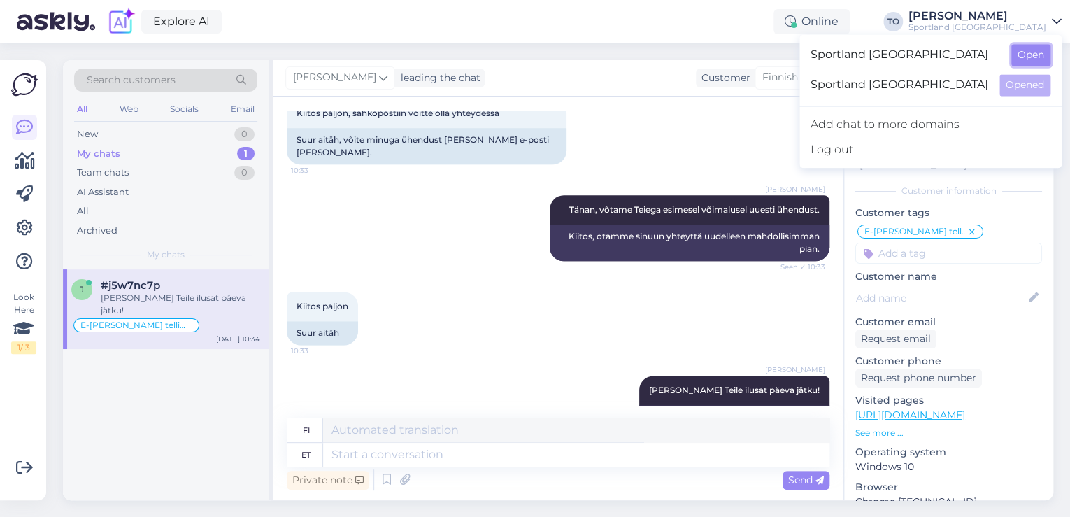
click at [1026, 60] on button "Open" at bounding box center [1030, 55] width 39 height 22
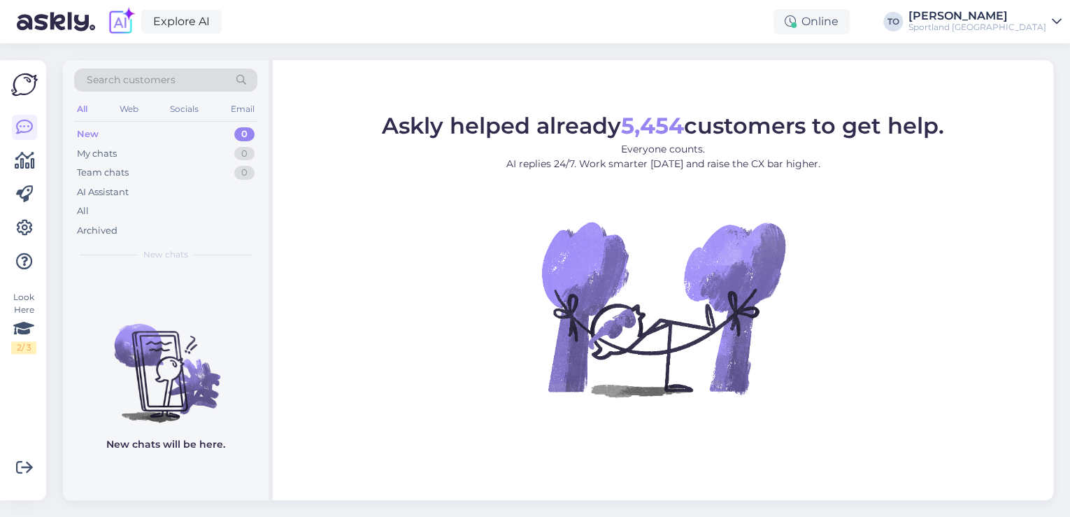
click at [1030, 30] on div "Sportland [GEOGRAPHIC_DATA]" at bounding box center [977, 27] width 138 height 11
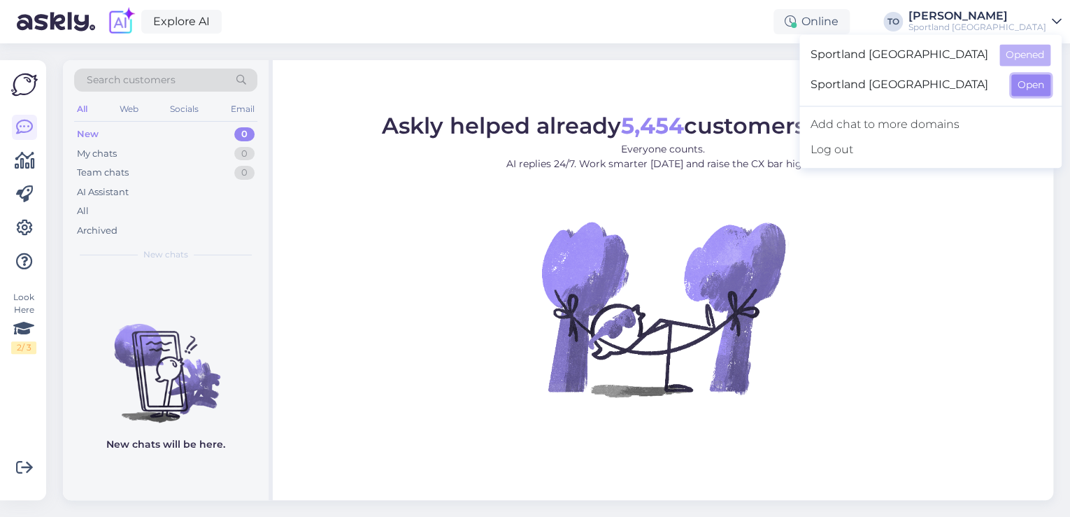
click at [1020, 87] on button "Open" at bounding box center [1030, 85] width 39 height 22
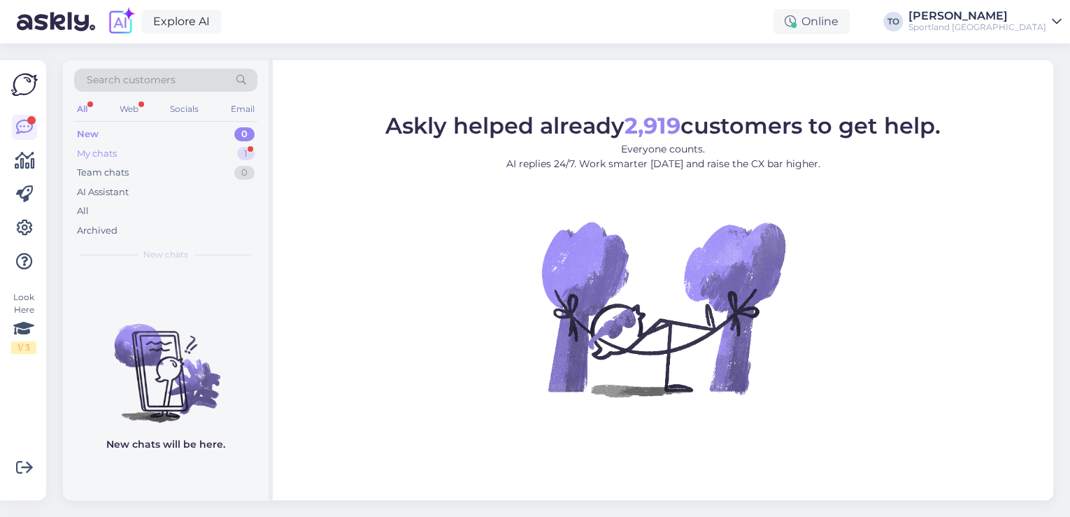
click at [230, 152] on div "My chats 1" at bounding box center [165, 154] width 183 height 20
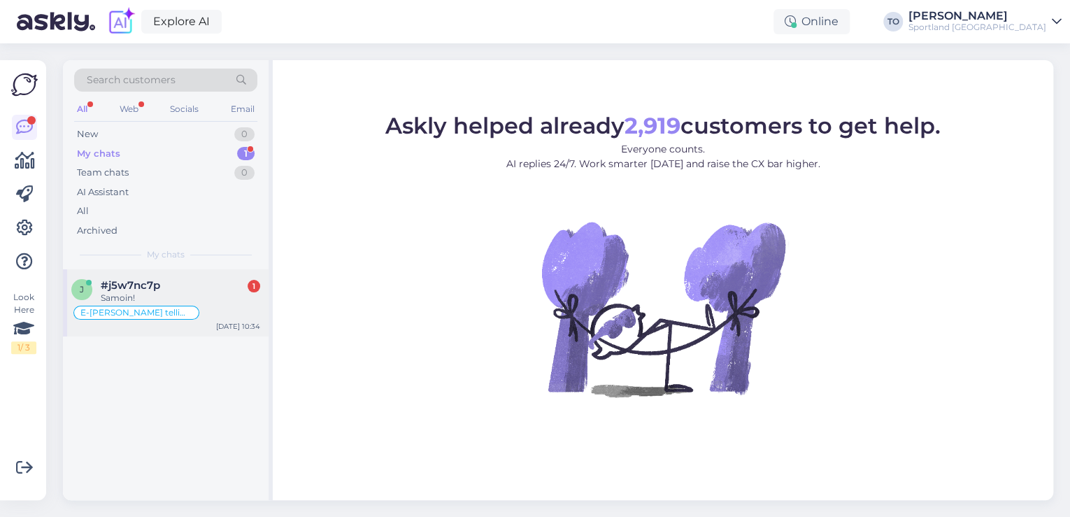
click at [204, 298] on div "Samoin!" at bounding box center [180, 298] width 159 height 13
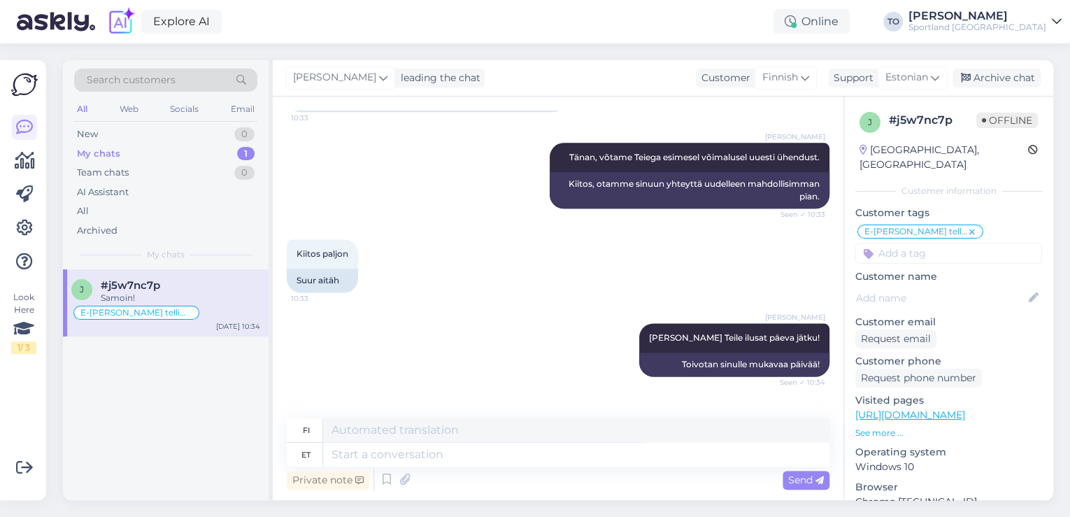
scroll to position [921, 0]
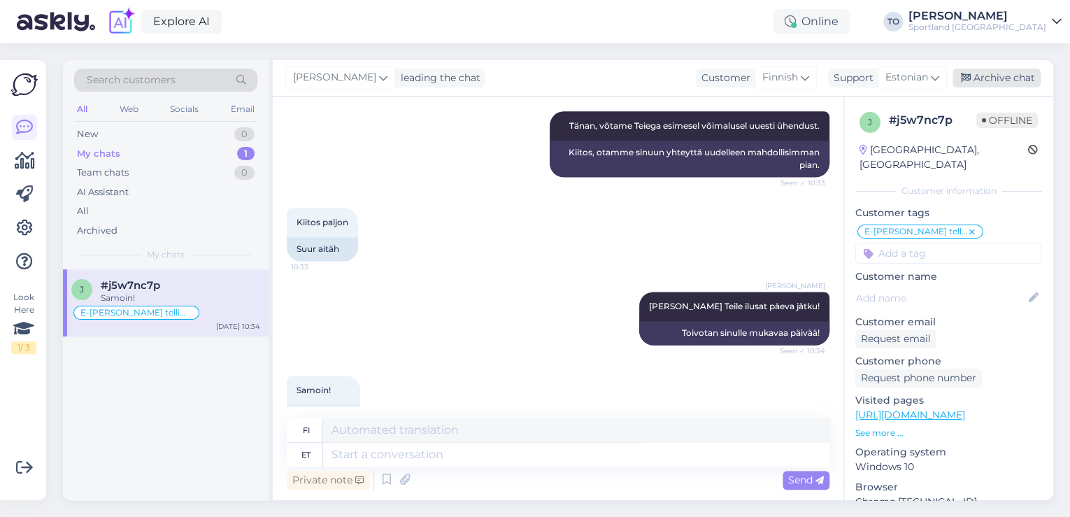
click at [996, 76] on div "Archive chat" at bounding box center [997, 78] width 88 height 19
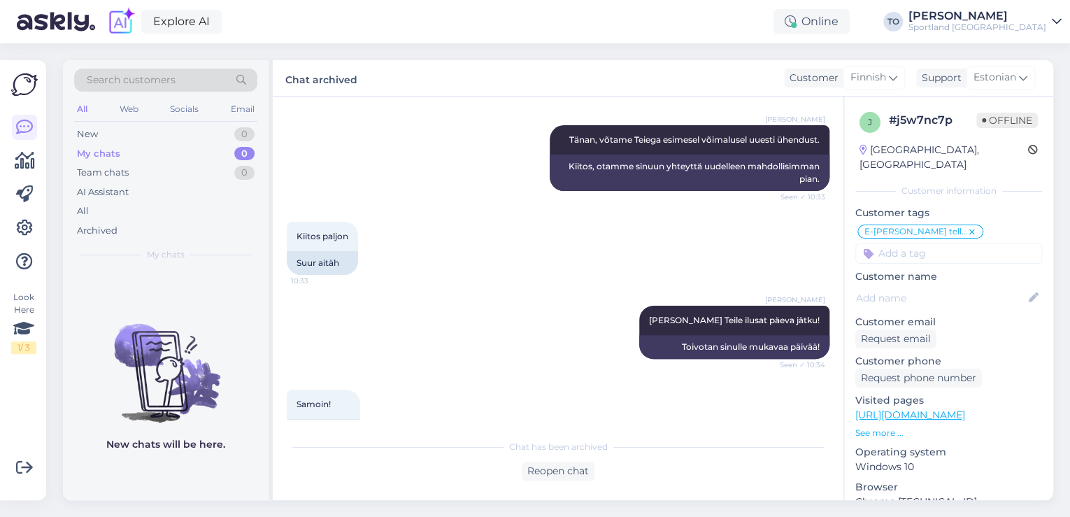
click at [187, 78] on div "Search customers" at bounding box center [165, 80] width 183 height 23
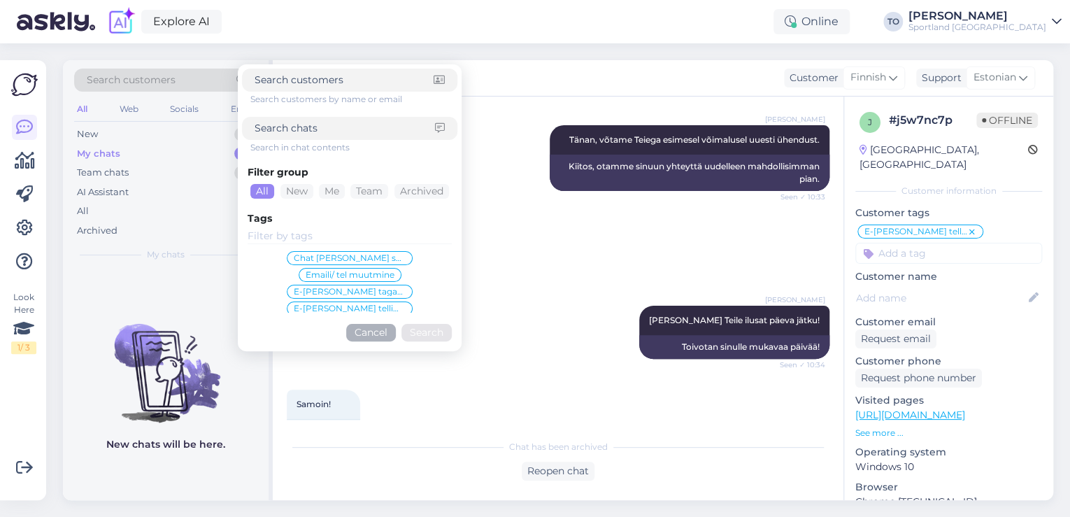
click at [337, 134] on input at bounding box center [345, 128] width 180 height 15
paste input "05757992179447"
click at [411, 330] on button "Search" at bounding box center [426, 332] width 50 height 17
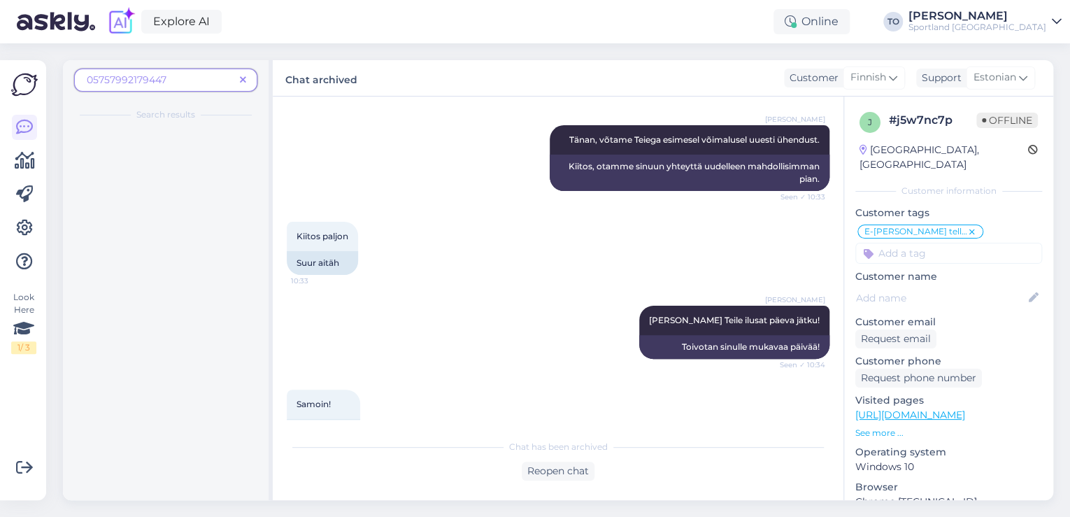
click at [245, 78] on icon at bounding box center [243, 81] width 6 height 10
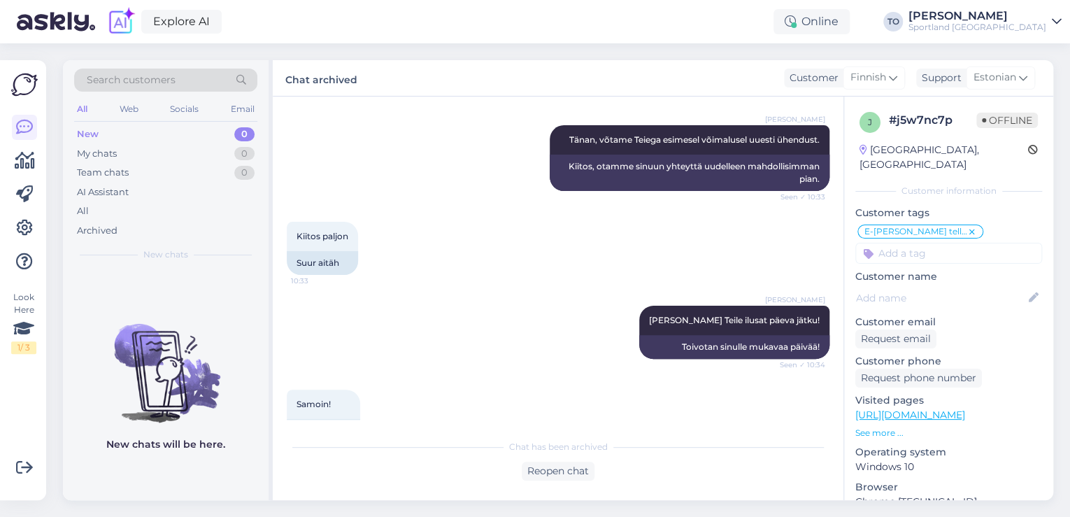
click at [1020, 25] on div "Sportland [GEOGRAPHIC_DATA]" at bounding box center [977, 27] width 138 height 11
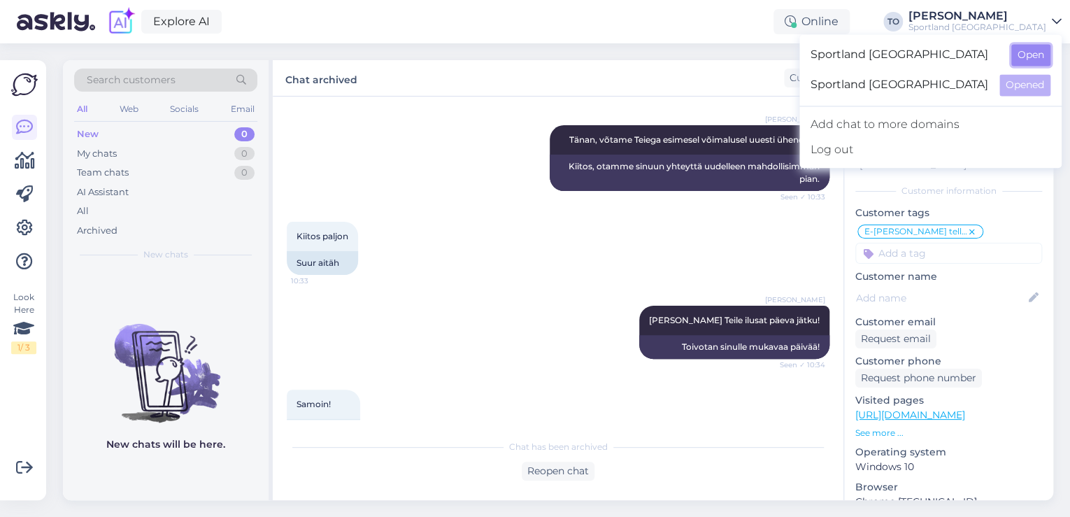
click at [1030, 52] on button "Open" at bounding box center [1030, 55] width 39 height 22
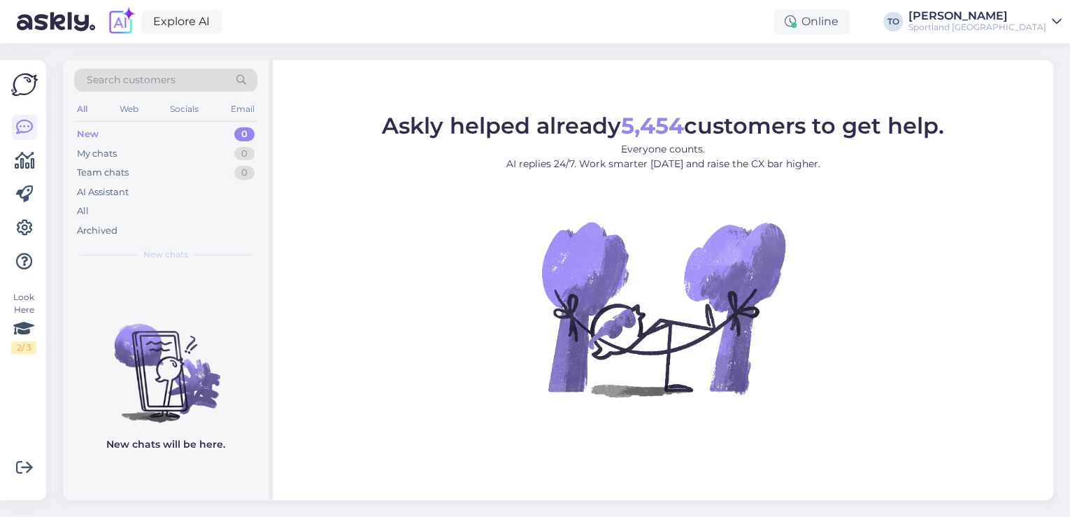
click at [136, 75] on span "Search customers" at bounding box center [131, 80] width 89 height 15
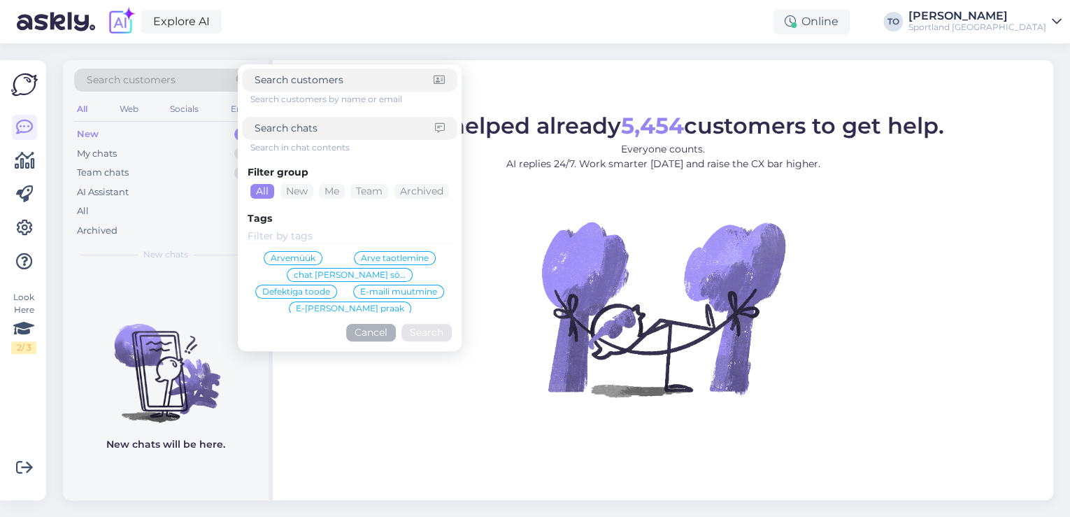
click at [269, 128] on input at bounding box center [345, 128] width 180 height 15
paste input "05757992179447"
click at [271, 128] on input "05757992179447" at bounding box center [345, 128] width 180 height 15
click at [430, 328] on button "Search" at bounding box center [426, 332] width 50 height 17
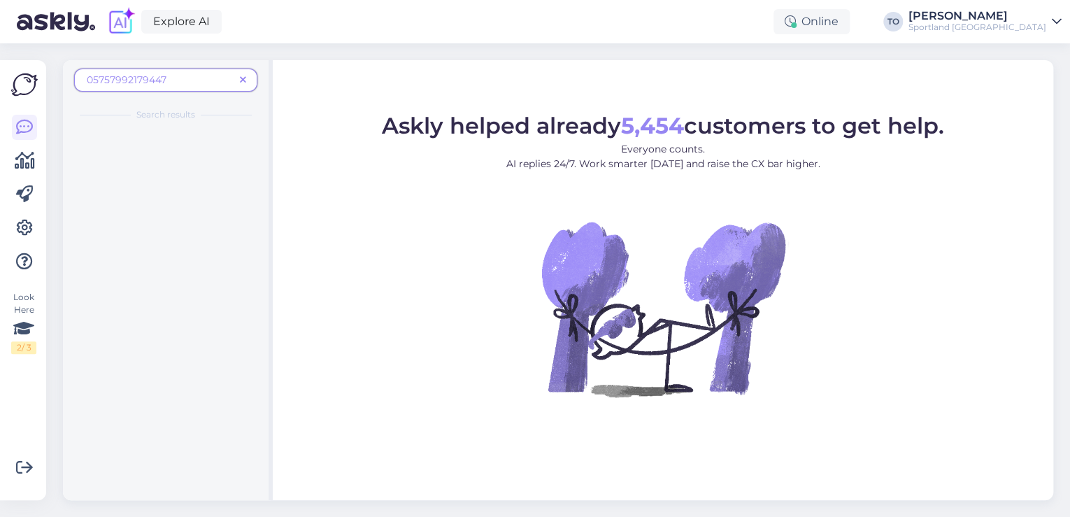
click at [244, 78] on icon at bounding box center [243, 81] width 6 height 10
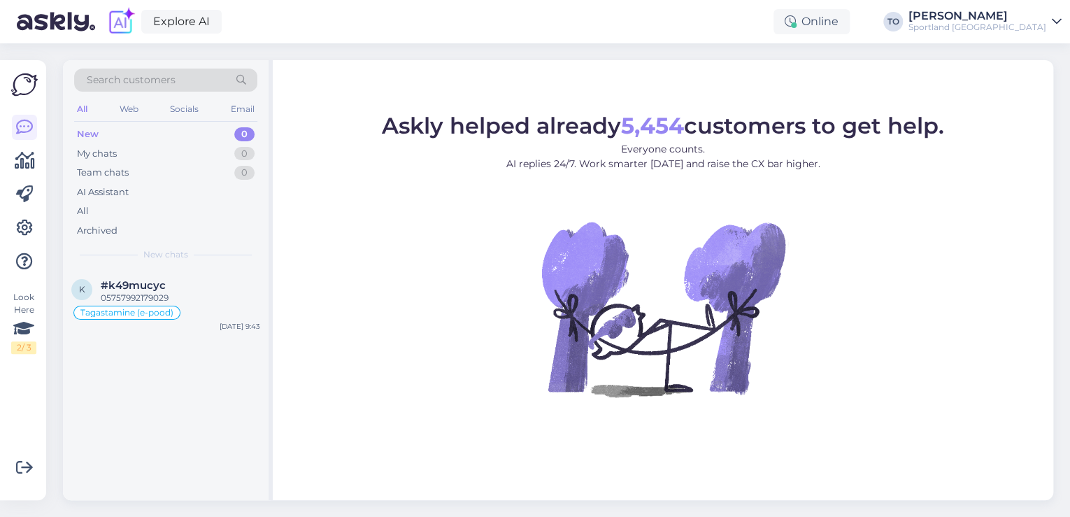
click at [117, 134] on div "New 0" at bounding box center [165, 134] width 183 height 20
click at [160, 309] on div "Hi. I wanted to buy some shoe last night but i could not finishbthe process" at bounding box center [180, 304] width 159 height 25
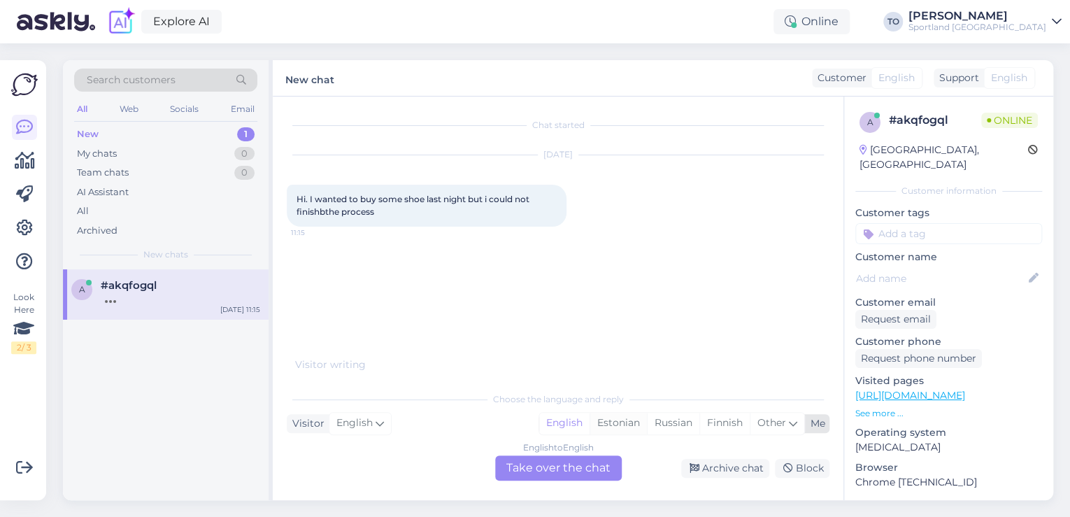
click at [607, 422] on div "Estonian" at bounding box center [618, 423] width 57 height 21
click at [571, 462] on div "English to Estonian Take over the chat" at bounding box center [558, 467] width 127 height 25
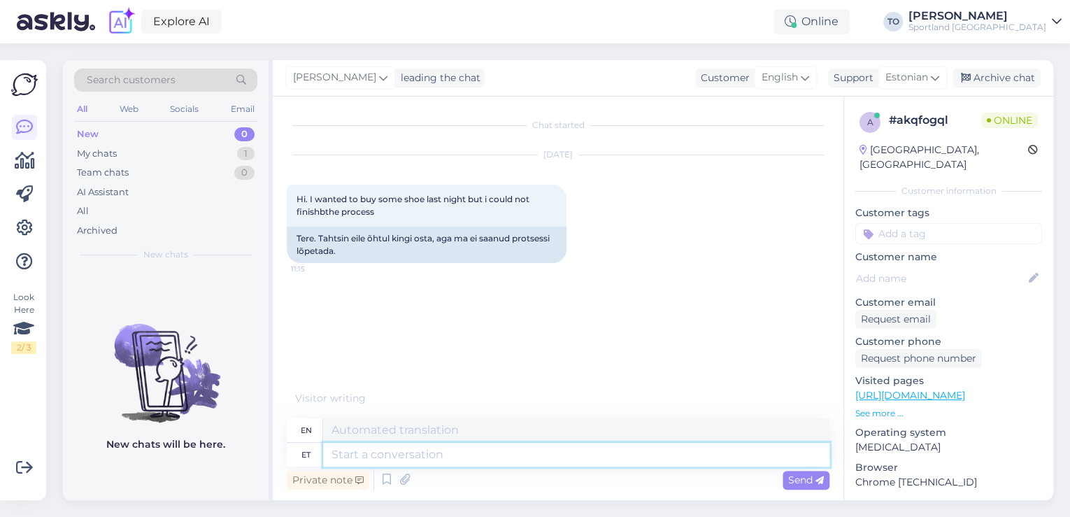
click at [480, 459] on textarea at bounding box center [576, 455] width 506 height 24
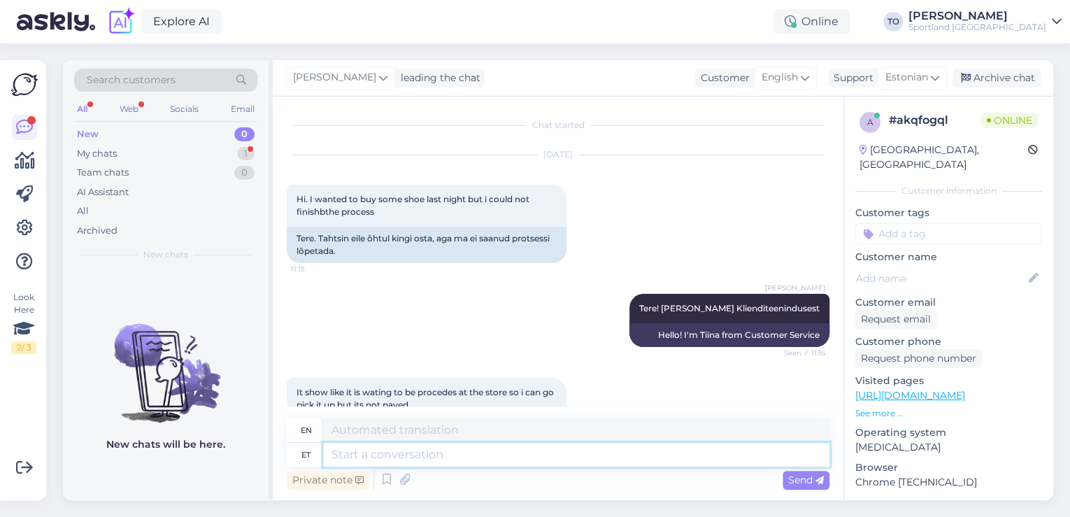
scroll to position [65, 0]
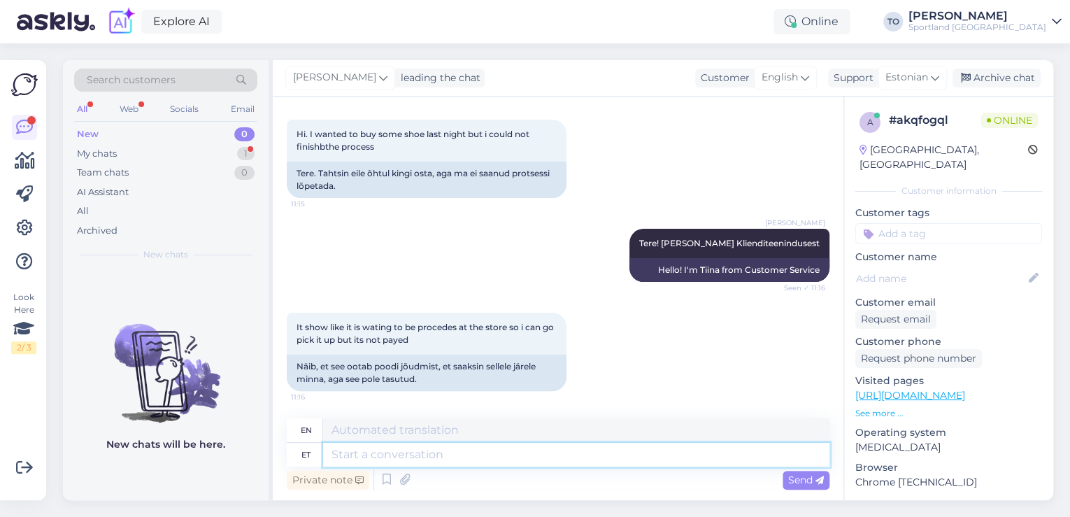
click at [498, 443] on textarea at bounding box center [576, 455] width 506 height 24
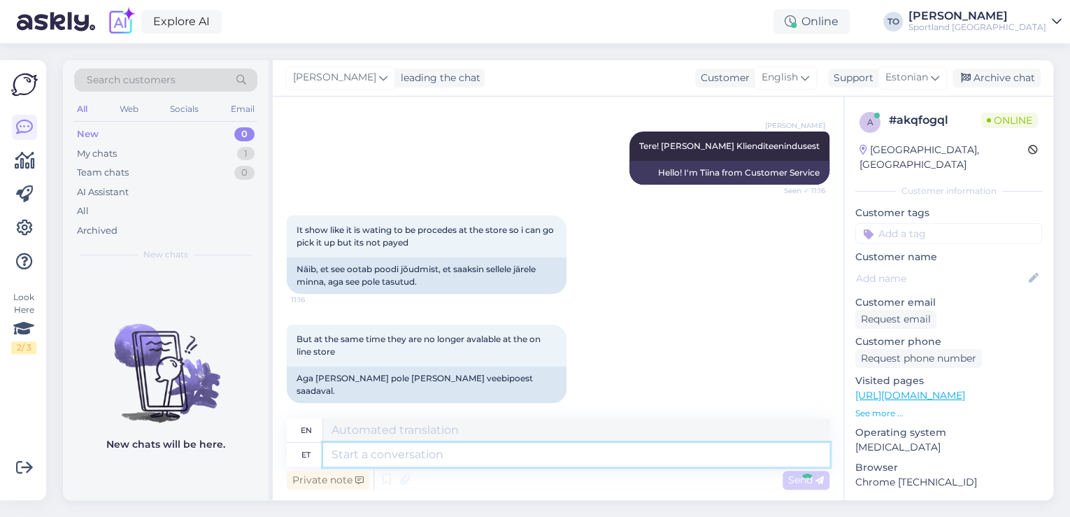
scroll to position [246, 0]
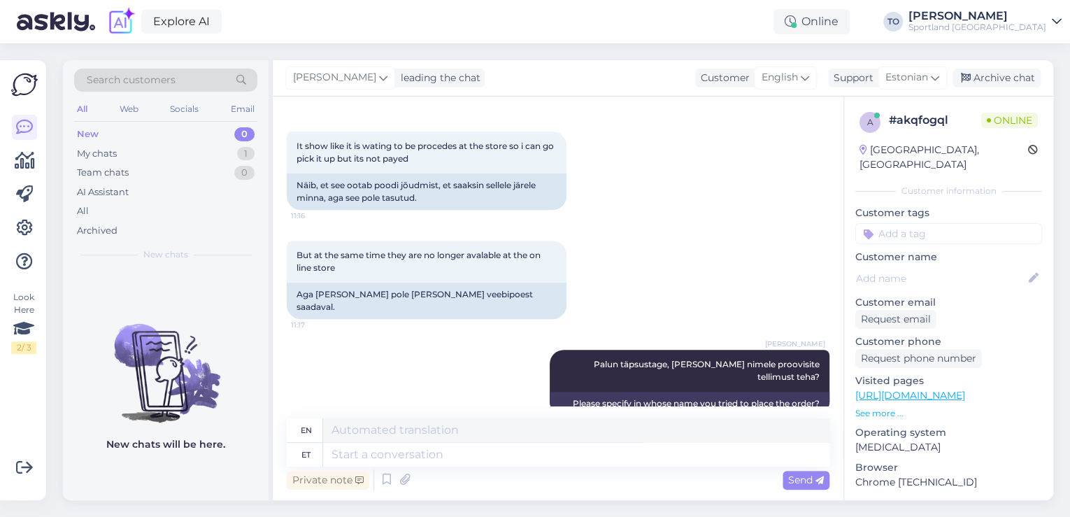
click at [957, 224] on input at bounding box center [948, 233] width 187 height 21
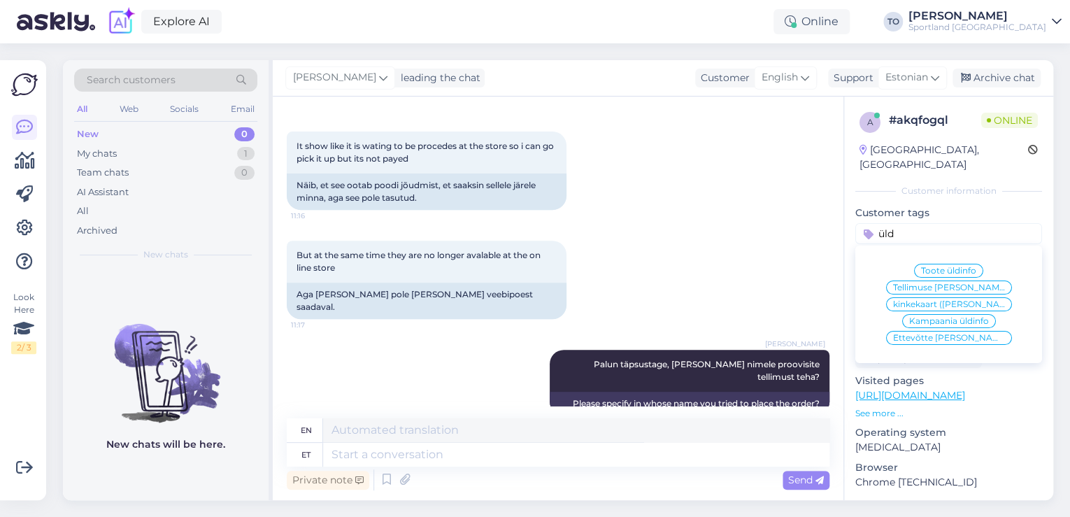
drag, startPoint x: 976, startPoint y: 269, endPoint x: 984, endPoint y: 269, distance: 8.4
click at [976, 283] on span "Tellimuse [PERSON_NAME] info" at bounding box center [949, 287] width 112 height 8
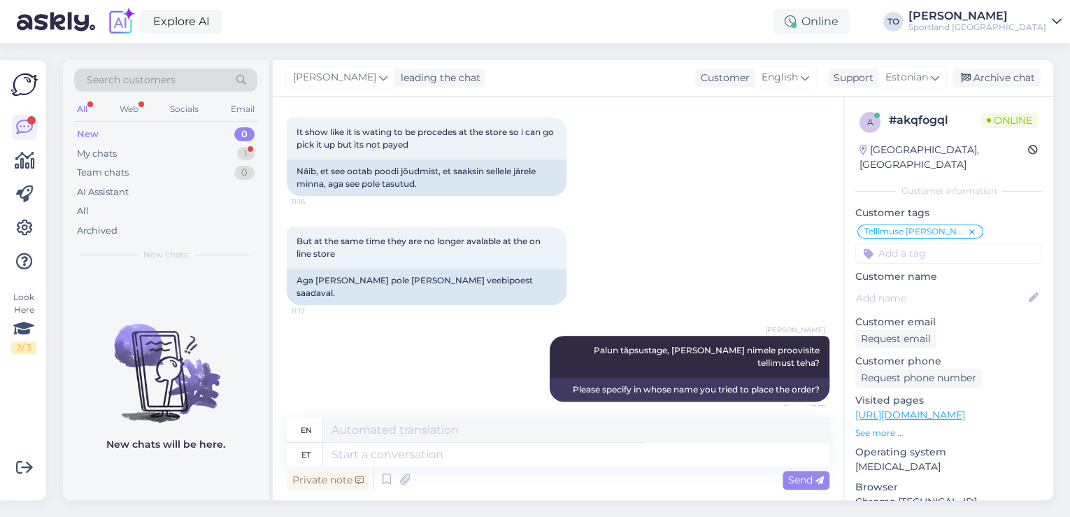
scroll to position [330, 0]
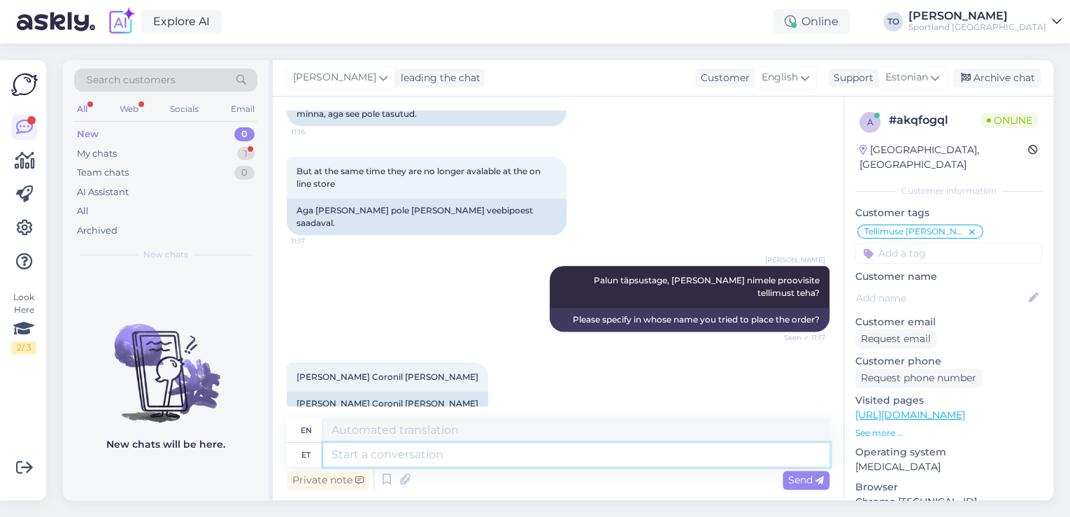
click at [397, 453] on textarea at bounding box center [576, 455] width 506 height 24
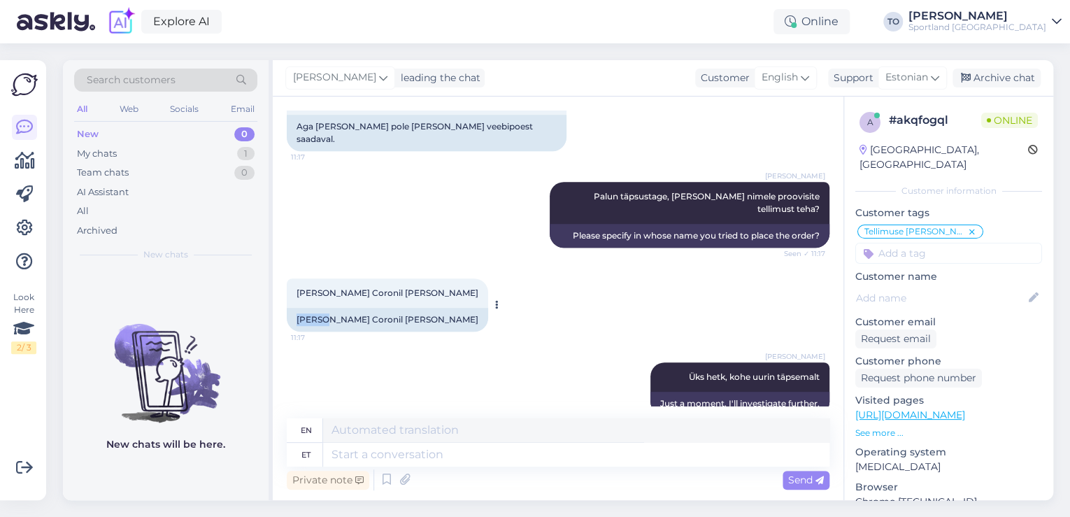
drag, startPoint x: 297, startPoint y: 294, endPoint x: 327, endPoint y: 294, distance: 29.4
click at [327, 308] on div "[PERSON_NAME] Coronil [PERSON_NAME]" at bounding box center [387, 320] width 201 height 24
copy div "Darwin"
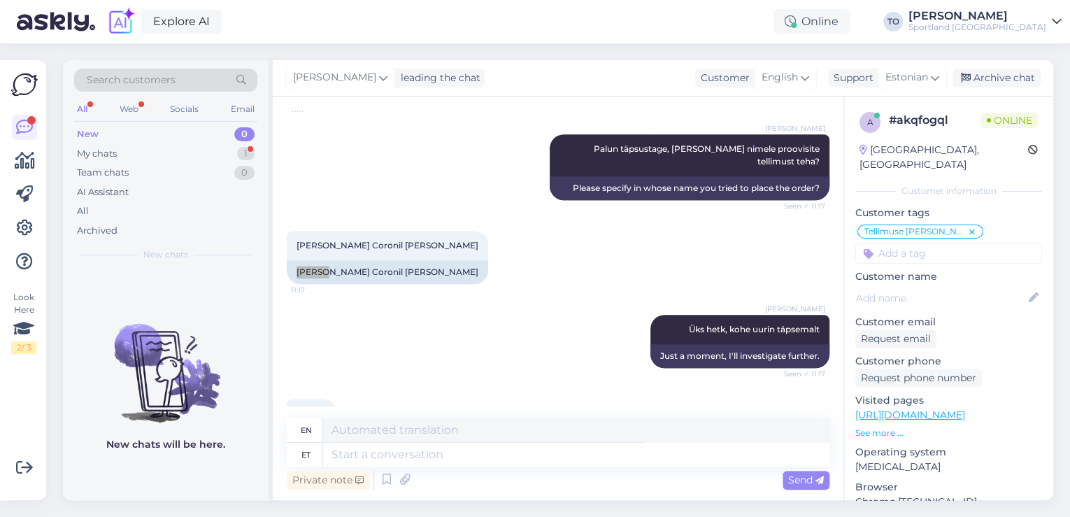
scroll to position [497, 0]
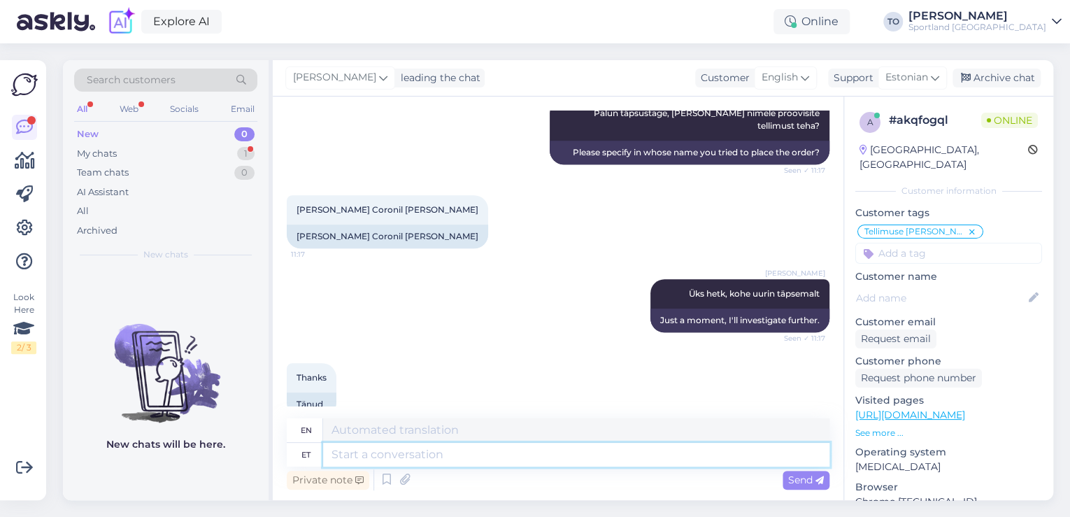
click at [526, 457] on textarea at bounding box center [576, 455] width 506 height 24
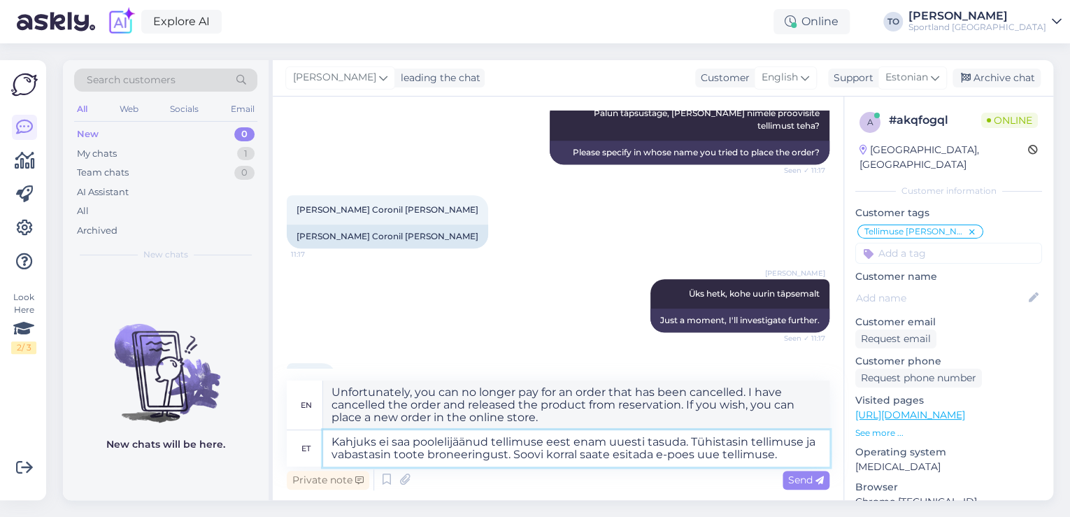
click at [450, 443] on textarea "Kahjuks ei saa poolelijäänud tellimuse eest enam uuesti tasuda. Tühistasin tell…" at bounding box center [576, 448] width 506 height 36
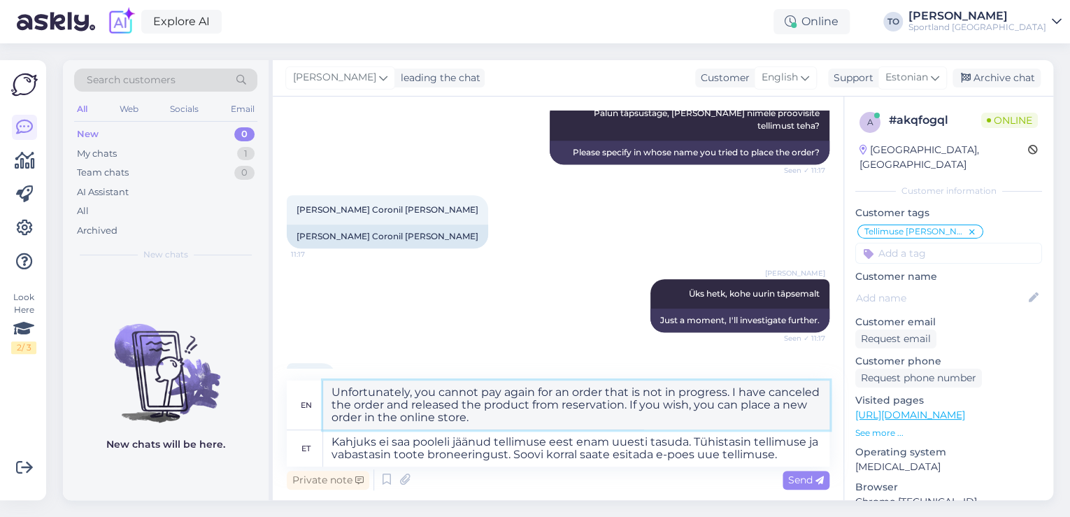
drag, startPoint x: 660, startPoint y: 393, endPoint x: 643, endPoint y: 393, distance: 16.8
click at [643, 393] on textarea "Unfortunately, you cannot pay again for an order that is not in progress. I hav…" at bounding box center [576, 404] width 506 height 49
click at [800, 466] on div "Private note Send" at bounding box center [558, 479] width 543 height 27
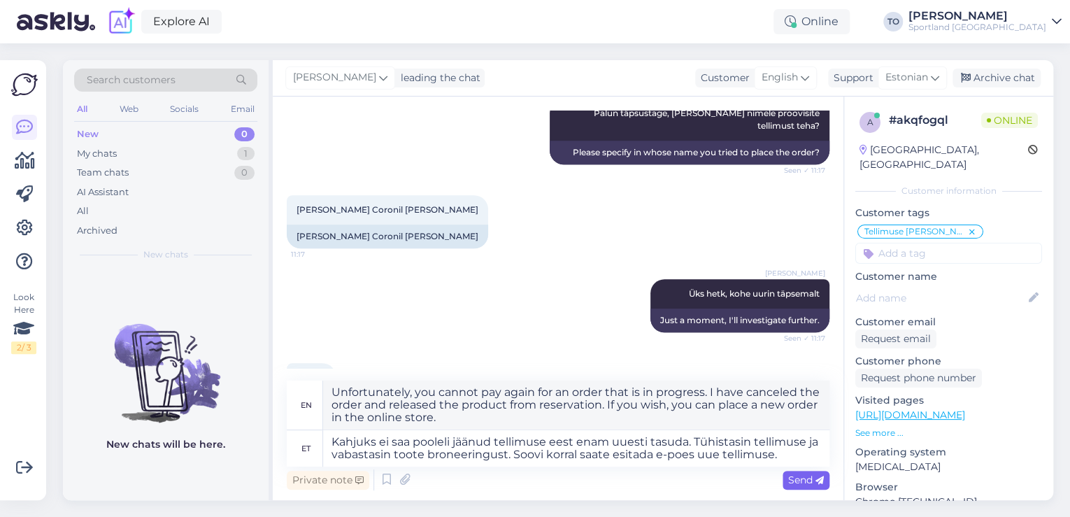
click at [800, 478] on span "Send" at bounding box center [806, 479] width 36 height 13
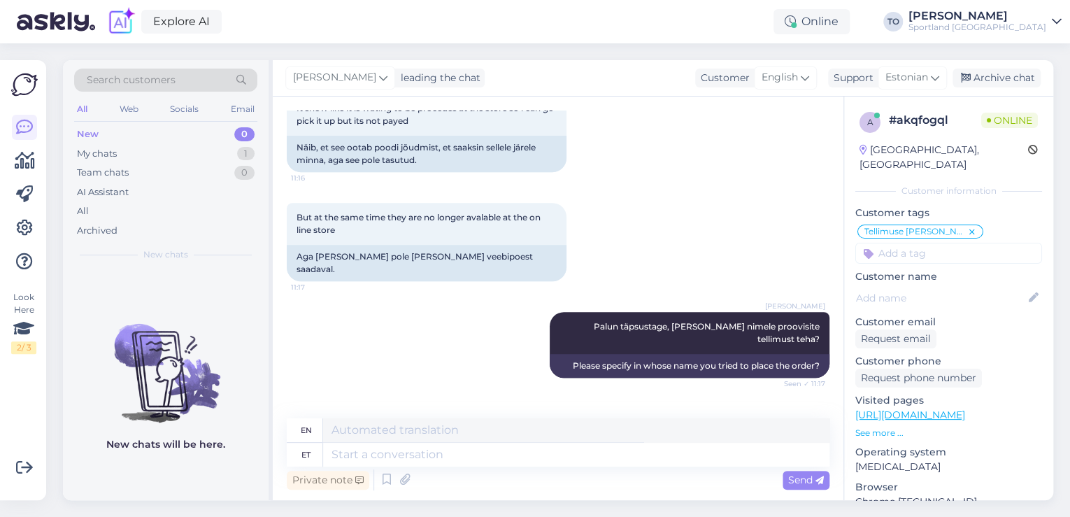
scroll to position [336, 0]
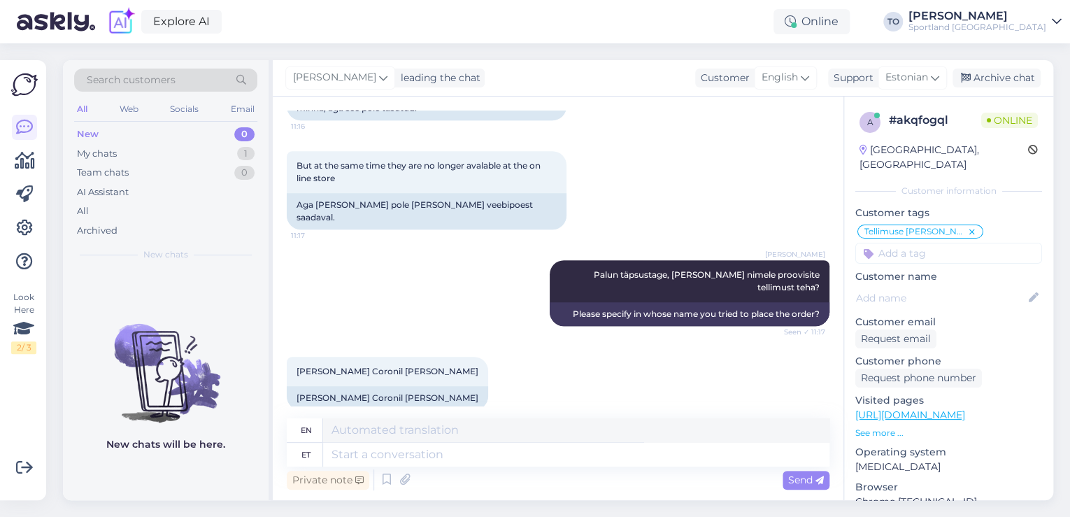
click at [968, 227] on icon at bounding box center [972, 232] width 8 height 11
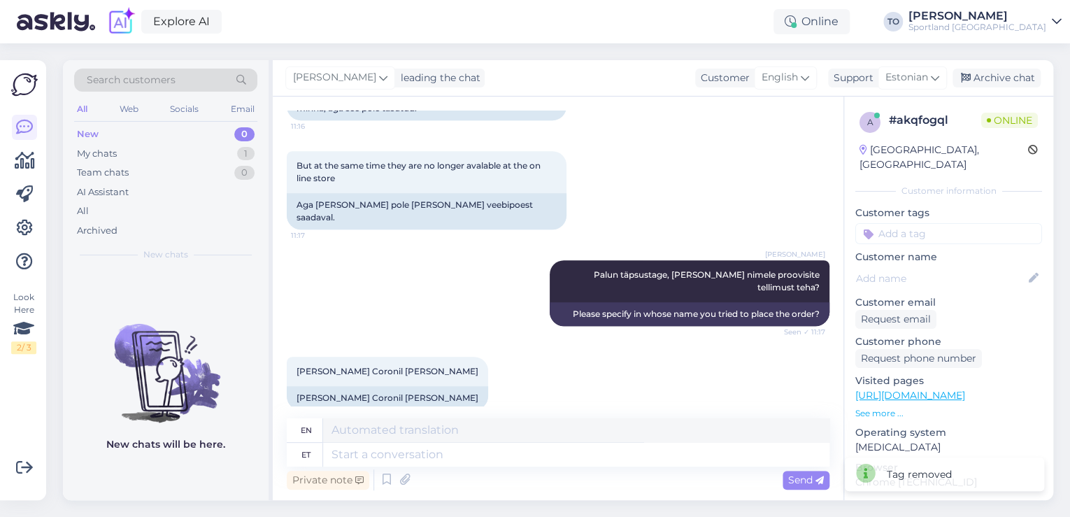
click at [936, 225] on input at bounding box center [948, 233] width 187 height 21
click at [947, 266] on span "Tellimuse tühistamine" at bounding box center [949, 270] width 92 height 8
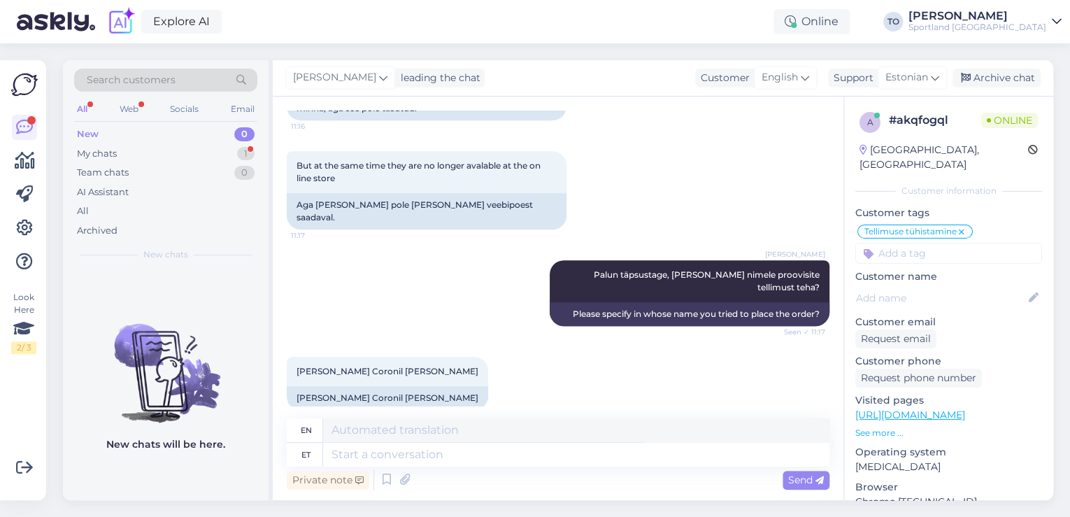
scroll to position [741, 0]
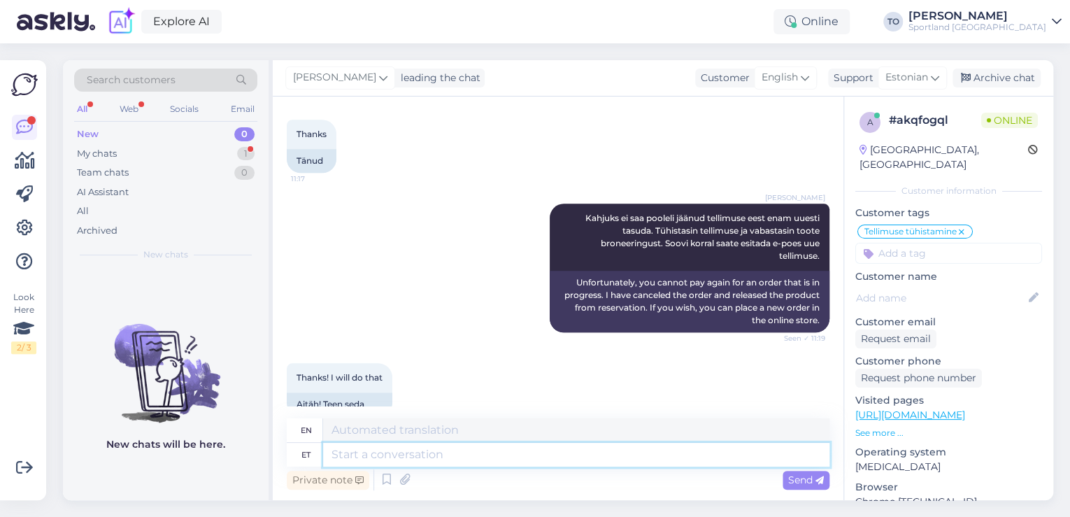
click at [459, 453] on textarea at bounding box center [576, 455] width 506 height 24
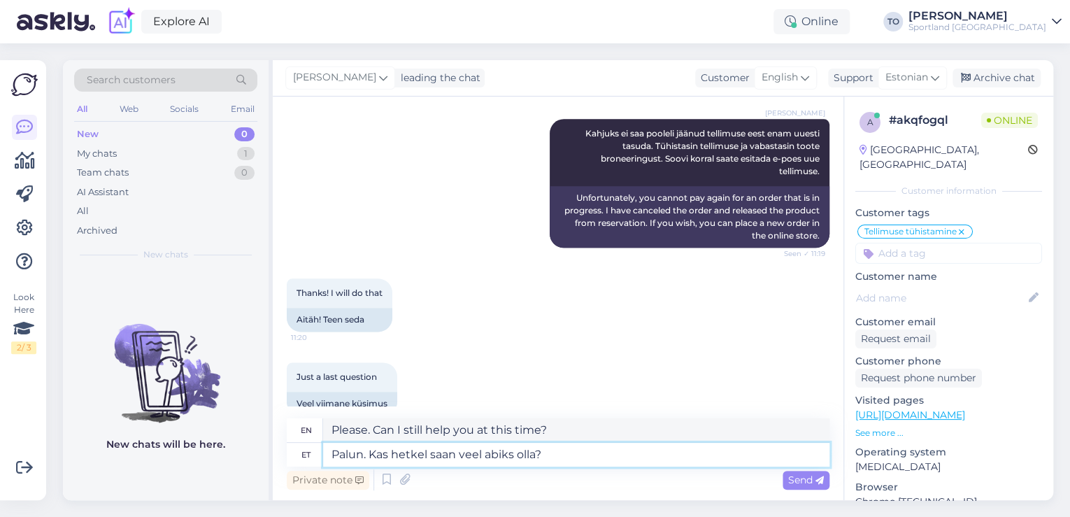
drag, startPoint x: 429, startPoint y: 457, endPoint x: 394, endPoint y: 455, distance: 35.0
click at [394, 455] on textarea "Palun. Kas hetkel saan veel abiks olla?" at bounding box center [576, 455] width 506 height 24
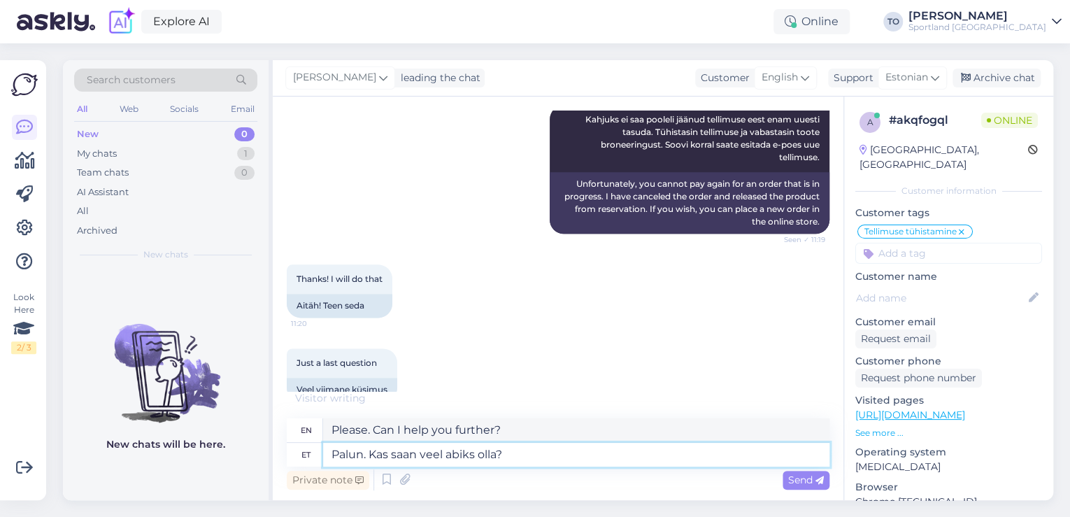
click at [445, 455] on textarea "Palun. Kas saan veel abiks olla?" at bounding box center [576, 455] width 506 height 24
drag, startPoint x: 505, startPoint y: 459, endPoint x: 332, endPoint y: 463, distance: 172.8
click at [332, 463] on textarea "Palun. Kas saan veel abiks olla?" at bounding box center [576, 455] width 506 height 24
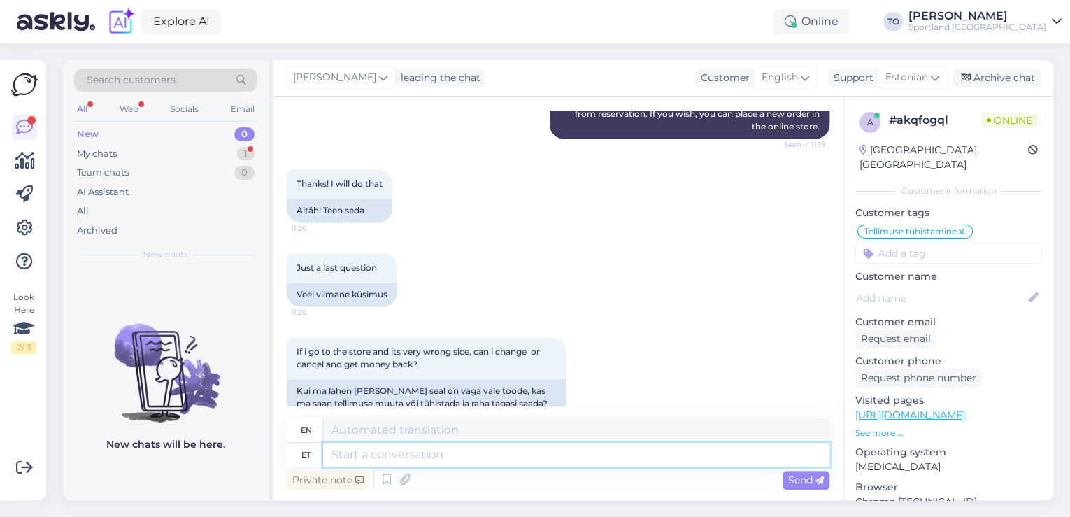
scroll to position [934, 0]
click at [621, 454] on textarea at bounding box center [576, 455] width 506 height 24
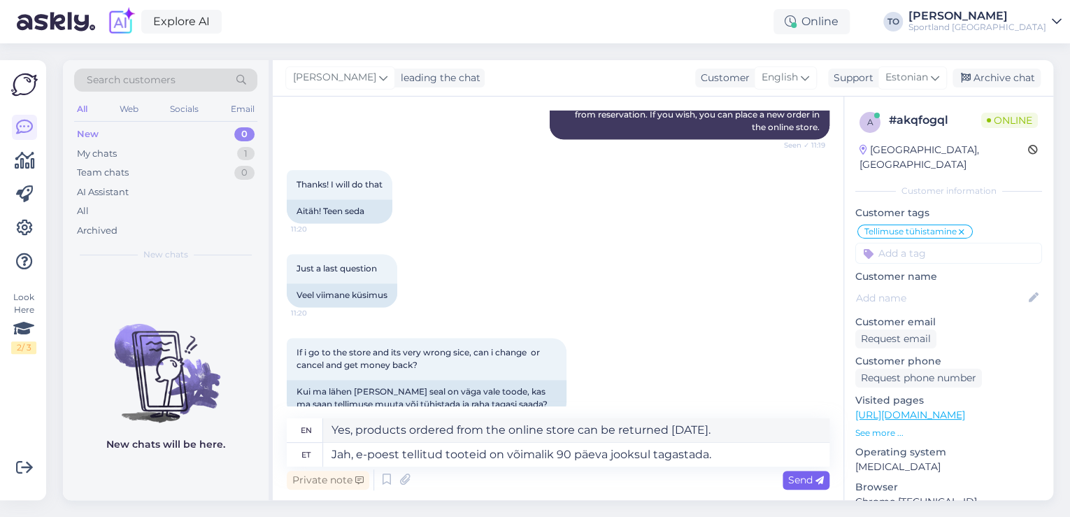
click at [785, 478] on div "Send" at bounding box center [806, 480] width 47 height 19
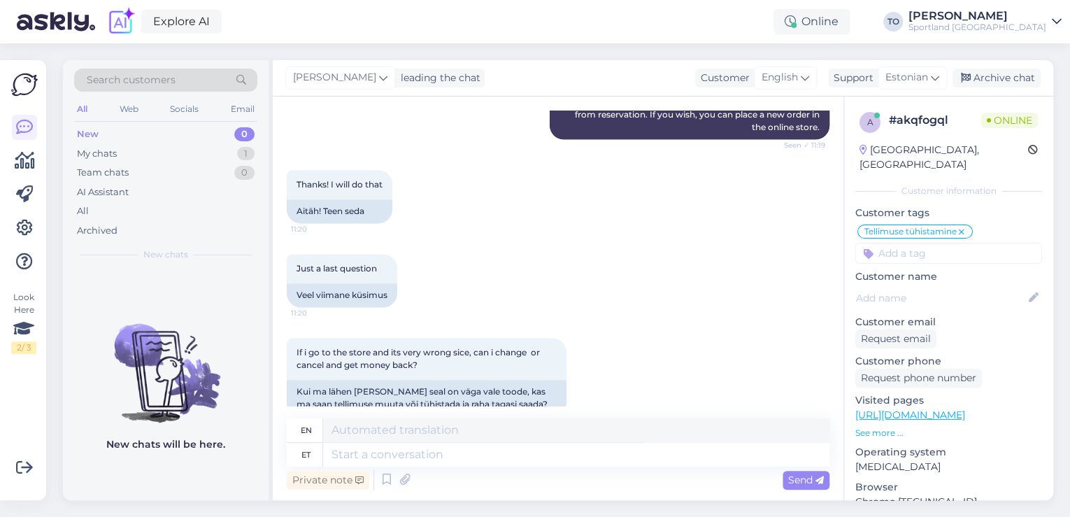
scroll to position [1043, 0]
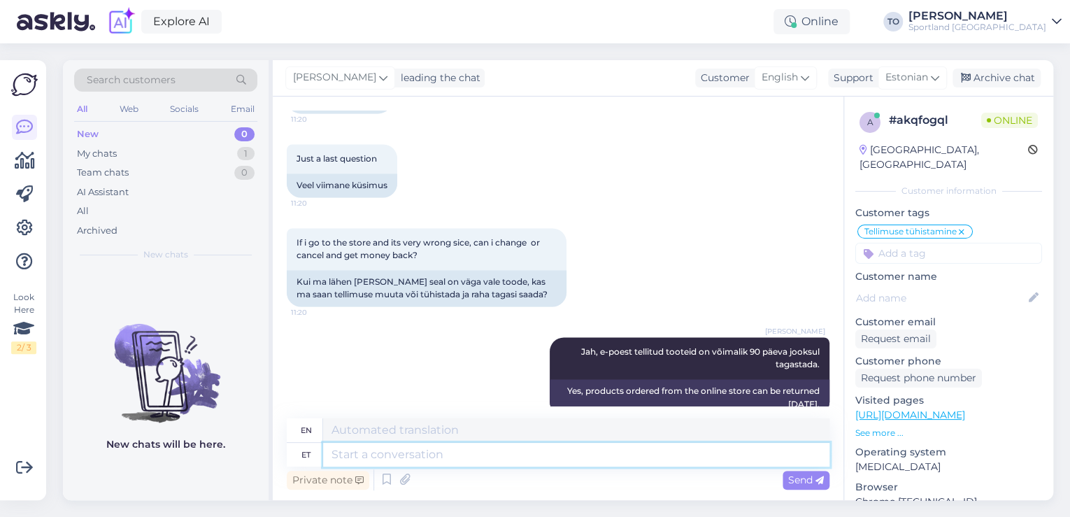
click at [660, 466] on textarea at bounding box center [576, 455] width 506 height 24
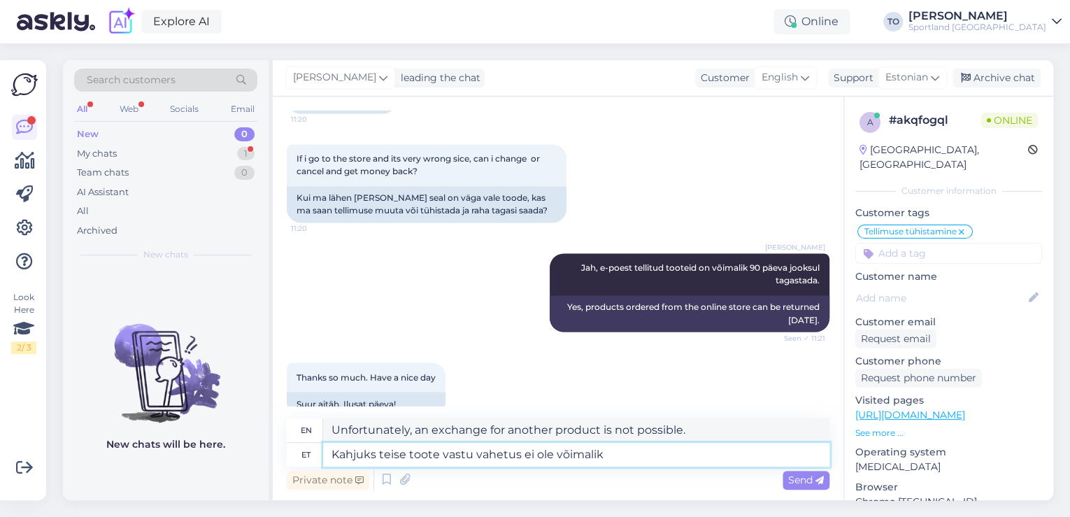
click at [656, 458] on textarea "Kahjuks teise toote vastu vahetus ei ole võimalik" at bounding box center [576, 455] width 506 height 24
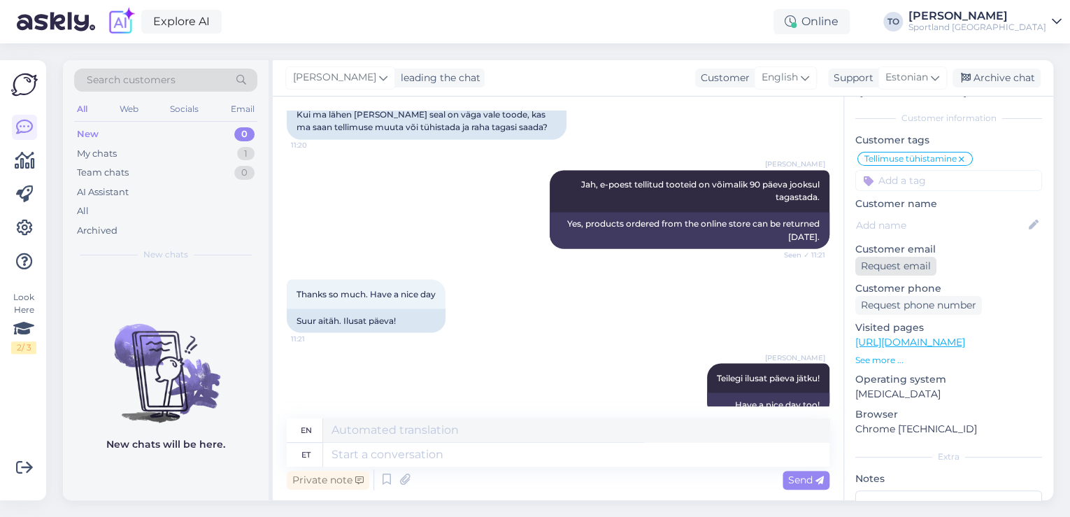
scroll to position [0, 0]
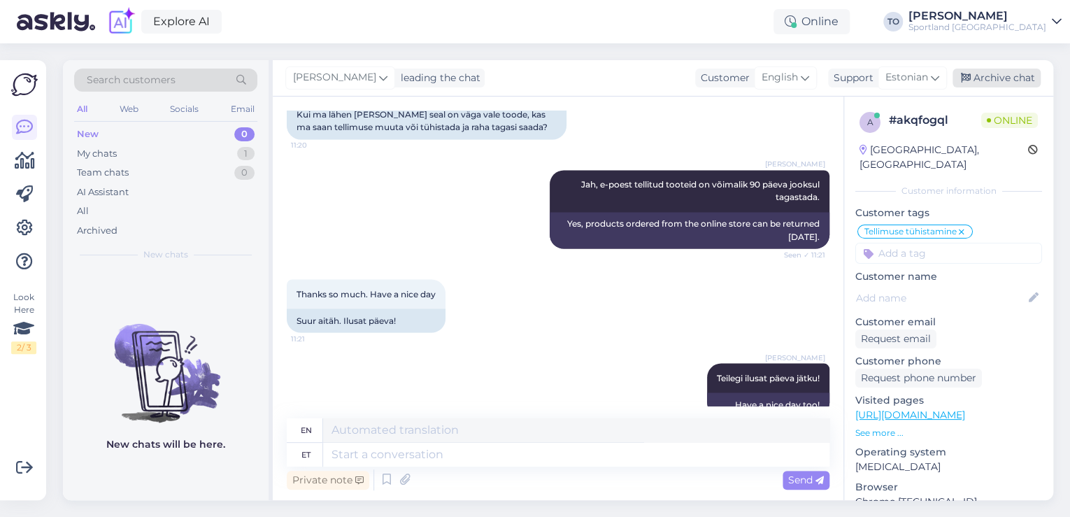
click at [999, 78] on div "Archive chat" at bounding box center [997, 78] width 88 height 19
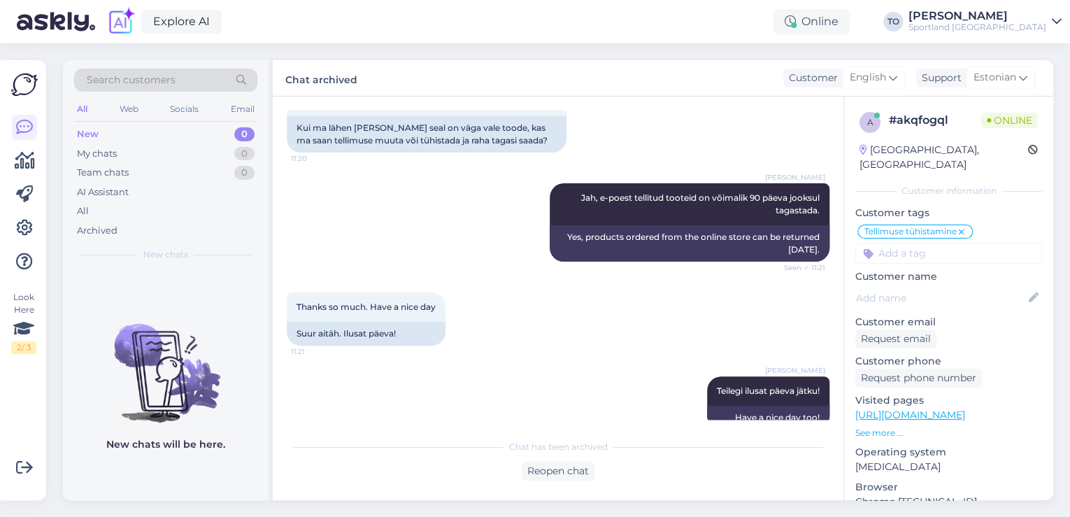
scroll to position [974, 0]
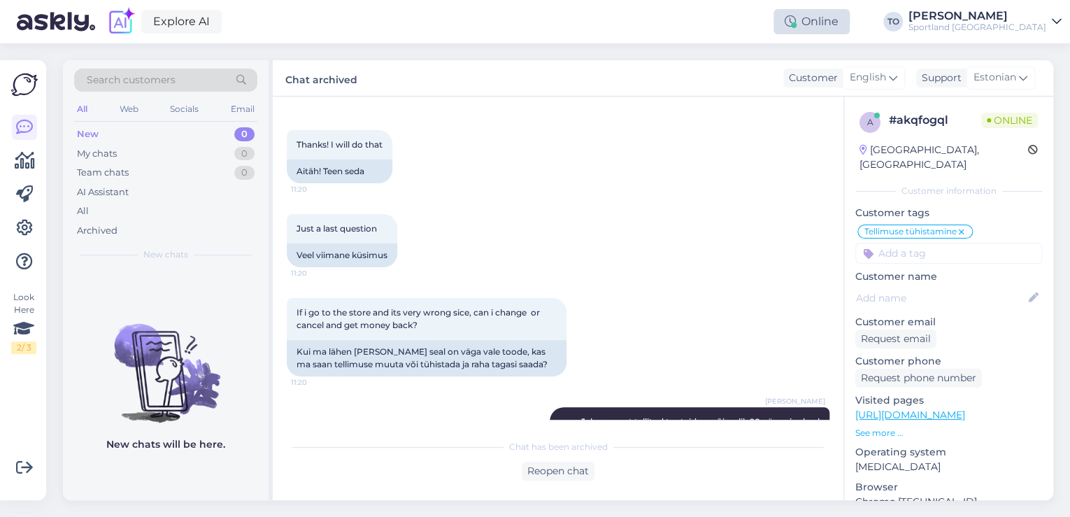
click at [850, 20] on div "Online" at bounding box center [812, 21] width 76 height 25
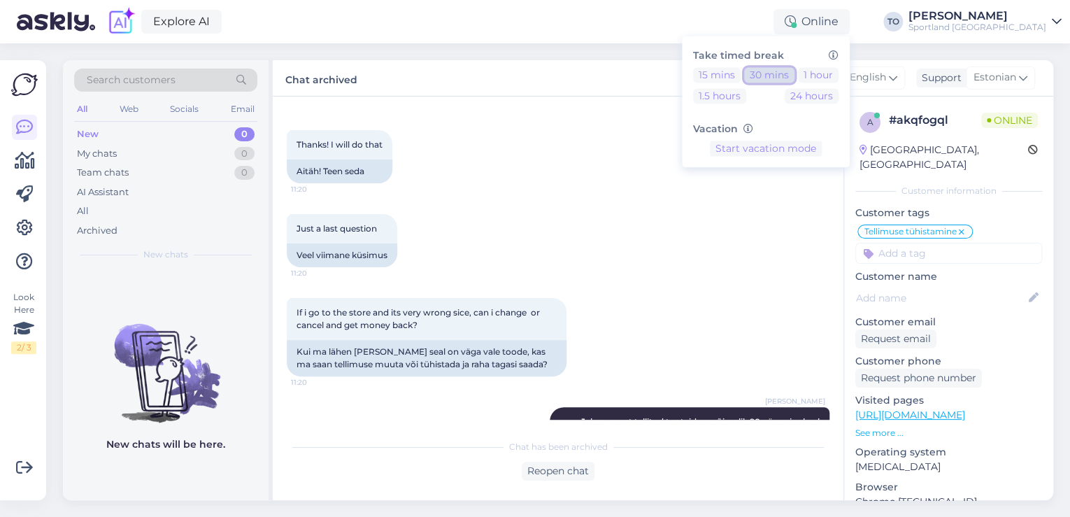
click at [794, 76] on button "30 mins" at bounding box center [769, 74] width 50 height 15
click at [1020, 31] on div "Sportland [GEOGRAPHIC_DATA]" at bounding box center [977, 27] width 138 height 11
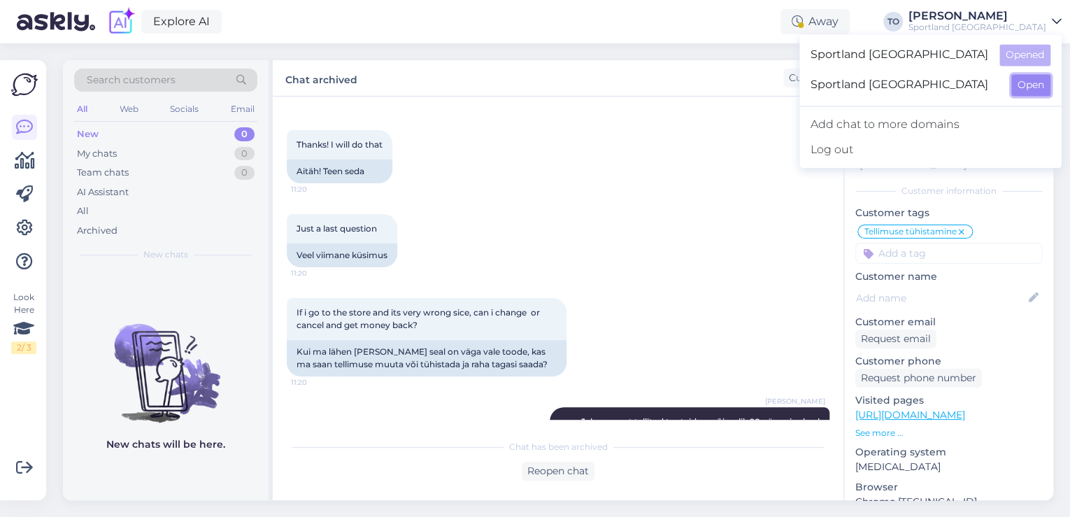
click at [1022, 80] on button "Open" at bounding box center [1030, 85] width 39 height 22
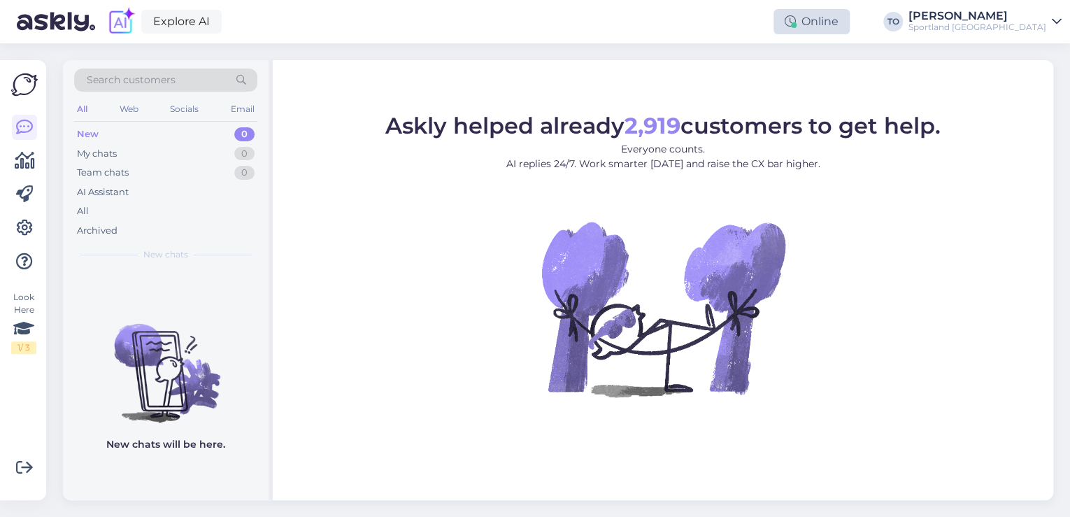
click at [850, 25] on div "Online" at bounding box center [812, 21] width 76 height 25
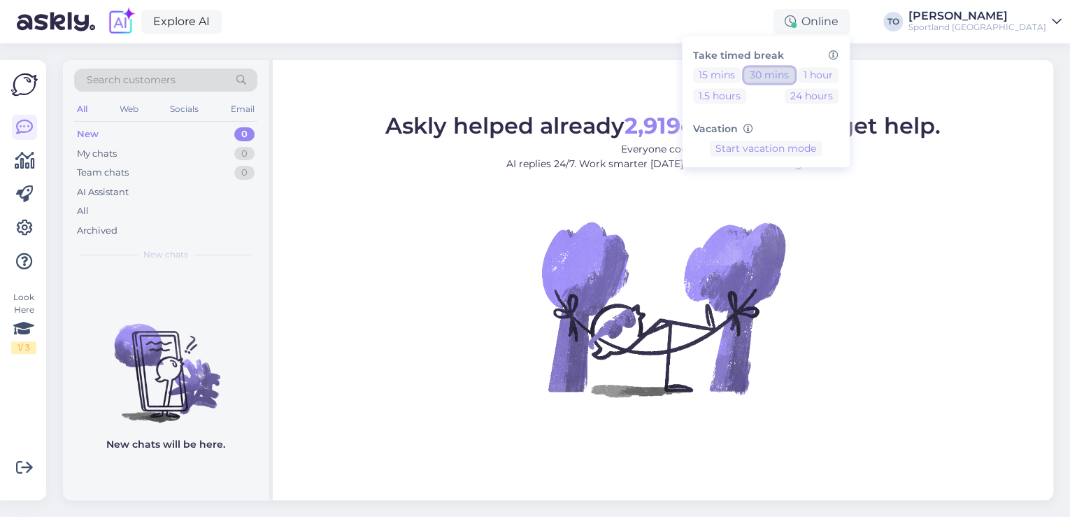
click at [794, 75] on button "30 mins" at bounding box center [769, 74] width 50 height 15
click at [515, 29] on div "Explore AI Away Take timed break 15 mins 30 mins 1 hour 1.5 hours 24 hours Vaca…" at bounding box center [535, 21] width 1070 height 43
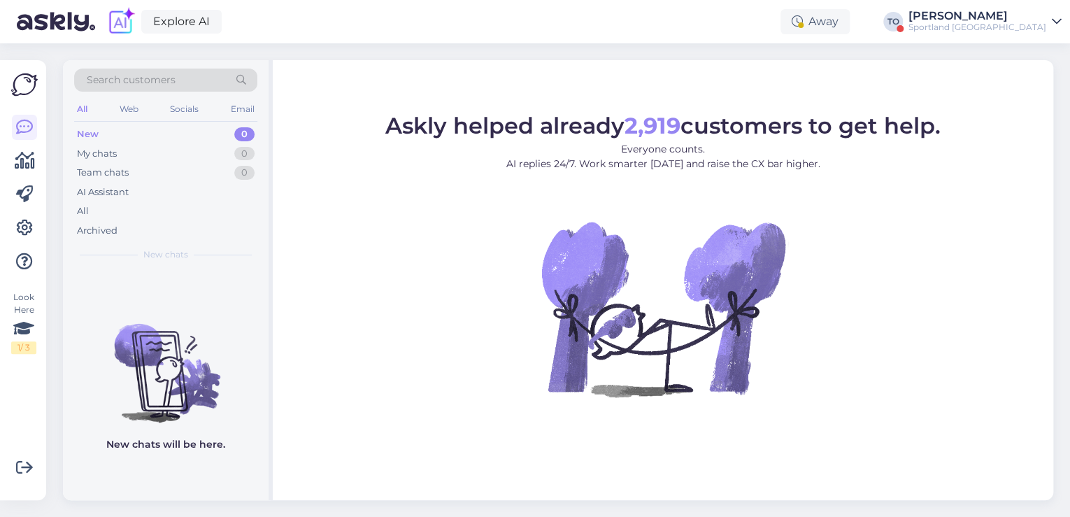
click at [1032, 19] on div "[PERSON_NAME]" at bounding box center [977, 15] width 138 height 11
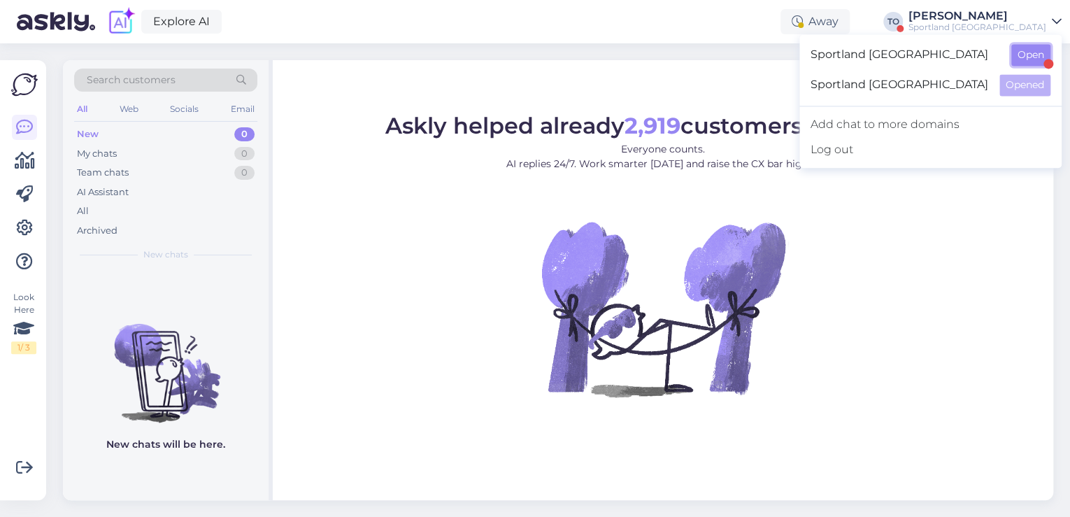
click at [1035, 64] on button "Open" at bounding box center [1030, 55] width 39 height 22
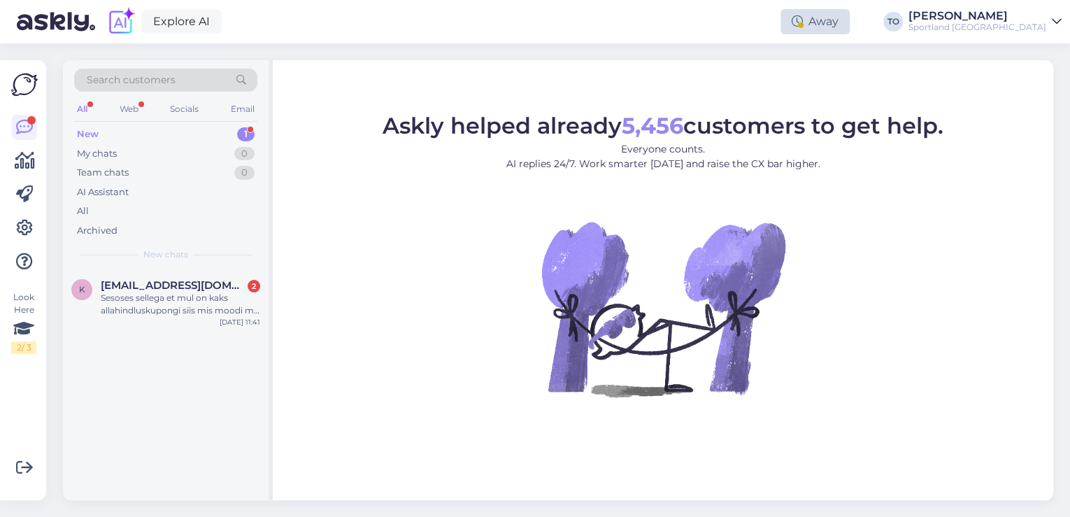
click at [850, 24] on div "Away" at bounding box center [815, 21] width 69 height 25
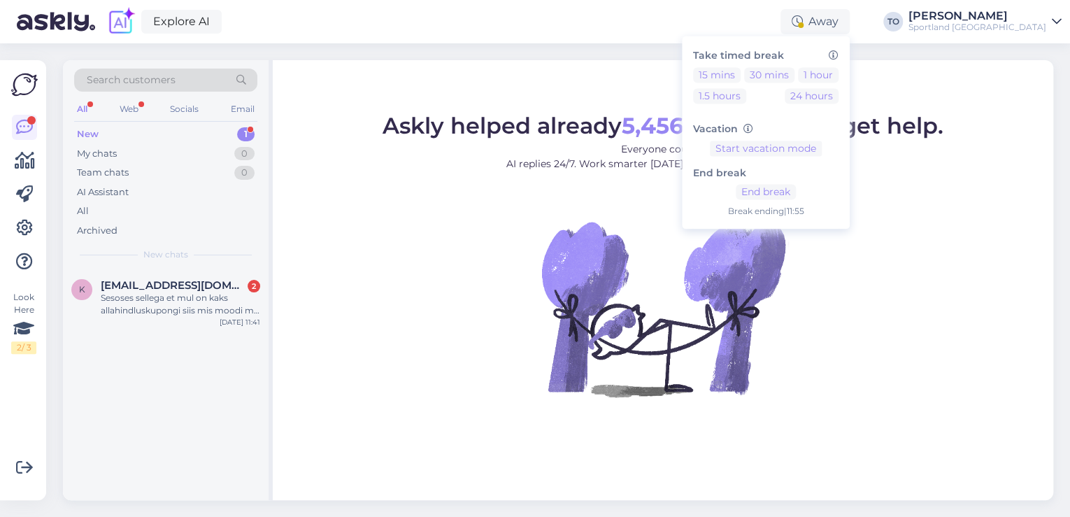
click at [1037, 14] on div "[PERSON_NAME]" at bounding box center [977, 15] width 138 height 11
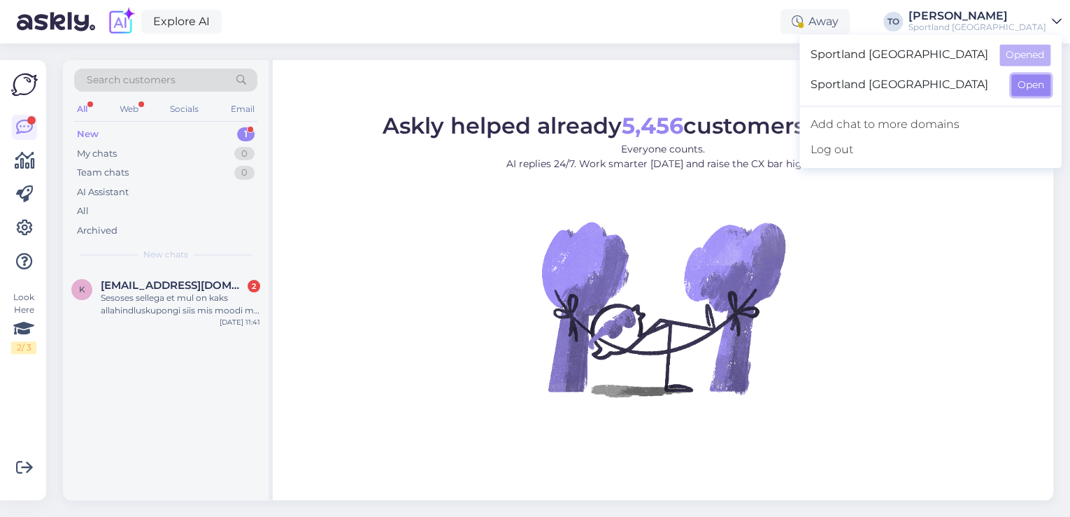
click at [1030, 87] on button "Open" at bounding box center [1030, 85] width 39 height 22
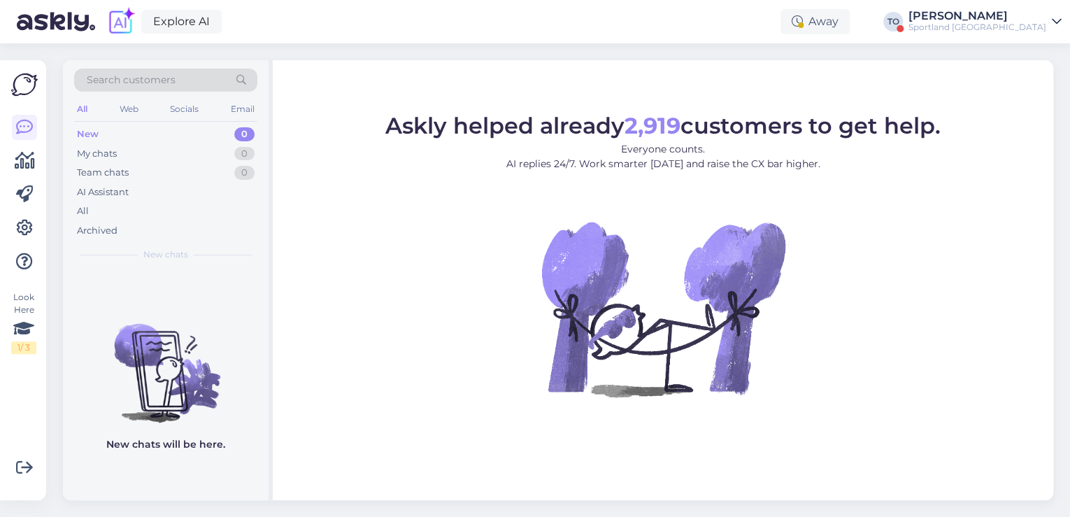
click at [1013, 24] on div "Sportland [GEOGRAPHIC_DATA]" at bounding box center [977, 27] width 138 height 11
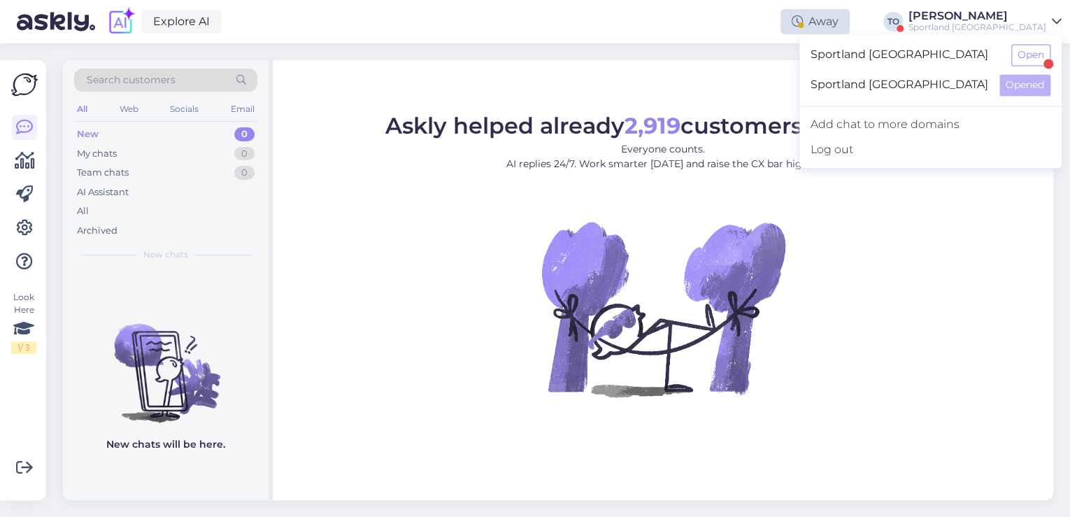
click at [847, 25] on div "Away" at bounding box center [815, 21] width 69 height 25
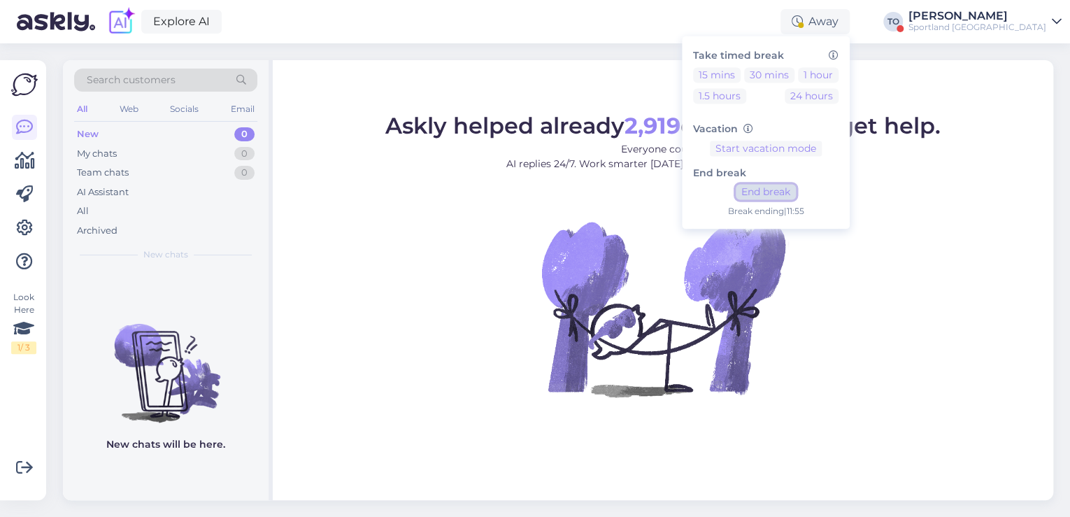
click at [796, 191] on button "End break" at bounding box center [766, 192] width 60 height 15
click at [999, 18] on div "[PERSON_NAME]" at bounding box center [977, 15] width 138 height 11
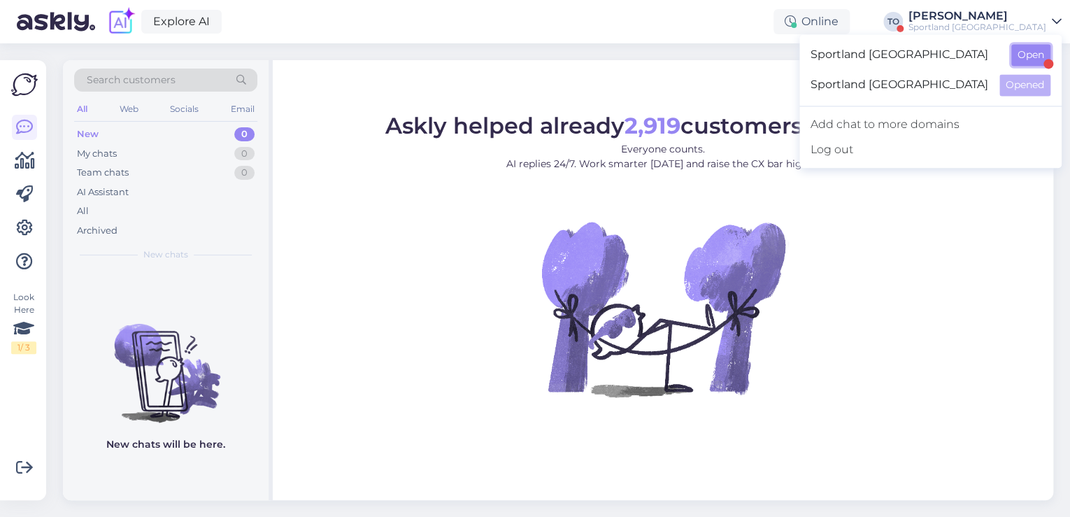
click at [1027, 54] on button "Open" at bounding box center [1030, 55] width 39 height 22
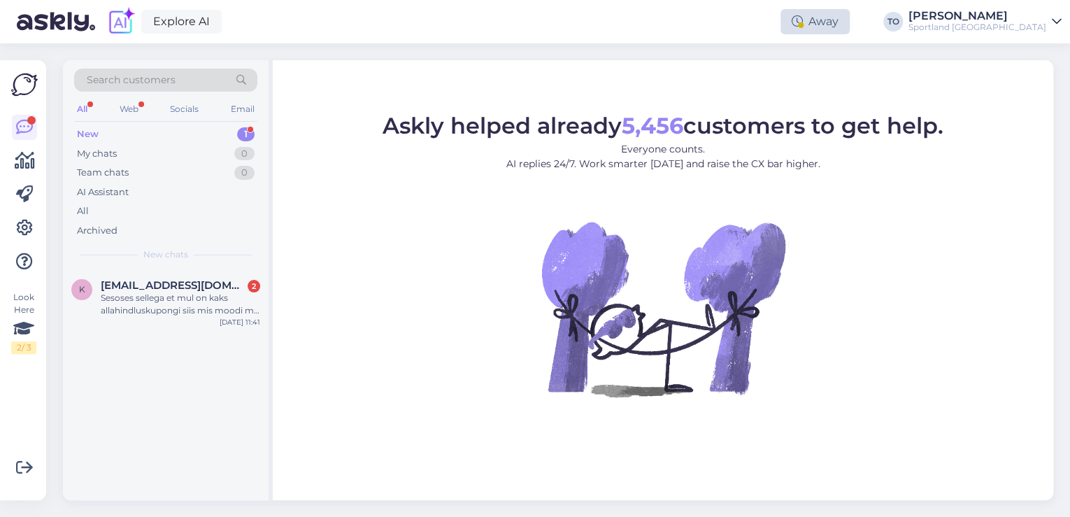
click at [850, 29] on div "Away" at bounding box center [815, 21] width 69 height 25
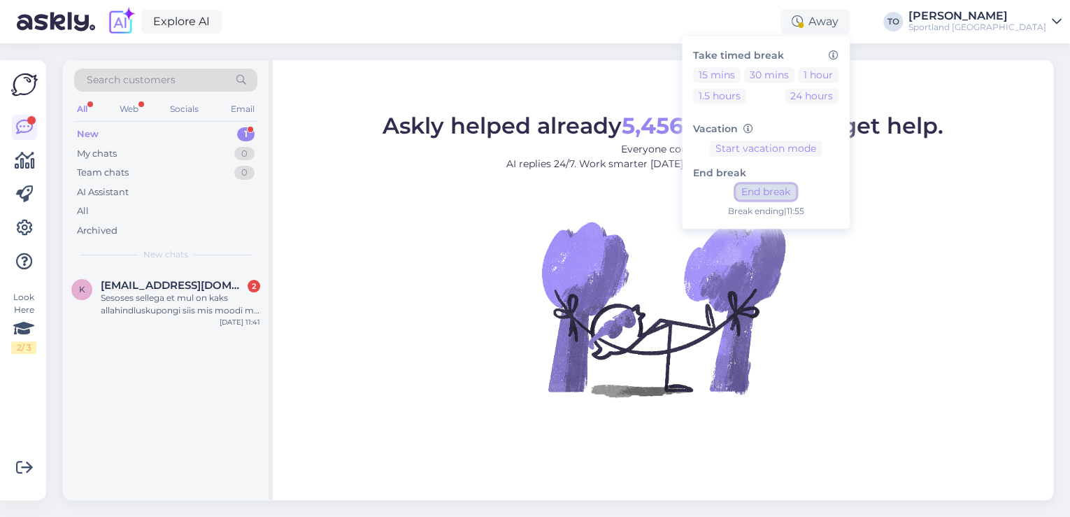
click at [796, 190] on button "End break" at bounding box center [766, 192] width 60 height 15
click at [190, 306] on div "Sesoses sellega et mul on kaks allahindluskupongi siis mis moodi ma neid kasuta…" at bounding box center [180, 304] width 159 height 25
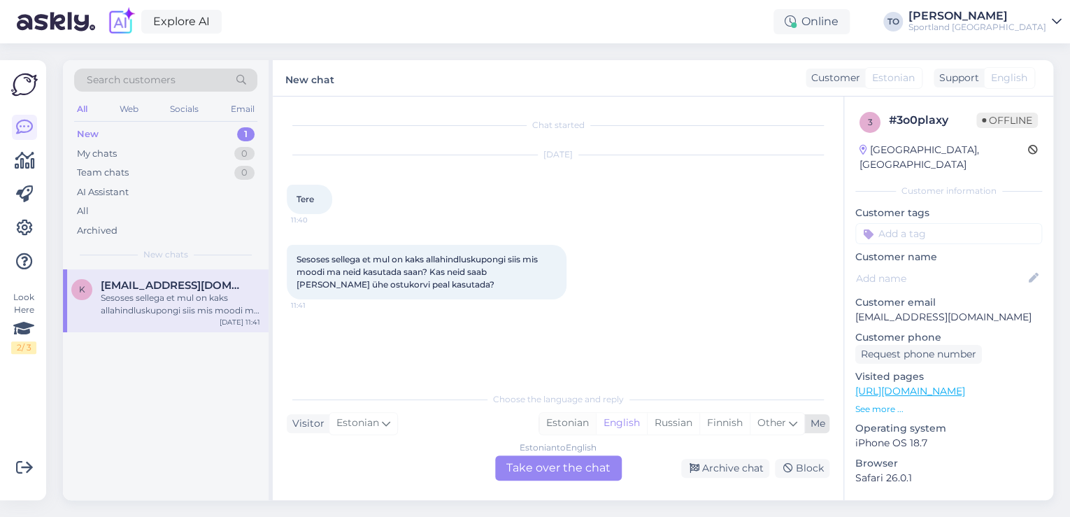
click at [563, 417] on div "Estonian" at bounding box center [567, 423] width 57 height 21
click at [550, 471] on div "Estonian to Estonian Take over the chat" at bounding box center [558, 467] width 127 height 25
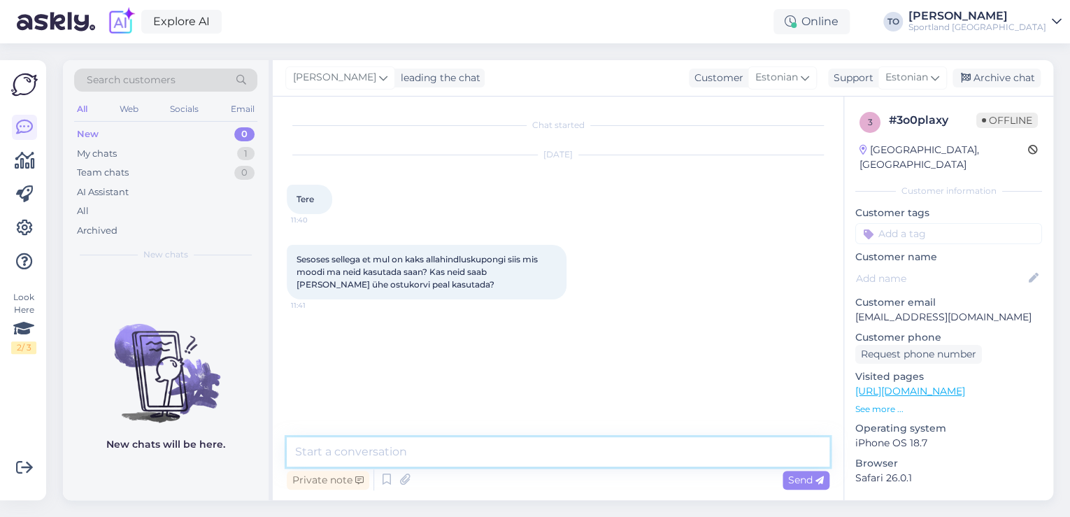
click at [546, 464] on textarea at bounding box center [558, 451] width 543 height 29
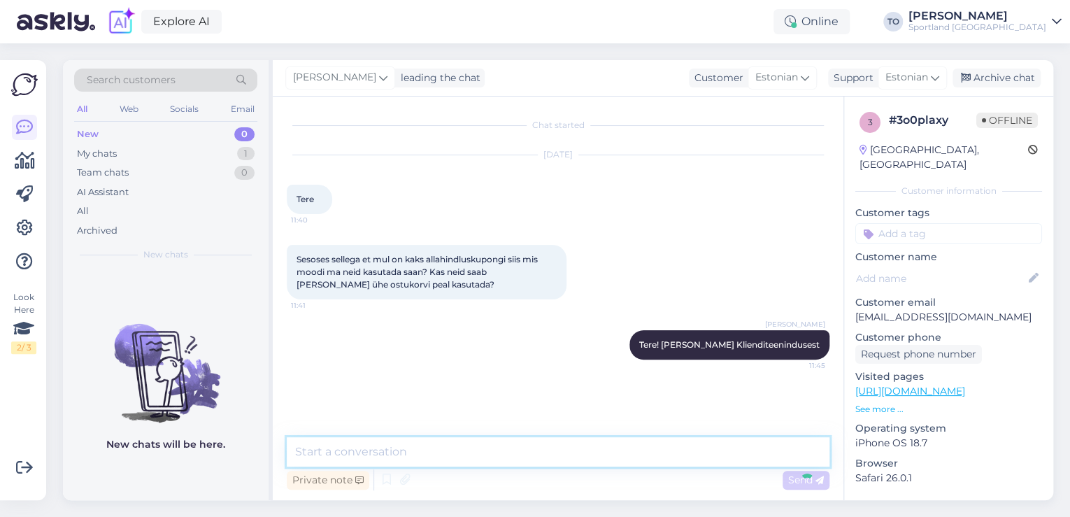
scroll to position [22, 0]
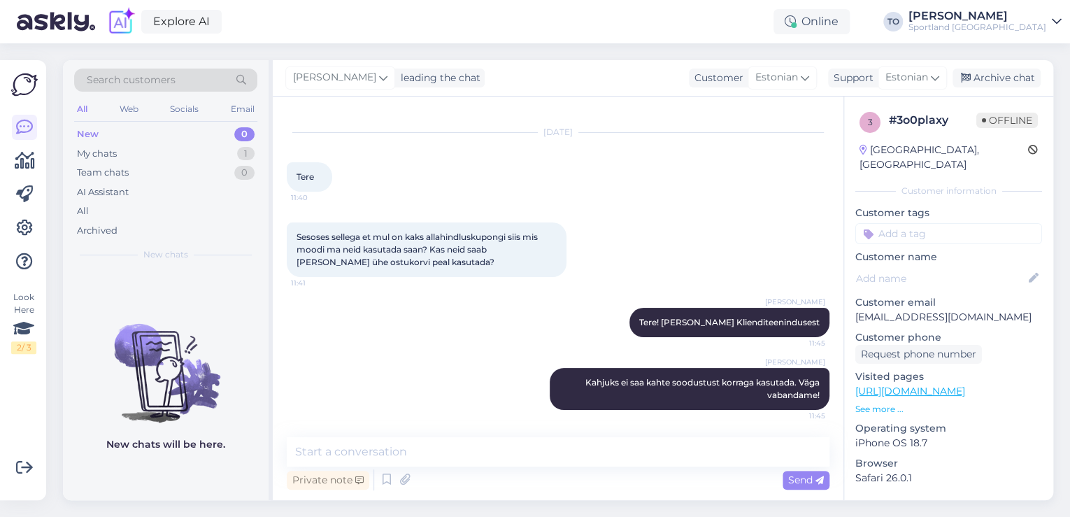
click at [920, 223] on input at bounding box center [948, 233] width 187 height 21
click at [954, 251] on div "Soodustused" at bounding box center [948, 270] width 187 height 39
click at [959, 266] on span "Soodustused" at bounding box center [948, 270] width 55 height 8
